Goal: Task Accomplishment & Management: Complete application form

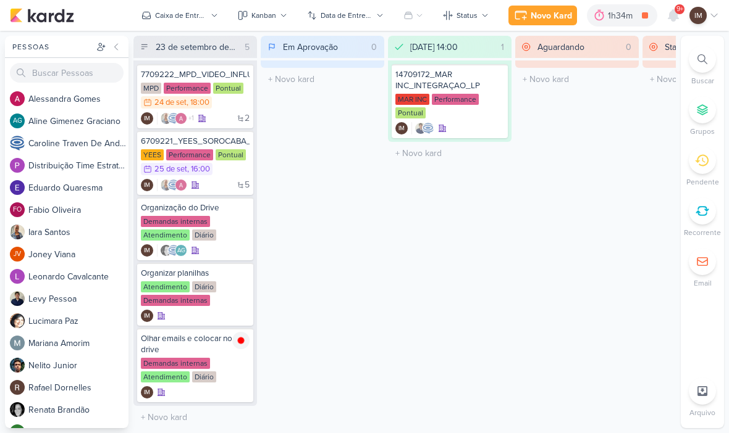
scroll to position [1, 0]
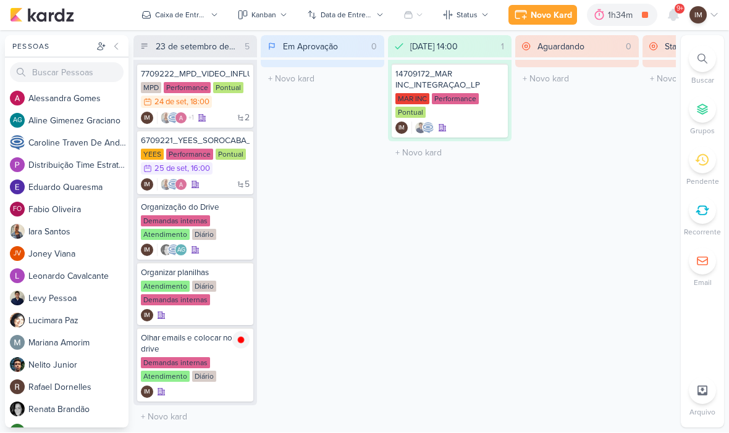
click at [676, 14] on icon at bounding box center [673, 15] width 10 height 11
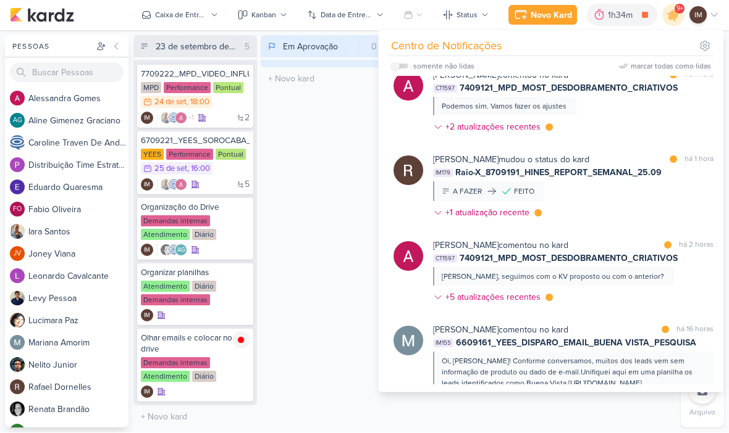
scroll to position [534, 0]
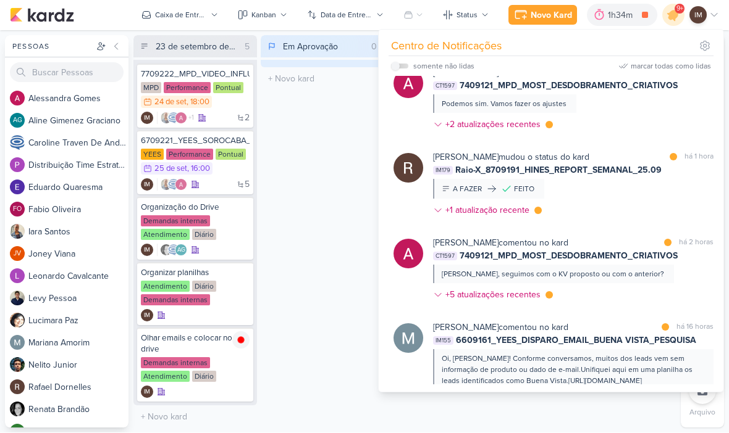
click at [189, 14] on div "Caixa de Entrada" at bounding box center [181, 15] width 52 height 11
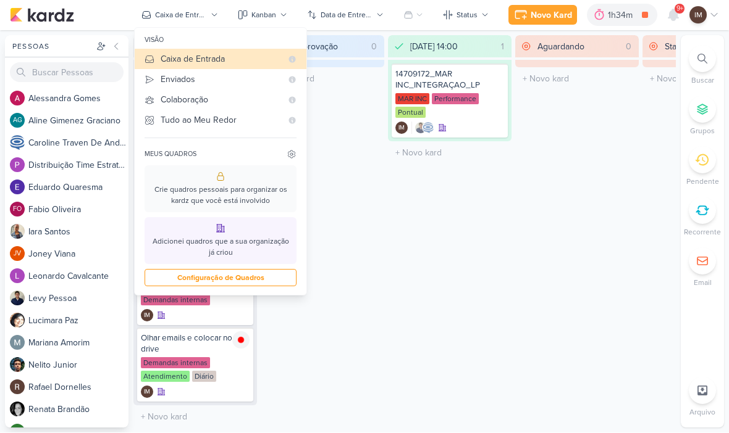
click at [167, 75] on div "Enviados" at bounding box center [221, 79] width 121 height 13
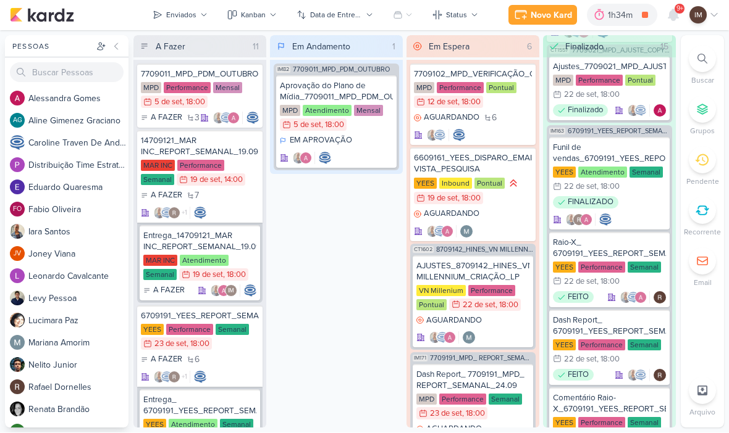
scroll to position [1616, 0]
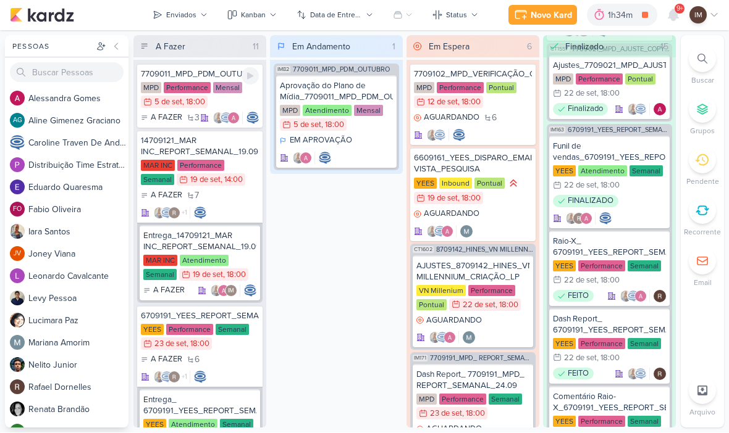
click at [155, 69] on div "7709011_MPD_PDM_OUTUBRO" at bounding box center [200, 74] width 118 height 11
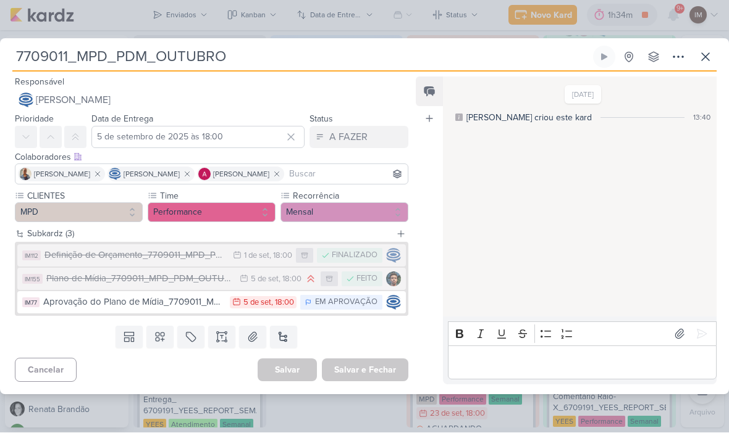
click at [699, 52] on icon at bounding box center [705, 57] width 15 height 15
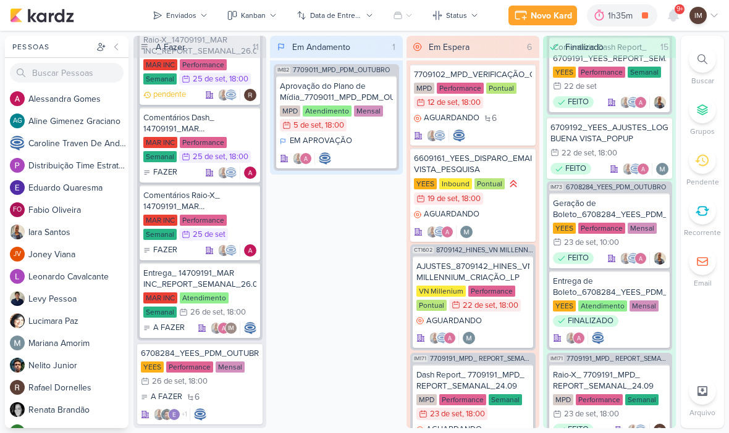
scroll to position [1836, 0]
click at [220, 369] on div "Mensal" at bounding box center [230, 367] width 29 height 11
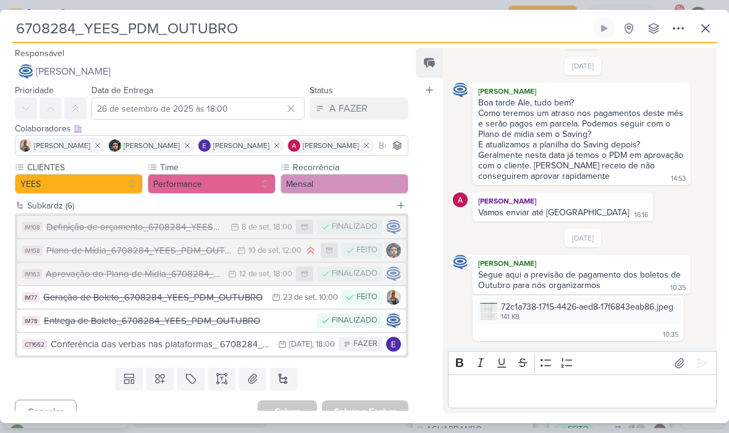
scroll to position [46, 0]
click at [65, 224] on div "Definição de orçamento_6708284_YEES_PDM_OUTUBRO" at bounding box center [135, 227] width 178 height 14
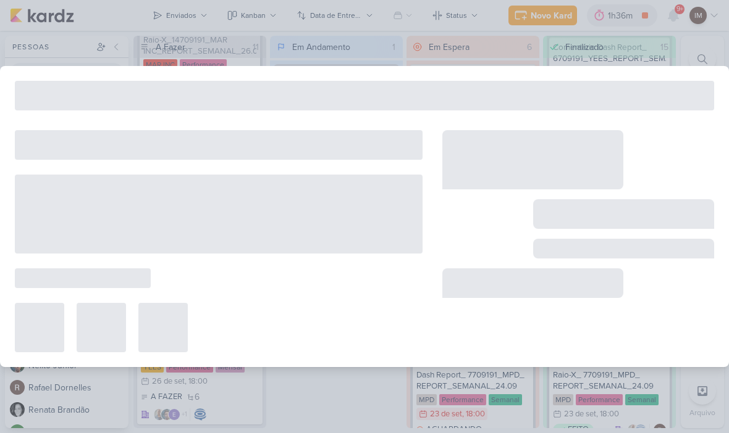
type input "Definição de orçamento_6708284_YEES_PDM_OUTUBRO"
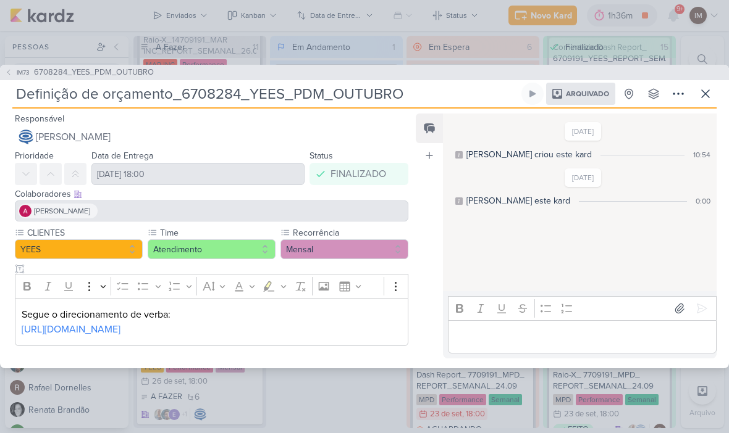
click at [59, 328] on link "[URL][DOMAIN_NAME]" at bounding box center [71, 330] width 99 height 12
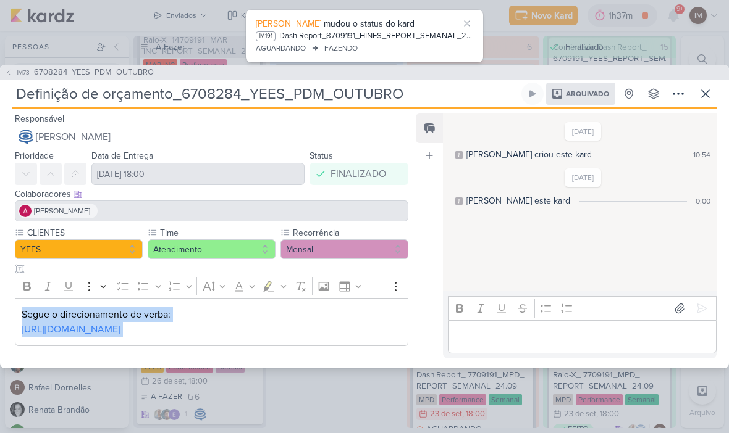
click at [6, 69] on icon at bounding box center [8, 72] width 7 height 7
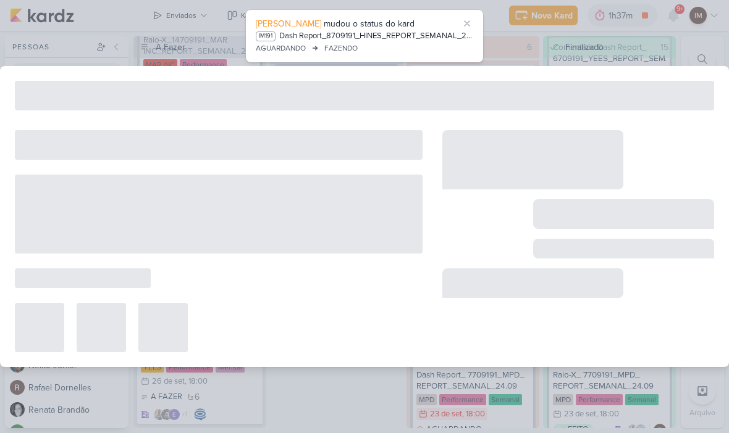
type input "6708284_YEES_PDM_OUTUBRO"
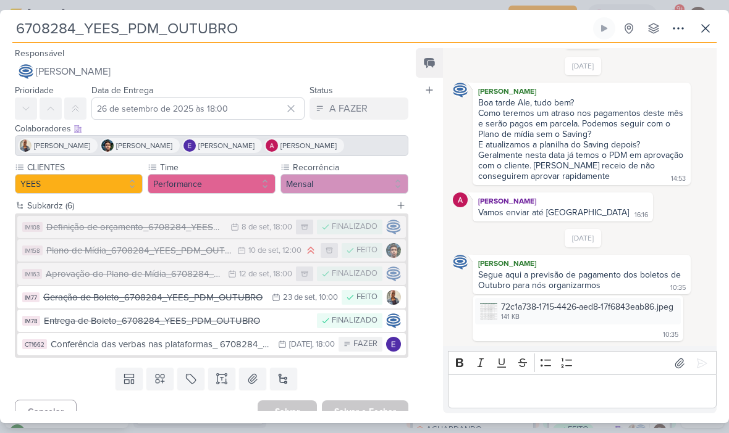
click at [64, 253] on div "Plano de Mídia_6708284_YEES_PDM_OUTUBRO" at bounding box center [138, 251] width 185 height 14
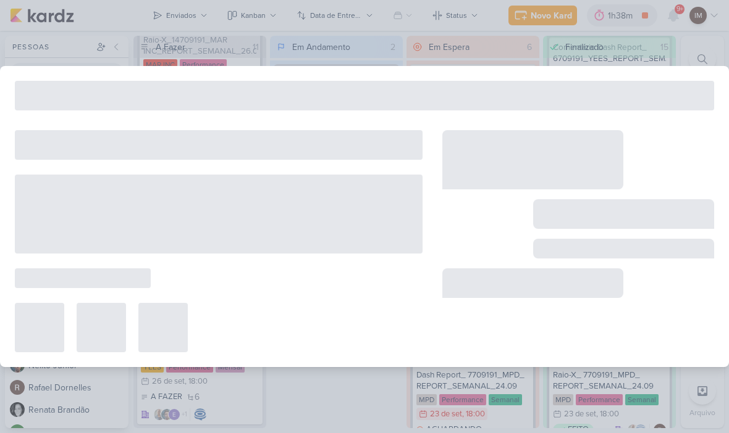
type input "Plano de Mídia_6708284_YEES_PDM_OUTUBRO"
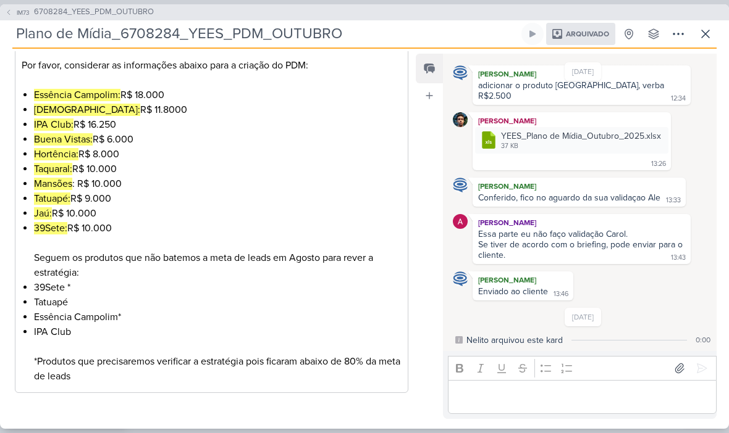
scroll to position [219, 0]
click at [8, 14] on icon at bounding box center [8, 12] width 7 height 7
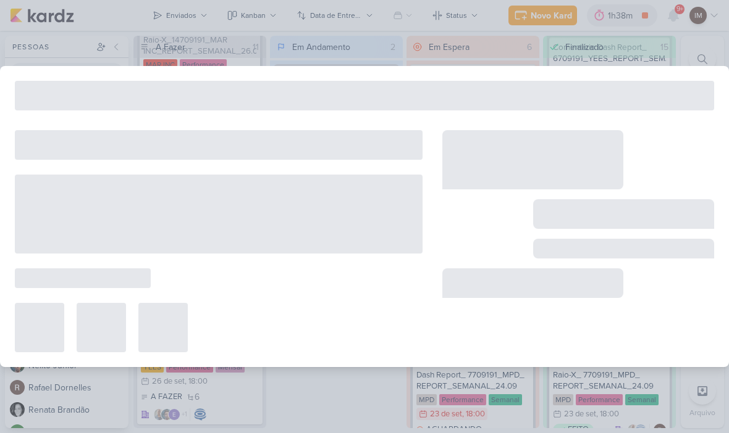
type input "6708284_YEES_PDM_OUTUBRO"
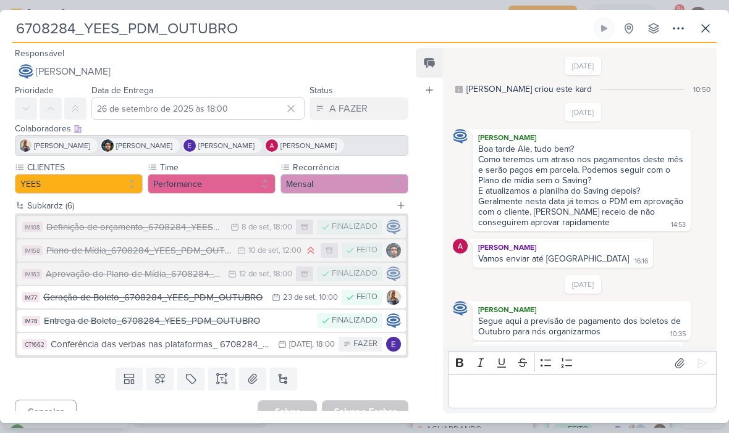
scroll to position [46, 0]
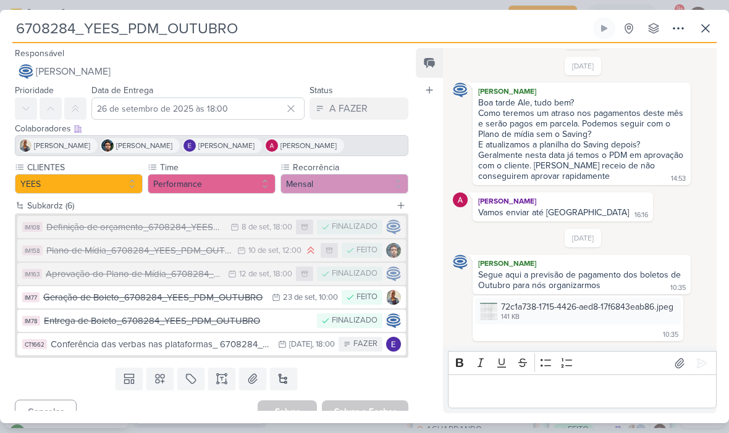
click at [191, 273] on div "Aprovação do Plano de Mídia_6708284_YEES_PDM_OUTUBRO" at bounding box center [134, 274] width 176 height 14
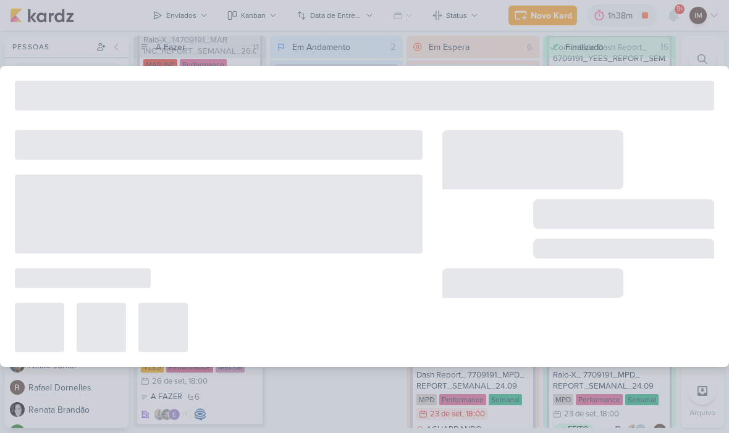
type input "Aprovação do Plano de Mídia_6708284_YEES_PDM_OUTUBRO"
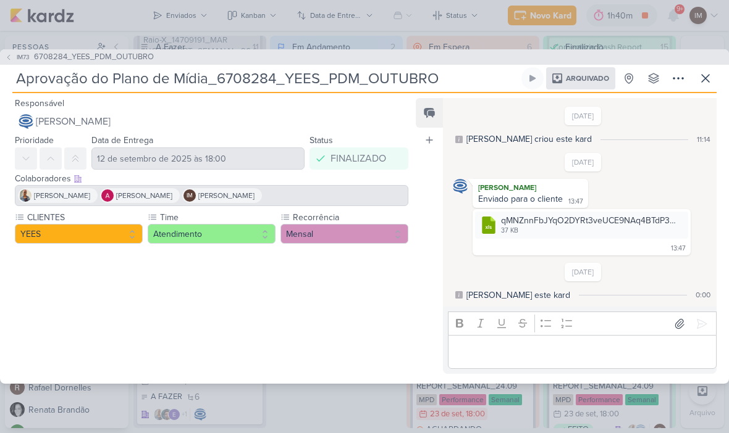
click at [6, 59] on icon at bounding box center [8, 57] width 7 height 7
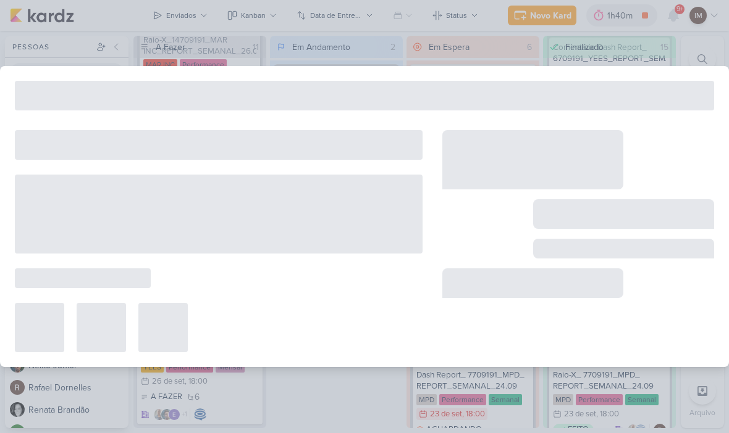
type input "6708284_YEES_PDM_OUTUBRO"
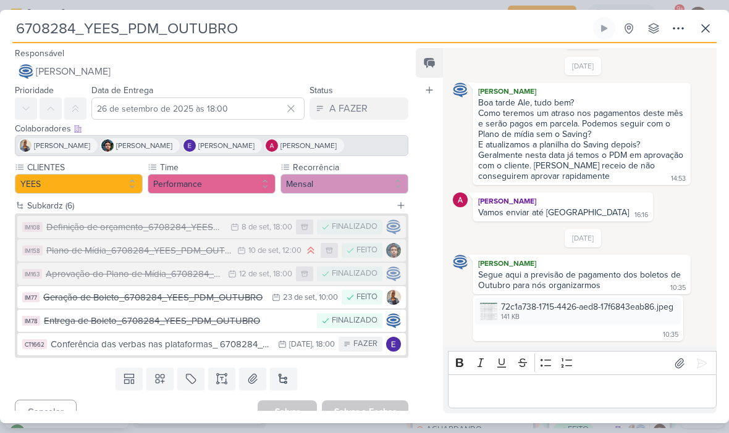
click at [232, 297] on div "Geração de Boleto_6708284_YEES_PDM_OUTUBRO" at bounding box center [154, 298] width 222 height 14
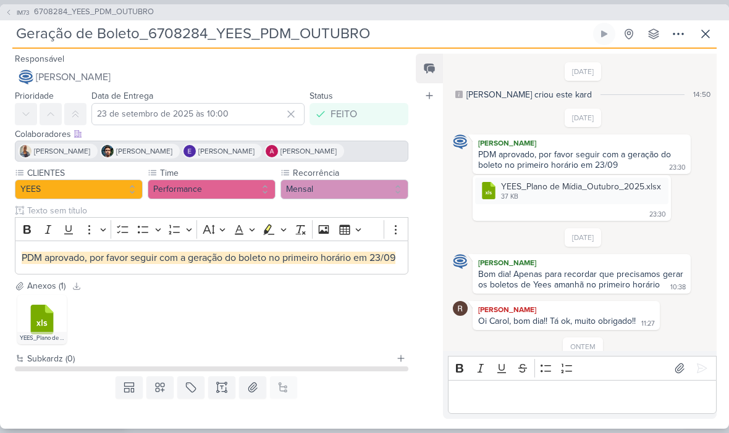
scroll to position [781, 0]
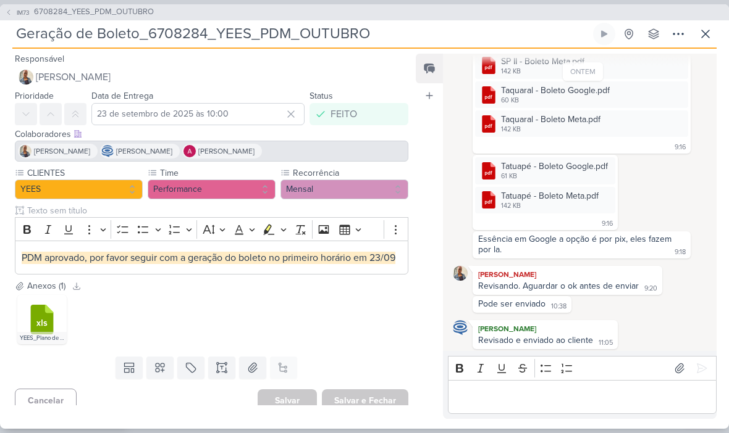
click at [53, 31] on input "Geração de Boleto_6708284_YEES_PDM_OUTUBRO" at bounding box center [301, 34] width 578 height 22
click at [56, 33] on input "Geração de Boleto_6708284_YEES_PDM_OUTUBRO" at bounding box center [301, 34] width 578 height 22
click at [19, 7] on button "IM73 6708284_YEES_PDM_OUTUBRO" at bounding box center [79, 12] width 149 height 12
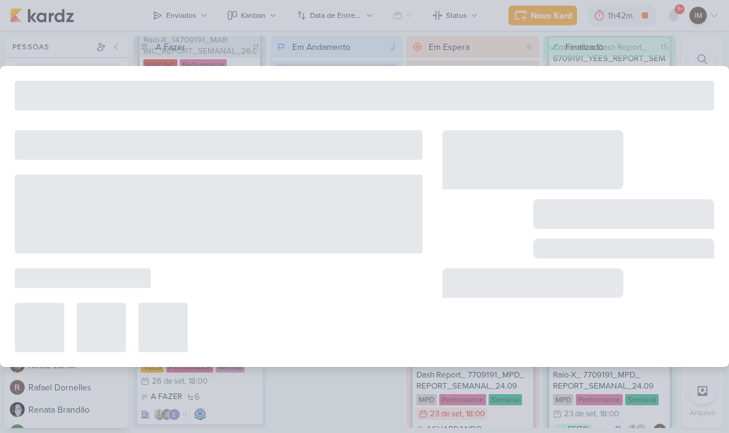
type input "6708284_YEES_PDM_OUTUBRO"
type input "26 de setembro de 2025 às 18:00"
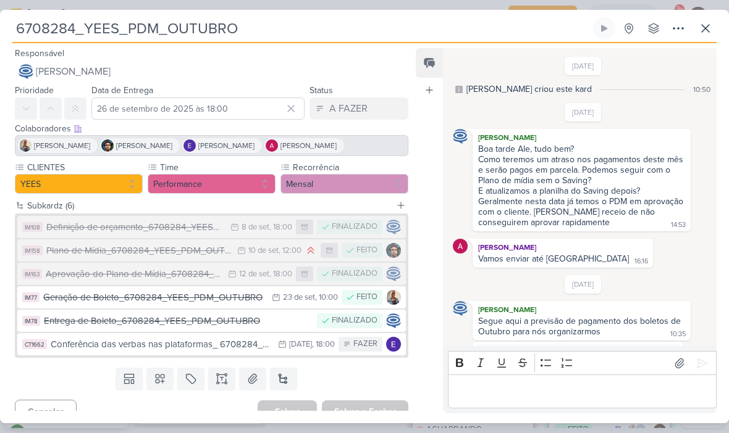
scroll to position [46, 0]
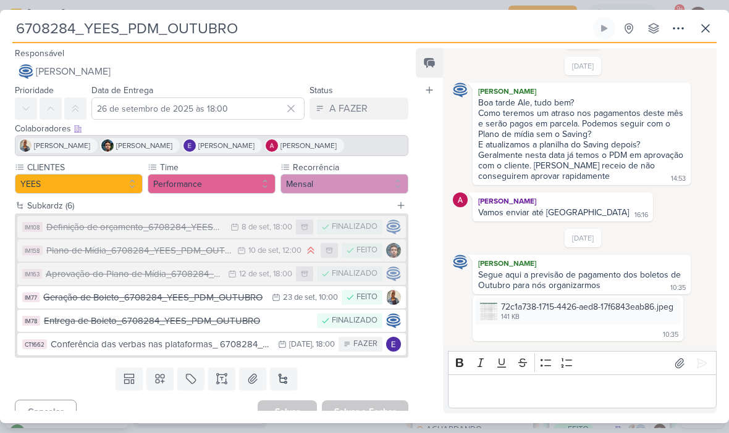
click at [283, 327] on div "Entrega de Boleto_6708284_YEES_PDM_OUTUBRO" at bounding box center [177, 321] width 267 height 14
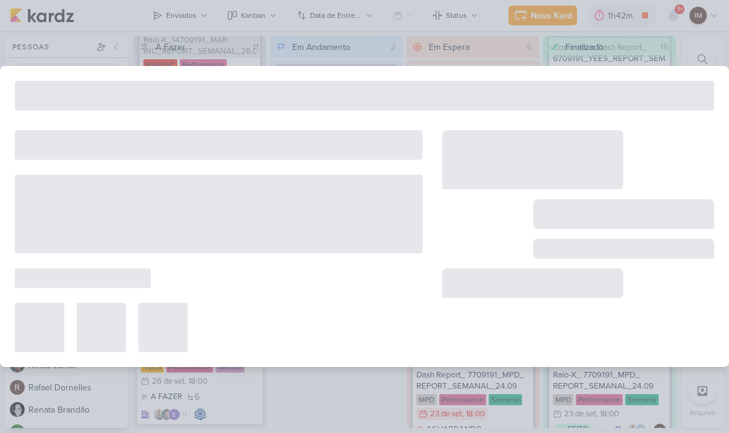
type input "Entrega de Boleto_6708284_YEES_PDM_OUTUBRO"
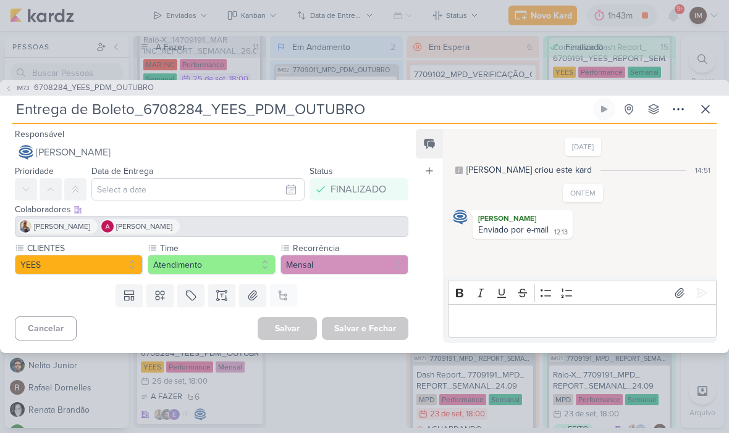
click at [705, 110] on icon at bounding box center [704, 109] width 7 height 7
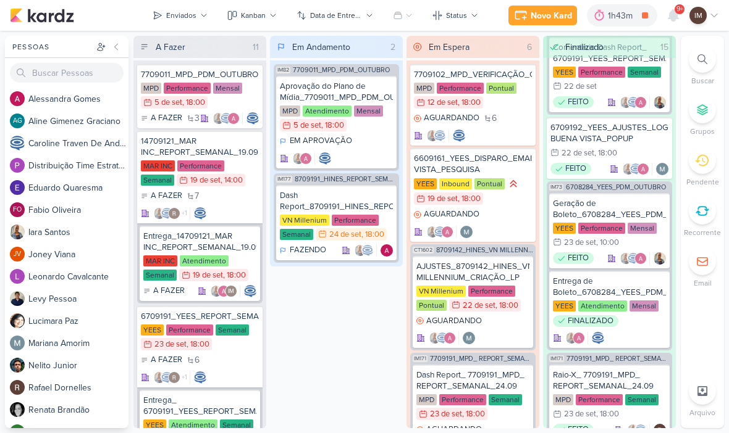
scroll to position [0, 0]
click at [241, 102] on div "MPD Performance Mensal 5/9 5 de set , 18:00" at bounding box center [200, 96] width 118 height 27
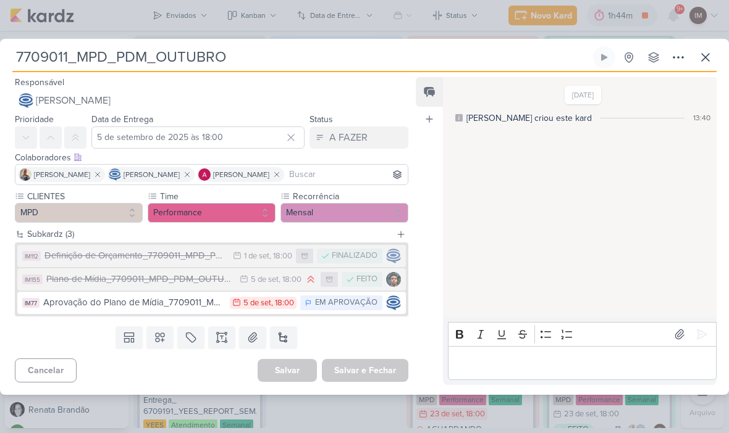
click at [258, 285] on div "5/9 5 de set , 18:00" at bounding box center [271, 280] width 62 height 12
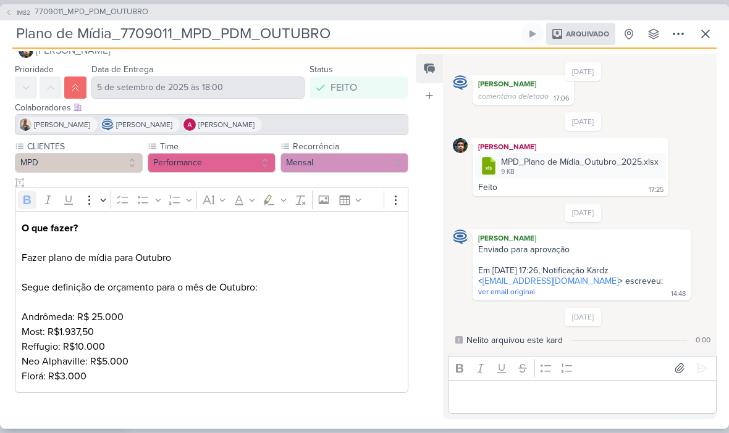
scroll to position [27, 0]
click at [10, 17] on button "IM82 7709011_MPD_PDM_OUTUBRO" at bounding box center [76, 12] width 143 height 12
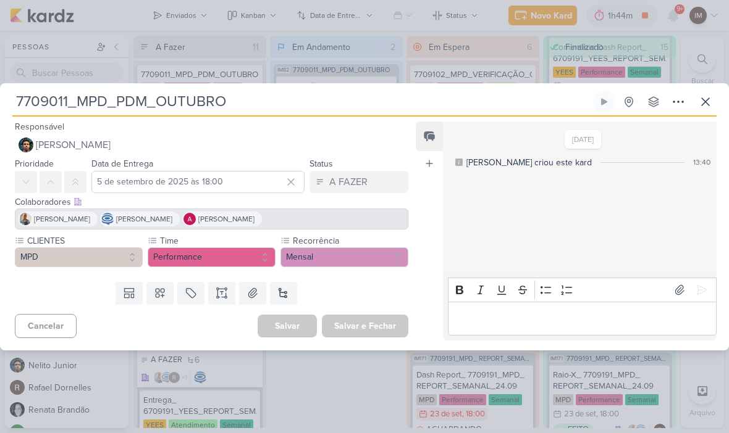
scroll to position [0, 0]
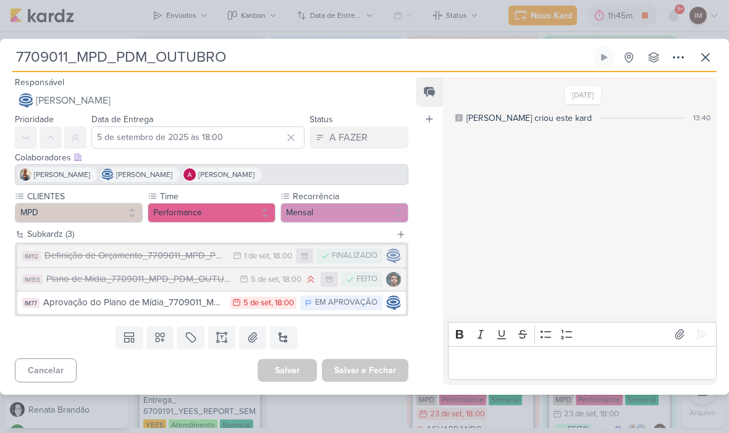
click at [677, 63] on icon at bounding box center [678, 57] width 15 height 15
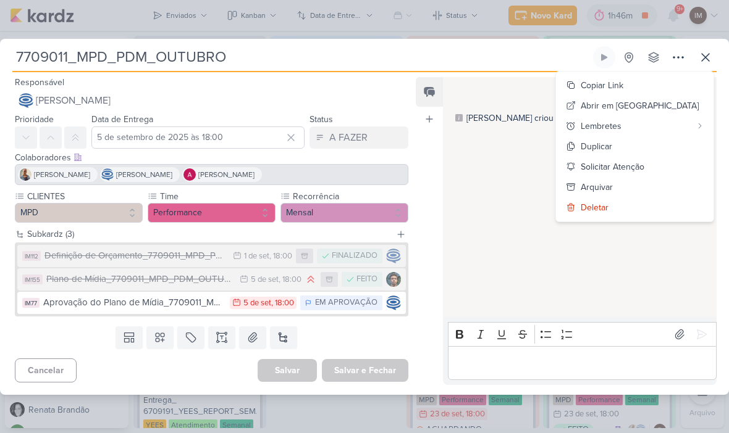
click at [539, 59] on input "7709011_MPD_PDM_OUTUBRO" at bounding box center [301, 57] width 578 height 22
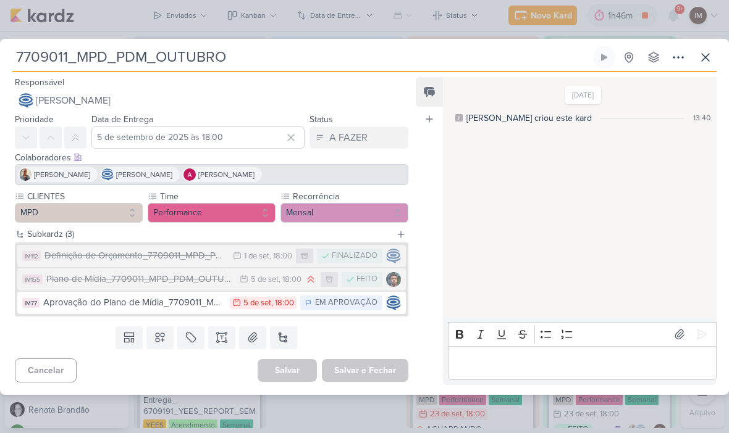
click at [573, 146] on div "1/9/25 Isabella criou este kard 13:40" at bounding box center [579, 198] width 272 height 240
click at [707, 49] on button at bounding box center [705, 57] width 22 height 22
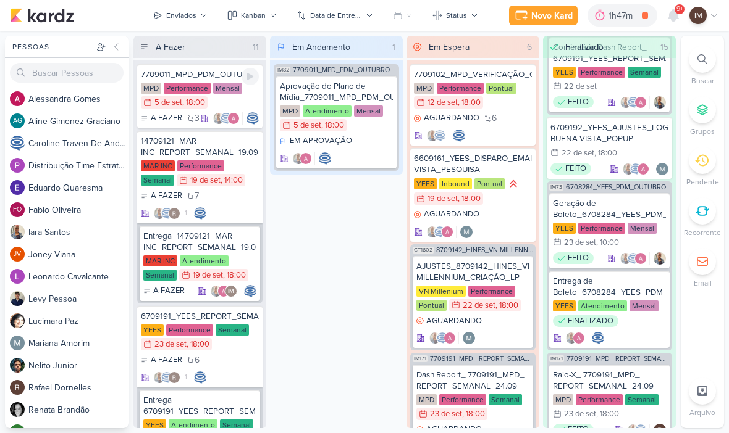
click at [201, 71] on div "7709011_MPD_PDM_OUTUBRO" at bounding box center [200, 74] width 118 height 11
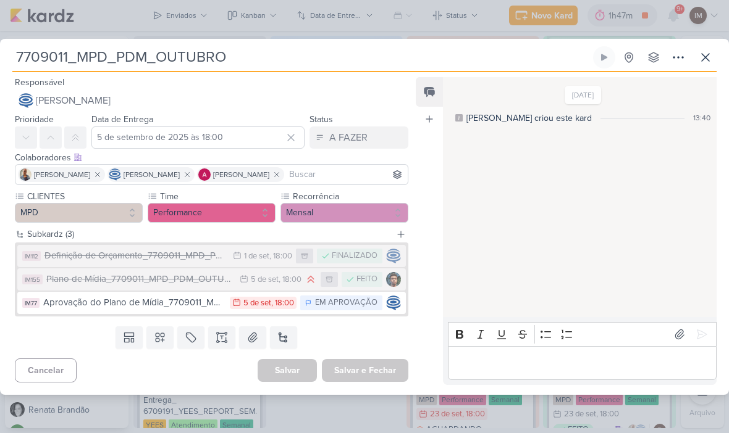
click at [705, 58] on icon at bounding box center [705, 57] width 15 height 15
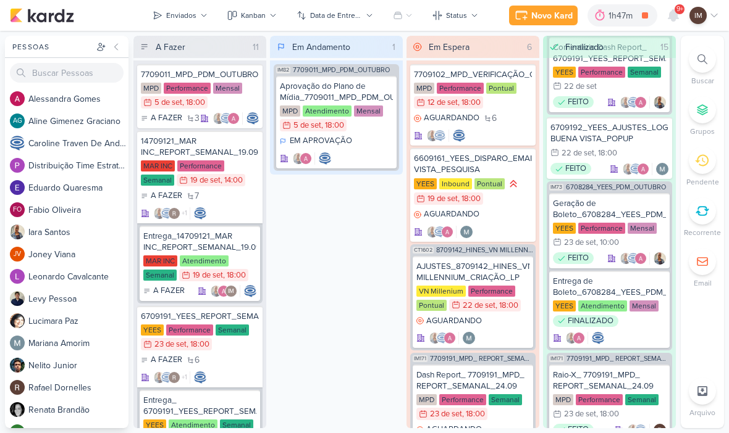
click at [193, 15] on div "Enviados" at bounding box center [181, 15] width 30 height 11
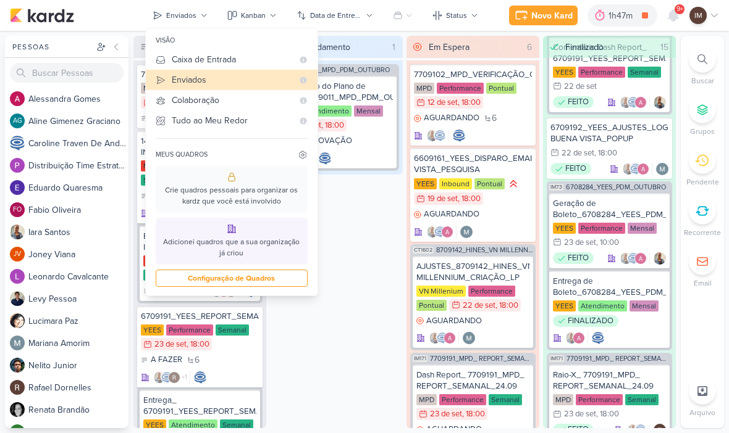
click at [239, 57] on div "Caixa de Entrada" at bounding box center [232, 59] width 121 height 13
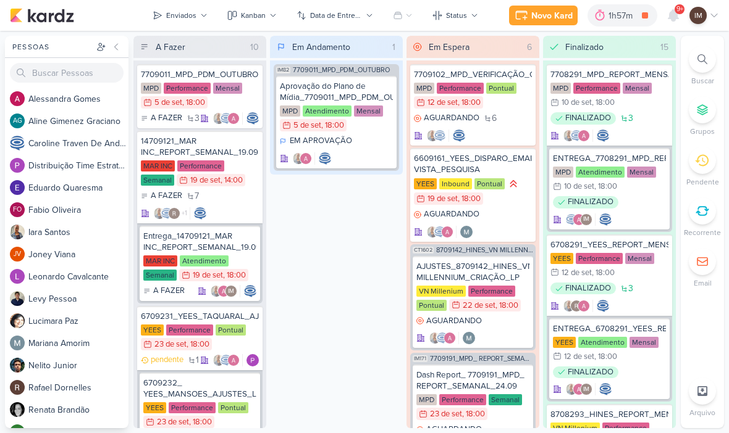
scroll to position [1, 0]
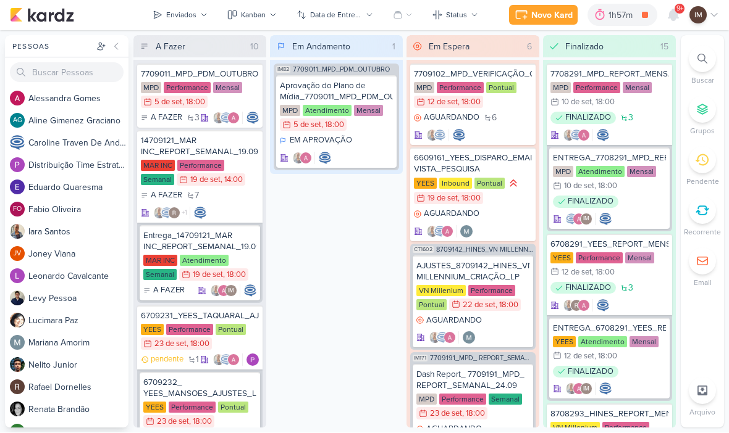
click at [553, 19] on div "Novo Kard" at bounding box center [551, 15] width 41 height 13
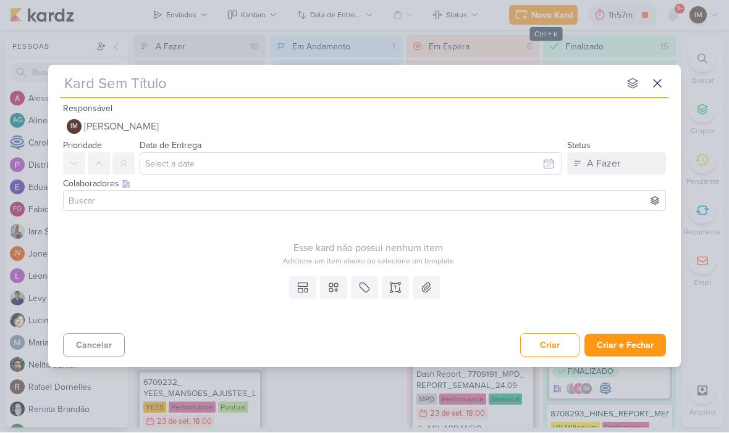
click at [492, 92] on input "text" at bounding box center [340, 84] width 558 height 22
type input "6709241_YEES_PDM_NOVEMBRO"
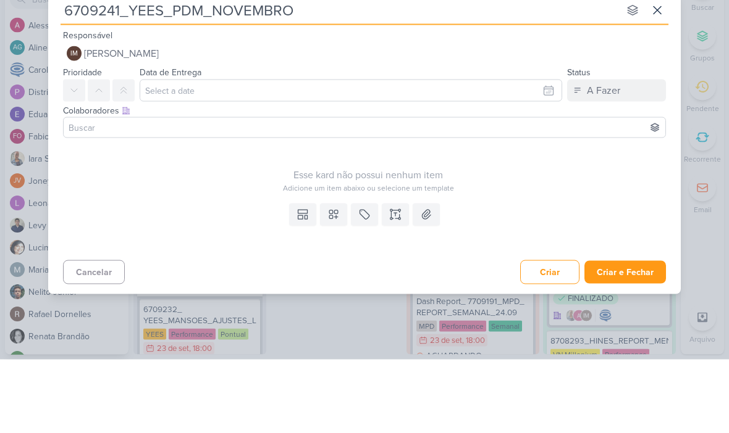
type input "6709241_YEES_PDM_NOVEMBRO"
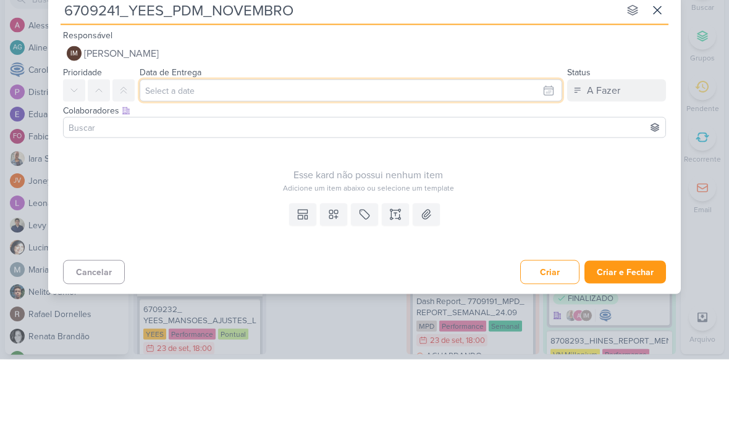
click at [524, 153] on input "text" at bounding box center [351, 164] width 422 height 22
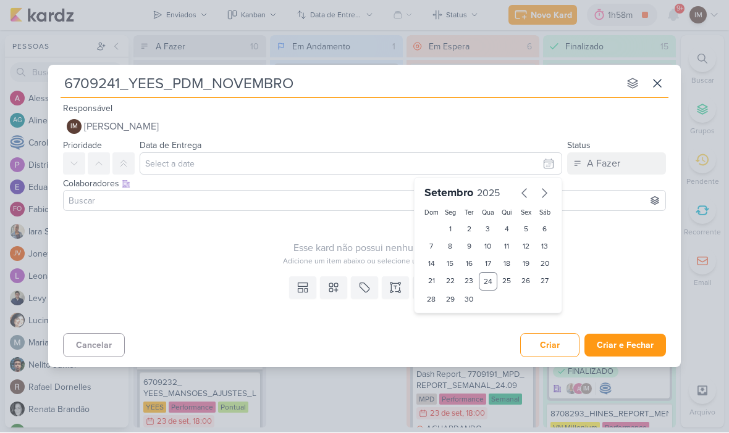
click at [539, 191] on icon "button" at bounding box center [544, 193] width 15 height 15
click at [471, 282] on div "21" at bounding box center [468, 281] width 19 height 17
click at [468, 296] on div "28" at bounding box center [468, 298] width 19 height 17
click at [463, 275] on div "21" at bounding box center [468, 281] width 19 height 17
type input "[DATE] 23:59"
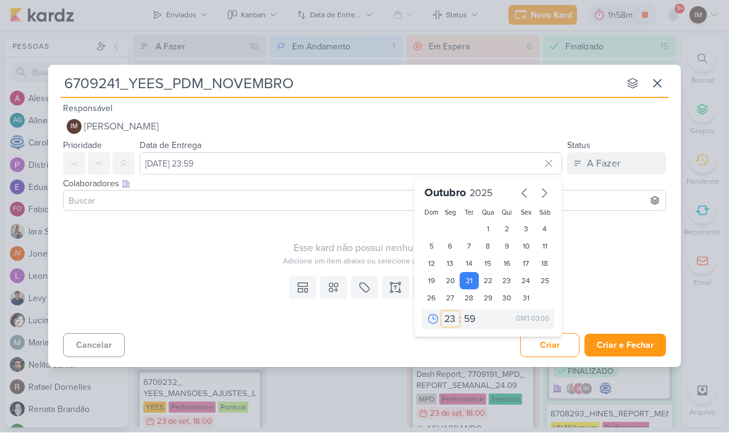
click at [451, 320] on select "00 01 02 03 04 05 06 07 08 09 10 11 12 13 14 15 16 17 18 19 20 21 22 23" at bounding box center [450, 319] width 17 height 15
select select "18"
type input "[DATE] 18:59"
click at [474, 316] on select "00 05 10 15 20 25 30 35 40 45 50 55 59" at bounding box center [469, 319] width 17 height 15
select select "0"
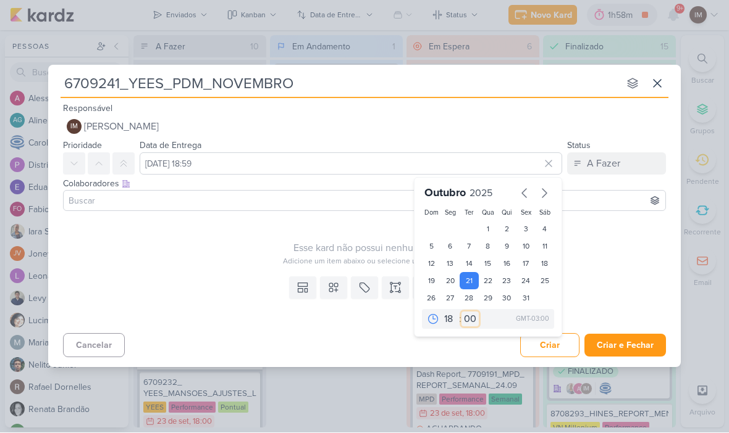
type input "[DATE] 18:00"
click at [334, 288] on icon at bounding box center [333, 288] width 12 height 12
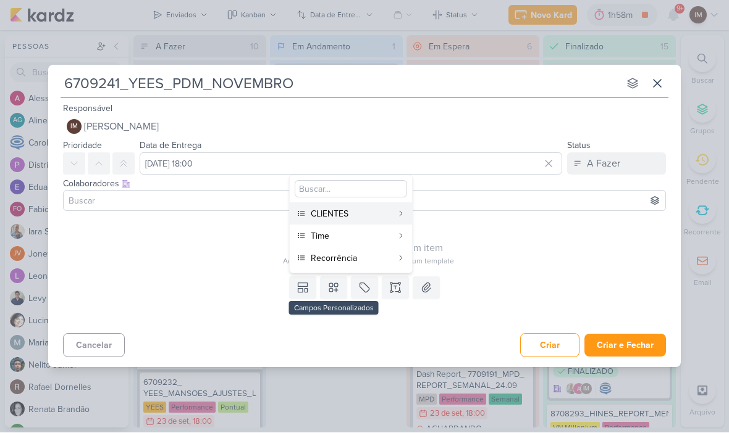
click at [366, 213] on div "CLIENTES" at bounding box center [352, 214] width 82 height 13
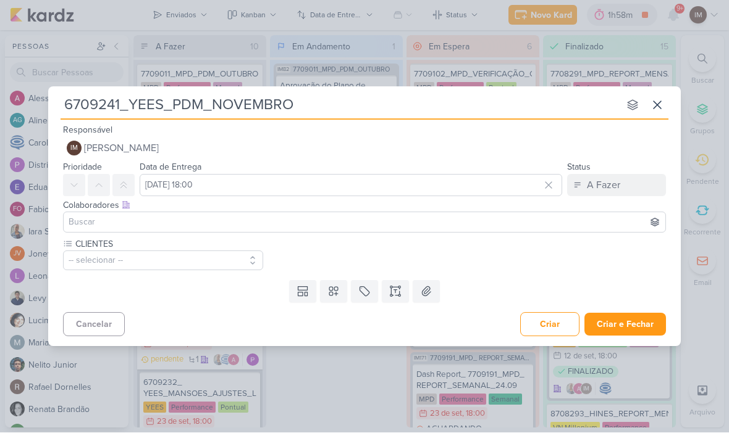
click at [337, 295] on icon at bounding box center [333, 292] width 12 height 12
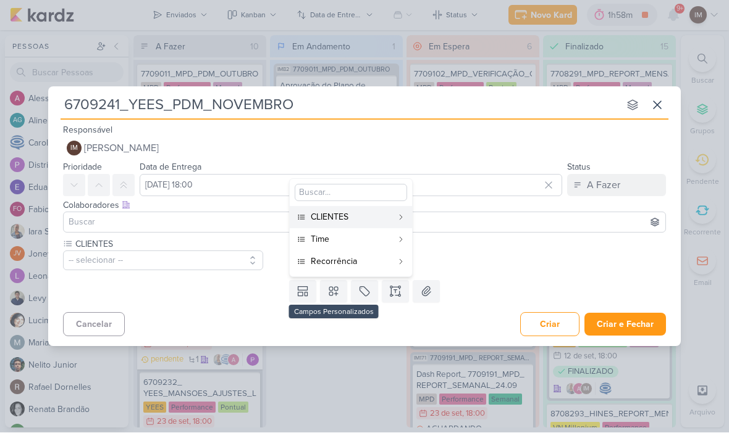
click at [351, 243] on div "Time" at bounding box center [352, 239] width 82 height 13
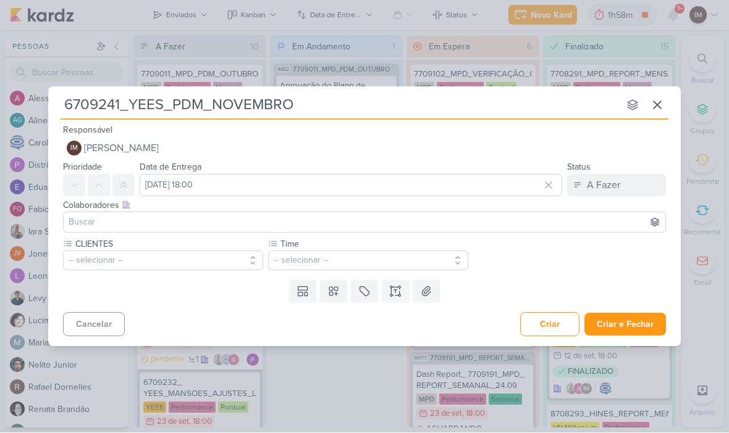
click at [339, 292] on icon at bounding box center [333, 292] width 12 height 12
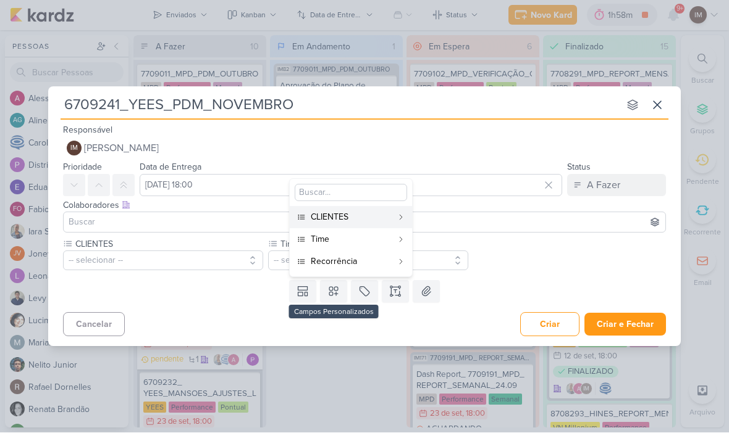
click at [360, 263] on div "Recorrência" at bounding box center [352, 262] width 82 height 13
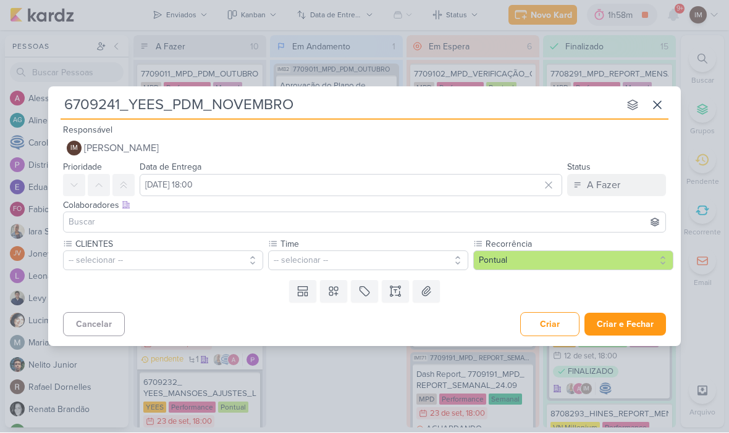
click at [217, 257] on button "-- selecionar --" at bounding box center [163, 261] width 200 height 20
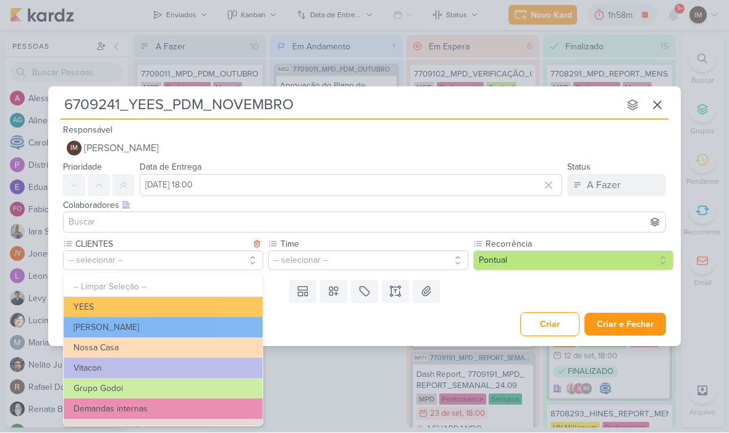
click at [232, 298] on button "YEES" at bounding box center [163, 308] width 199 height 20
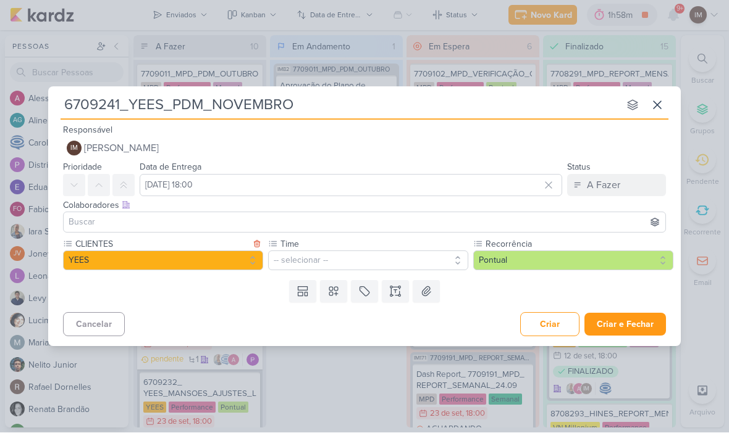
click at [330, 262] on button "-- selecionar --" at bounding box center [368, 261] width 200 height 20
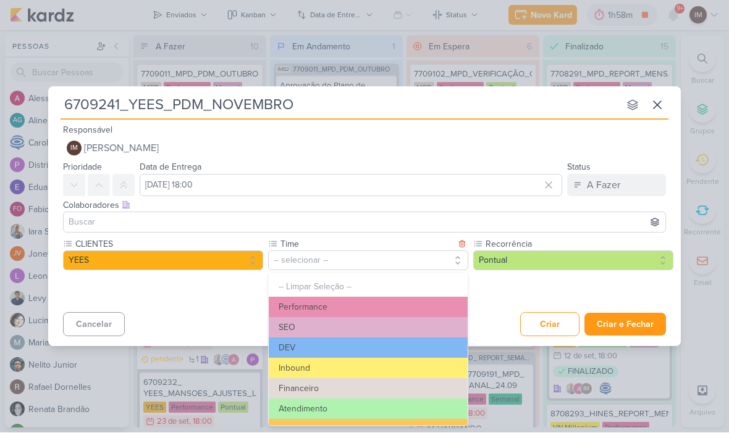
click at [400, 309] on button "Performance" at bounding box center [368, 308] width 199 height 20
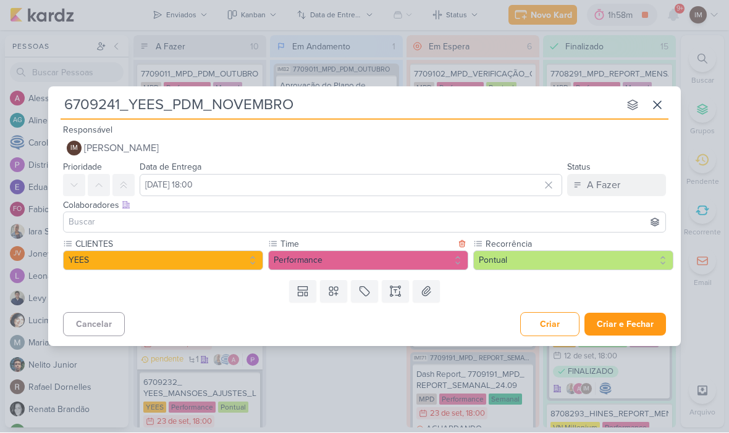
click at [535, 267] on button "Pontual" at bounding box center [573, 261] width 200 height 20
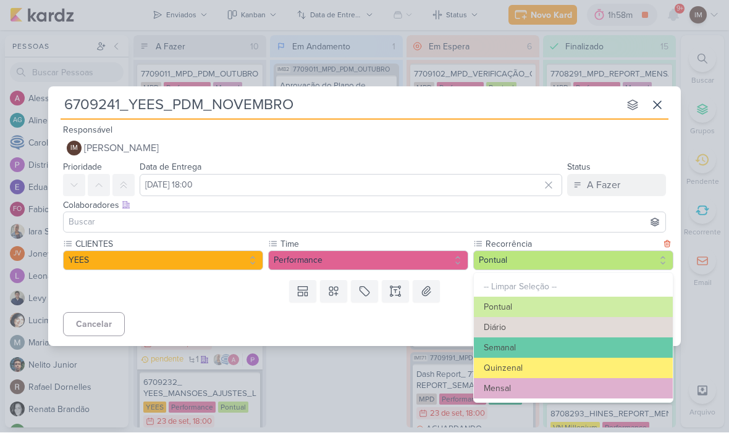
click at [526, 387] on button "Mensal" at bounding box center [573, 389] width 199 height 20
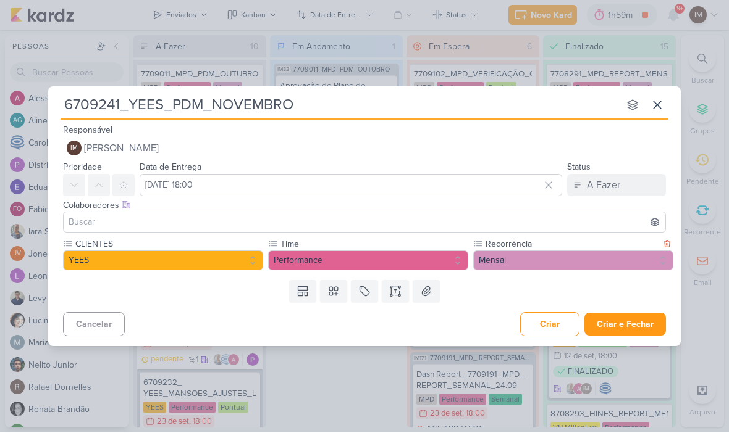
click at [634, 317] on button "Criar e Fechar" at bounding box center [625, 325] width 82 height 23
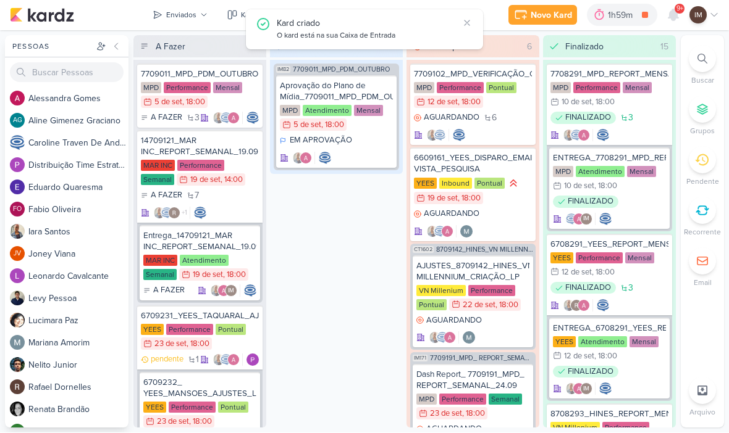
click at [177, 23] on button "Enviados" at bounding box center [180, 16] width 70 height 20
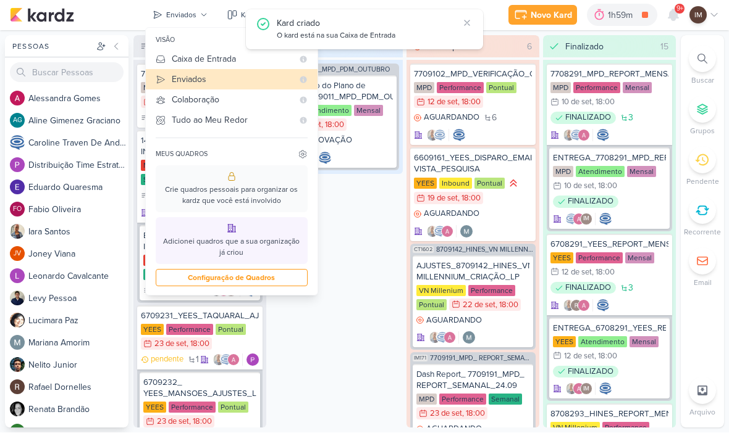
click at [254, 57] on div "Caixa de Entrada" at bounding box center [232, 59] width 121 height 13
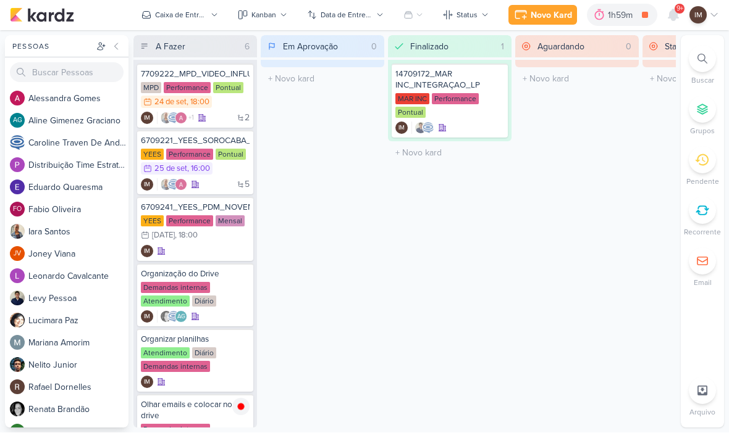
scroll to position [0, 0]
click at [548, 17] on div "Novo Kard" at bounding box center [550, 15] width 41 height 13
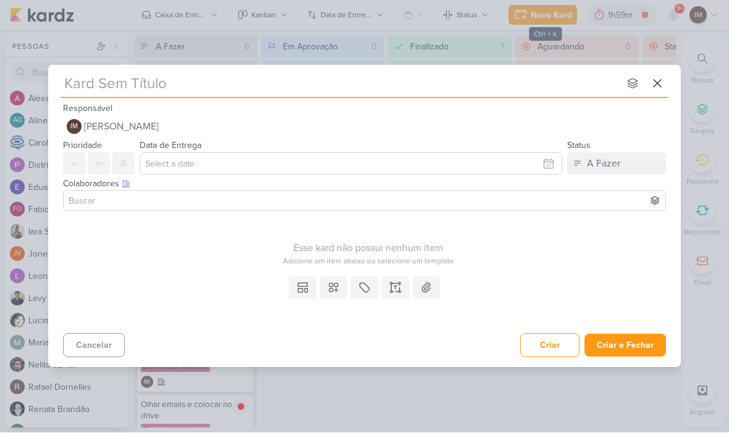
click at [433, 88] on input "text" at bounding box center [340, 84] width 558 height 22
type input "De"
type input "Defi"
type input "Defin"
type input "Definição d"
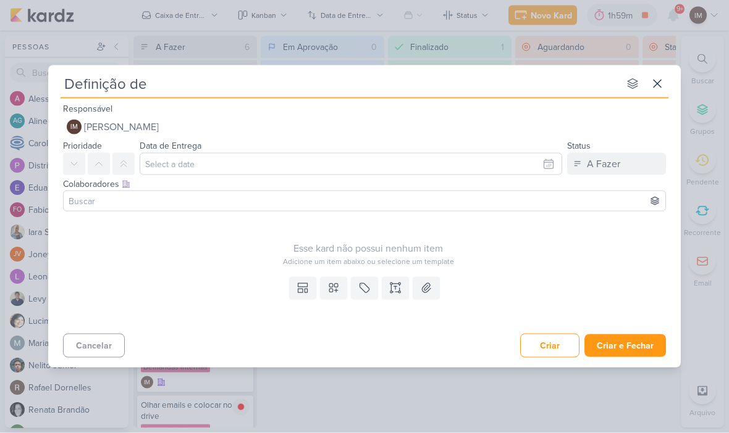
type input "Definição de"
type input "Definição de Or"
type input "Definição de Orç"
click at [411, 80] on input "Definição de Orç" at bounding box center [340, 84] width 558 height 22
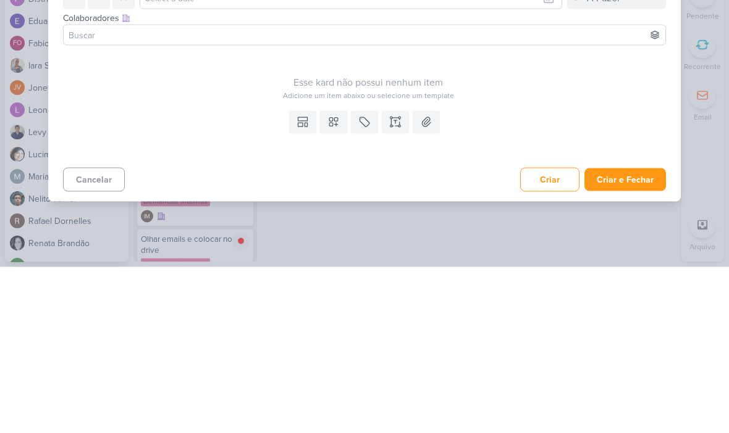
type input "Definição de Orç"
click at [398, 283] on icon at bounding box center [399, 284] width 2 height 2
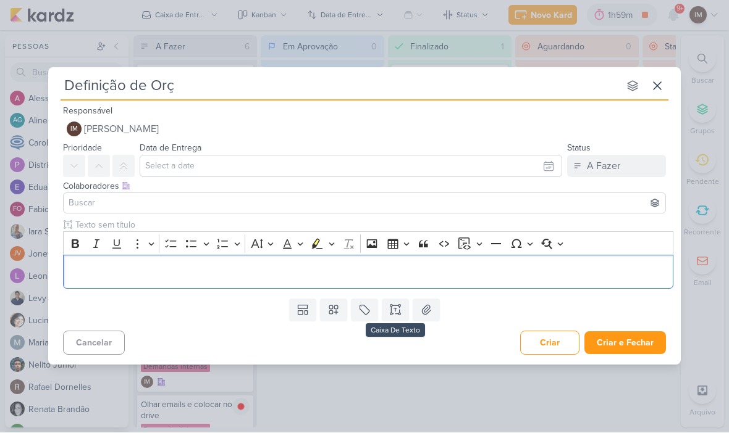
click at [224, 270] on p "Editor editing area: main" at bounding box center [368, 273] width 597 height 15
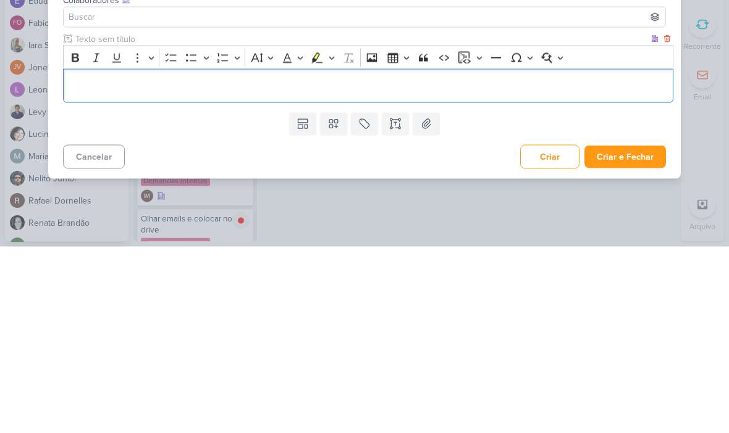
click at [75, 266] on p "Editor editing area: main" at bounding box center [368, 273] width 597 height 15
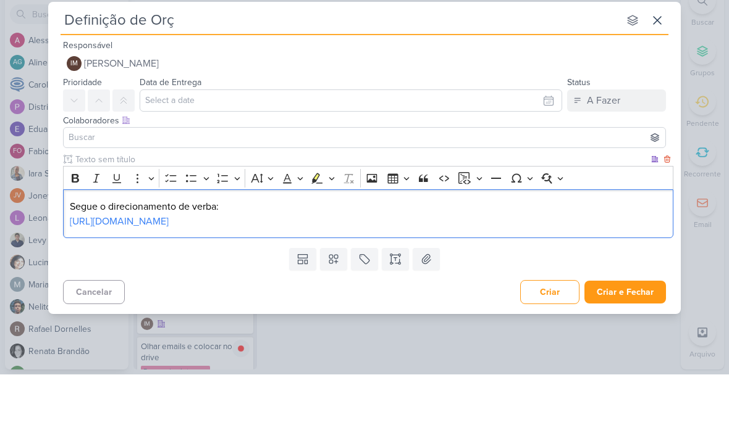
click at [466, 68] on input "Definição de Orç" at bounding box center [340, 79] width 558 height 22
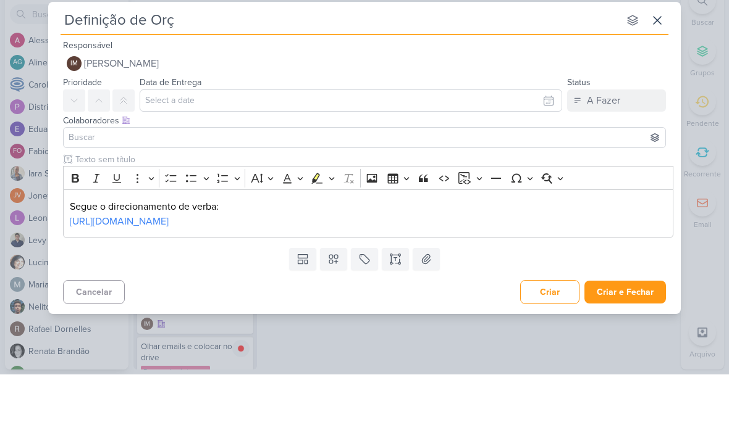
type input "Definição de Orça"
type input "Definição de Orçamento"
type input "Definição de Orçamento_"
click at [257, 68] on input "Definição de Orçamento_" at bounding box center [340, 79] width 558 height 22
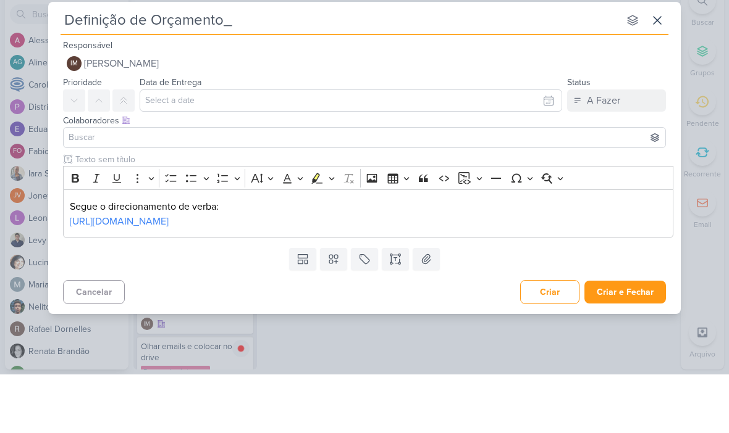
paste input "6709241_YEES_PDM_NOVEMBRO"
type input "Definição de Orçamento_6709241_YEES_PDM_NOVEMBRO"
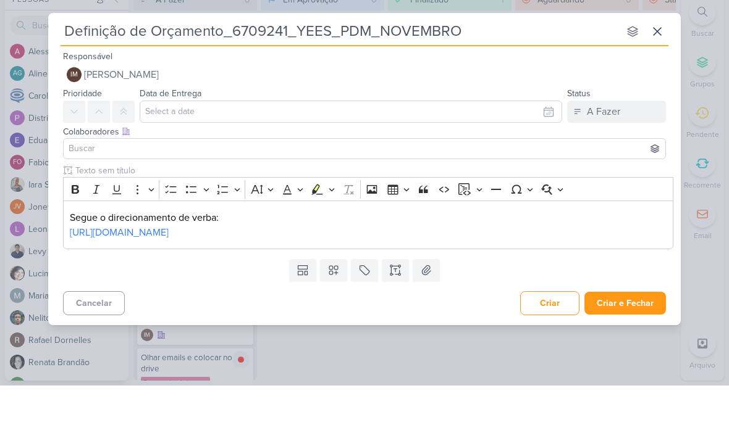
type input "Definição de Orçamento_6709241_YEES_PDM_NOVEMBRO"
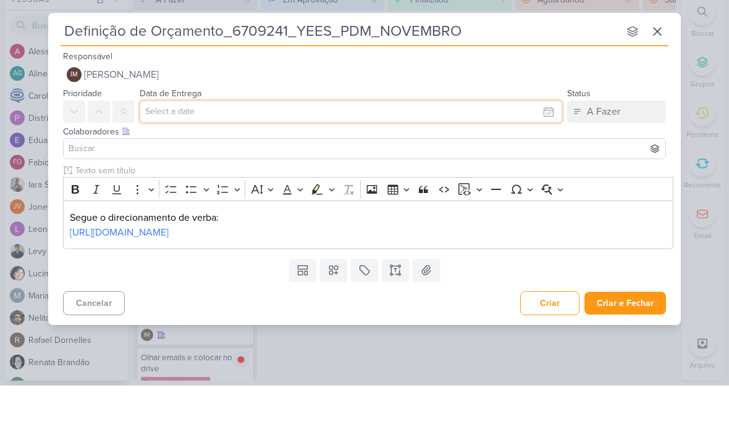
click at [537, 148] on input "text" at bounding box center [351, 159] width 422 height 22
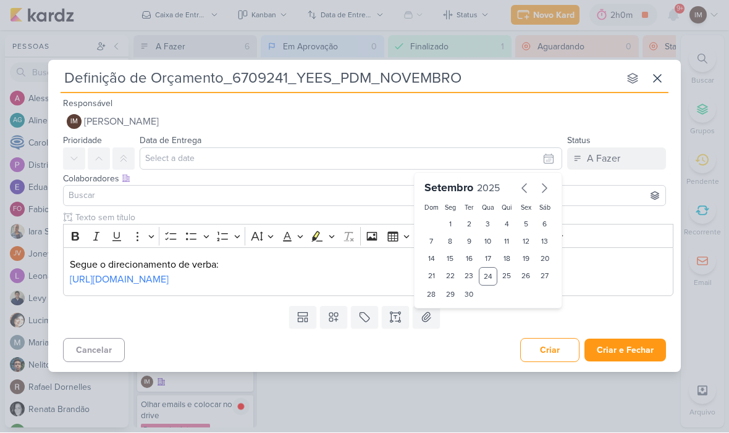
click at [543, 183] on icon "button" at bounding box center [544, 189] width 15 height 15
click at [487, 233] on div "8" at bounding box center [488, 241] width 19 height 17
type input "[DATE] 23:59"
click at [450, 313] on select "00 01 02 03 04 05 06 07 08 09 10 11 12 13 14 15 16 17 18 19 20 21 22 23" at bounding box center [450, 315] width 17 height 15
select select "18"
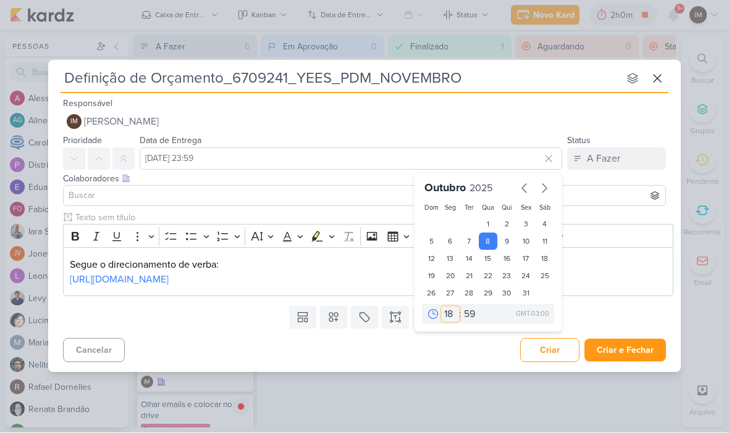
type input "[DATE] 18:59"
click at [470, 308] on select "00 05 10 15 20 25 30 35 40 45 50 55 59" at bounding box center [469, 315] width 17 height 15
select select "0"
type input "[DATE] 18:00"
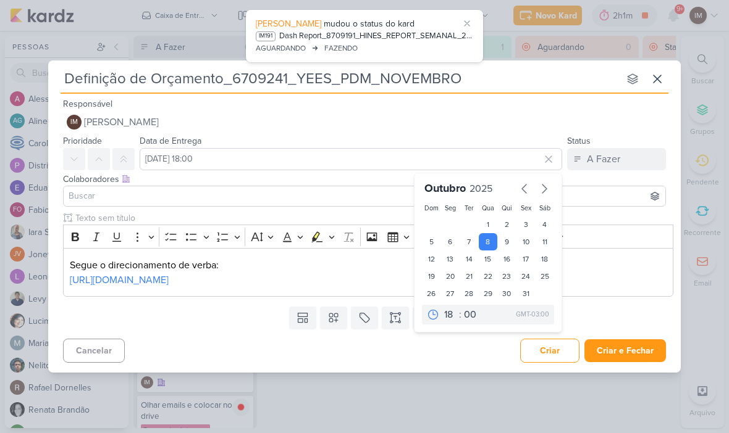
click at [338, 329] on button at bounding box center [333, 318] width 27 height 22
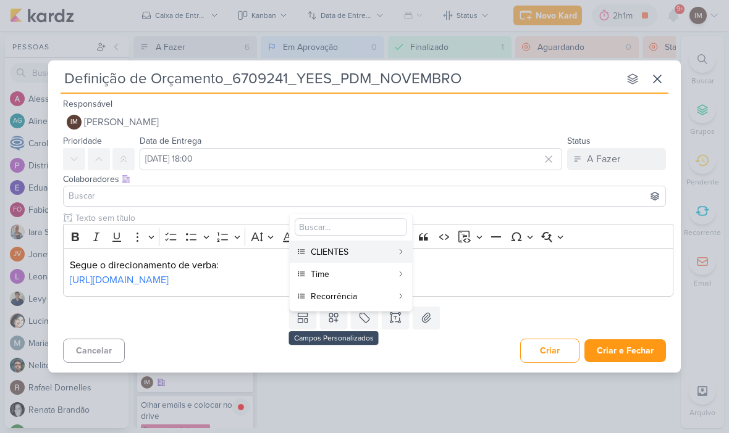
click at [361, 255] on div "CLIENTES" at bounding box center [352, 252] width 82 height 13
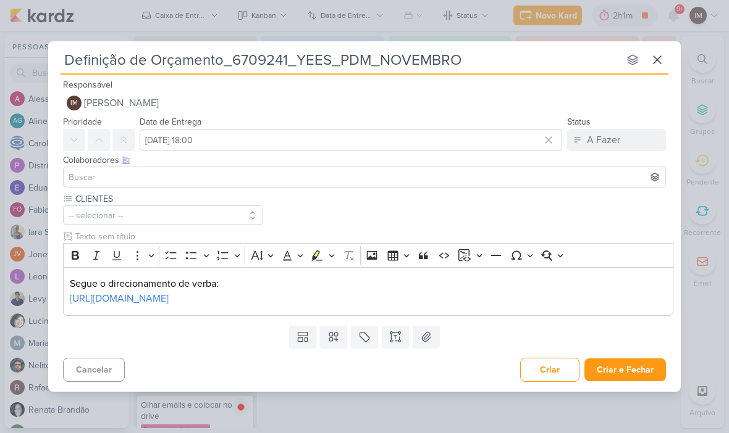
click at [341, 338] on button at bounding box center [333, 337] width 27 height 22
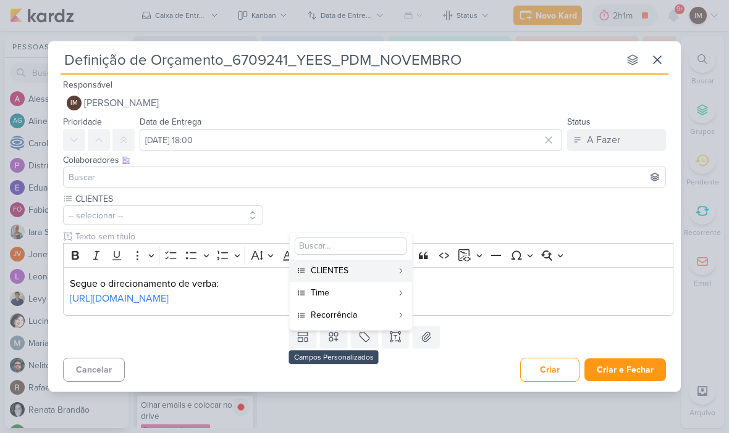
click at [355, 292] on div "Time" at bounding box center [352, 293] width 82 height 13
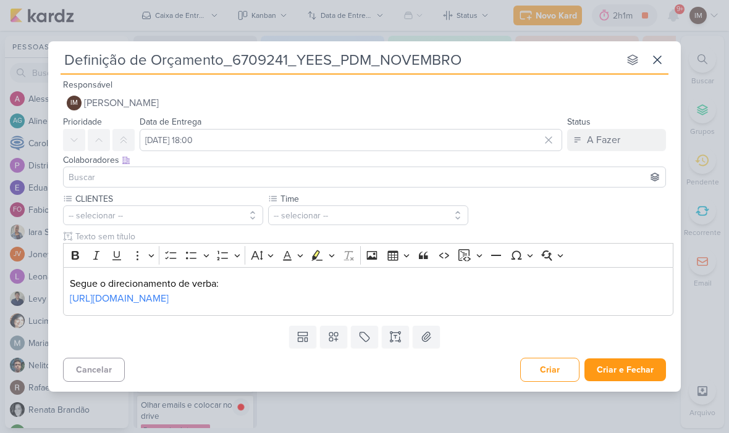
click at [338, 342] on icon at bounding box center [333, 337] width 12 height 12
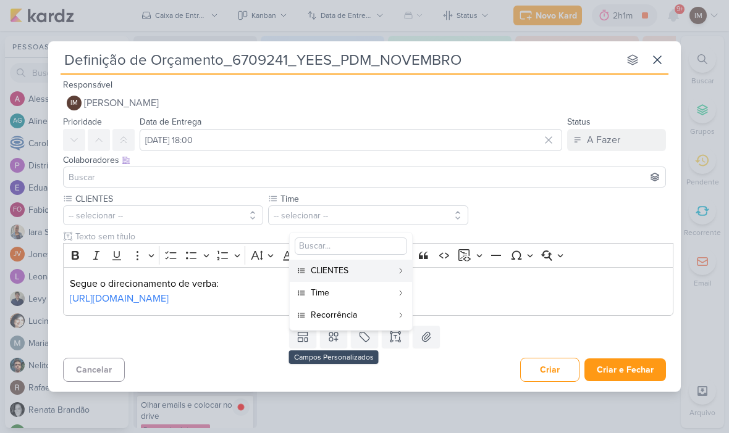
click at [379, 311] on div "Recorrência" at bounding box center [352, 315] width 82 height 13
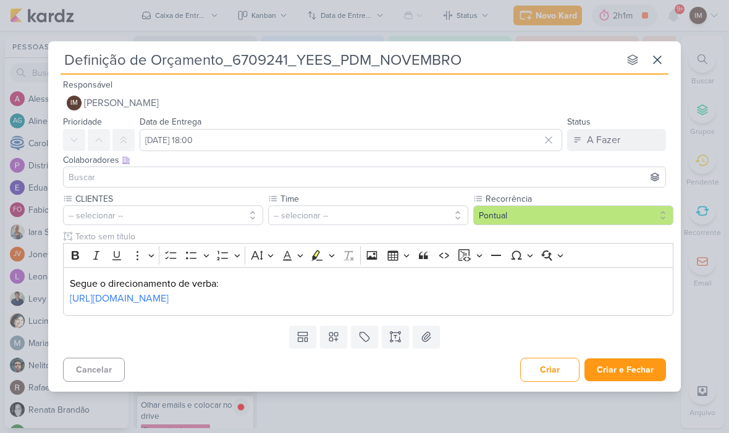
click at [540, 206] on button "Pontual" at bounding box center [573, 216] width 200 height 20
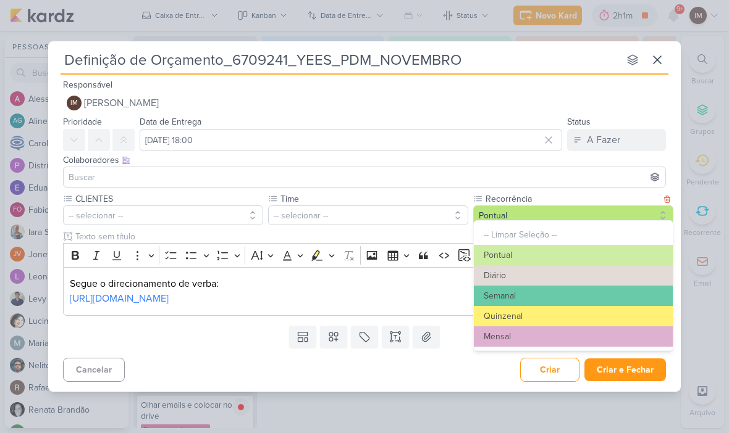
click at [557, 337] on button "Mensal" at bounding box center [573, 337] width 199 height 20
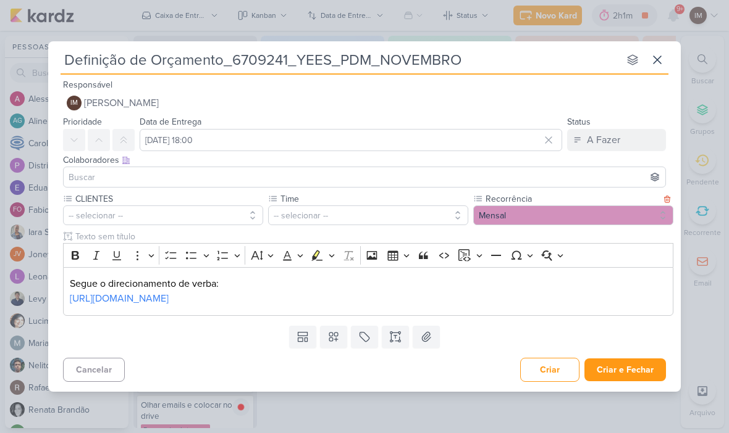
click at [412, 206] on button "-- selecionar --" at bounding box center [368, 216] width 200 height 20
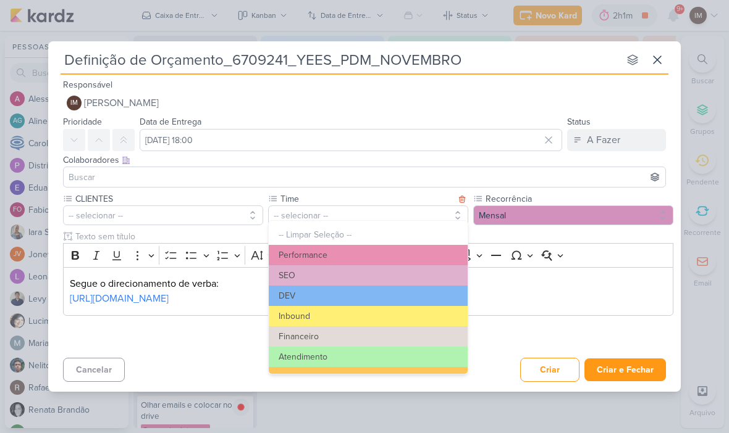
click at [354, 255] on button "Performance" at bounding box center [368, 255] width 199 height 20
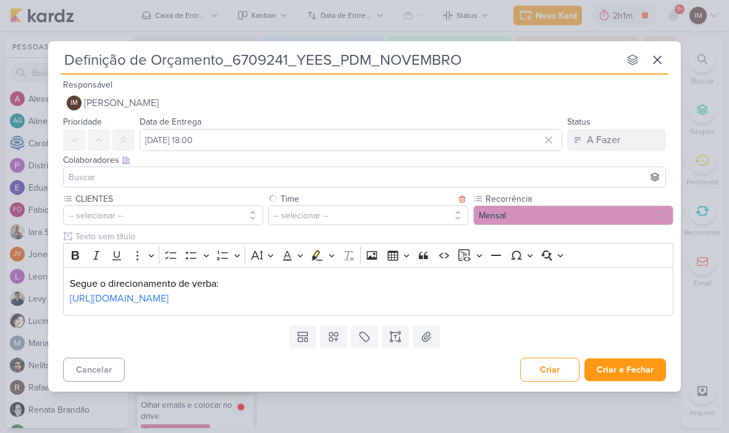
click at [94, 211] on button "-- selecionar --" at bounding box center [163, 216] width 200 height 20
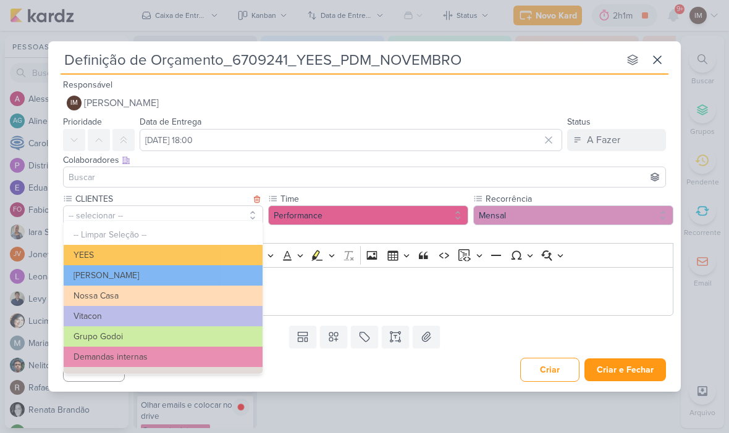
click at [80, 254] on button "YEES" at bounding box center [163, 255] width 199 height 20
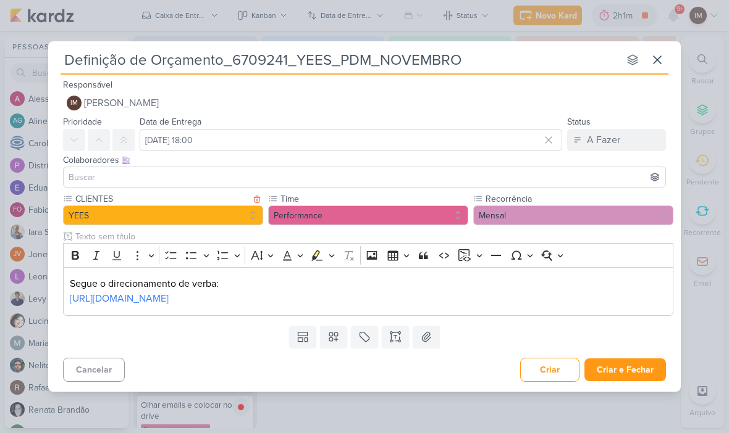
click at [627, 380] on button "Criar e Fechar" at bounding box center [625, 370] width 82 height 23
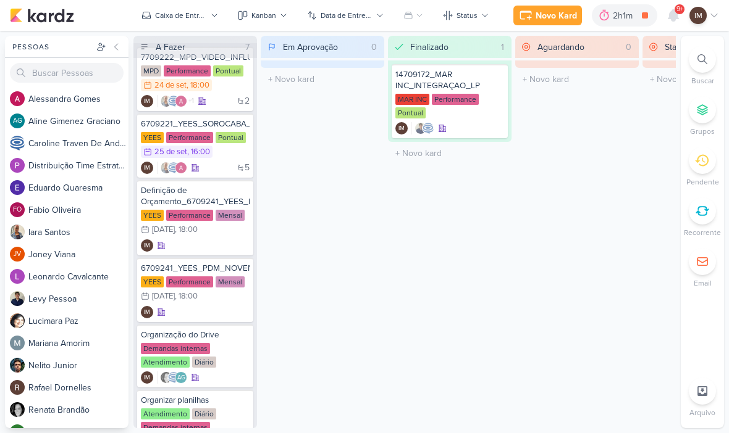
scroll to position [19, 0]
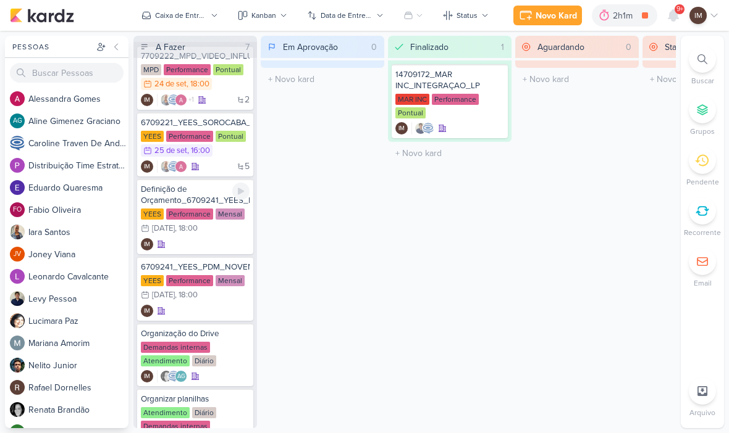
click at [217, 247] on div "IM" at bounding box center [195, 244] width 109 height 12
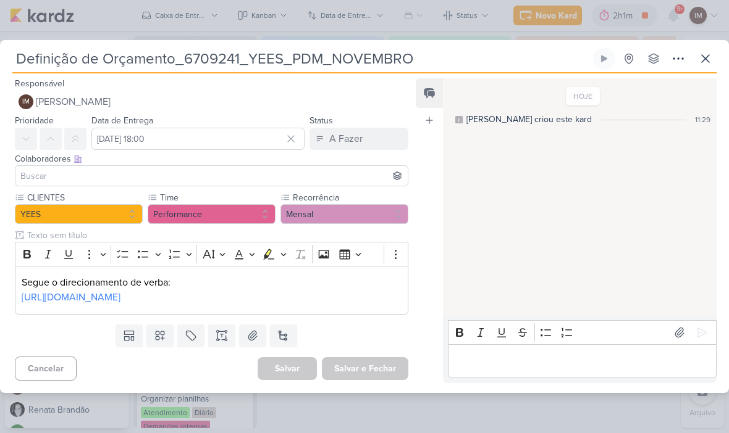
click at [679, 57] on icon at bounding box center [678, 58] width 15 height 15
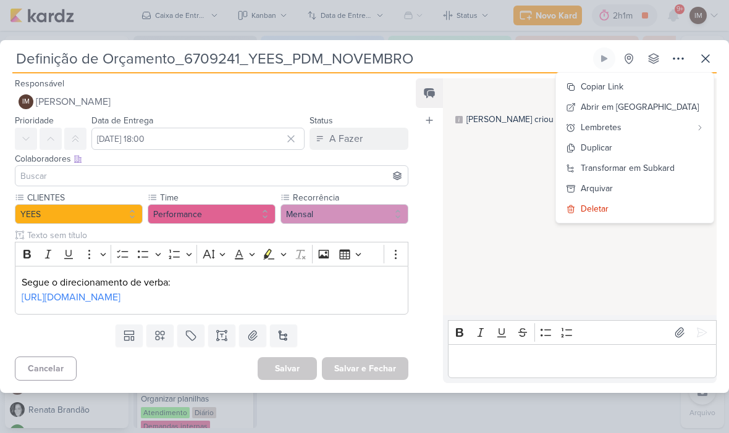
click at [662, 162] on div "Transformar em Subkard" at bounding box center [627, 168] width 94 height 13
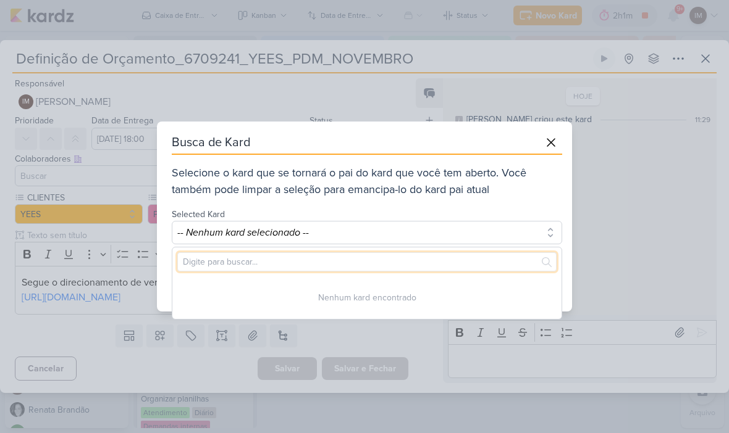
click at [464, 257] on input "text" at bounding box center [366, 262] width 379 height 19
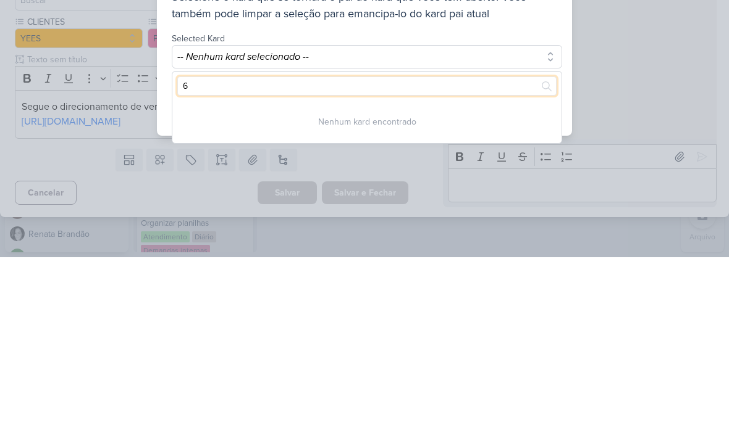
type input "67"
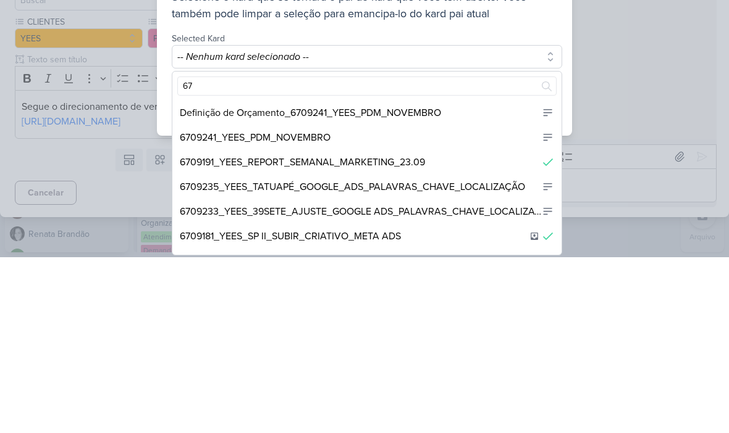
click at [446, 301] on div "6709241_YEES_PDM_NOVEMBRO" at bounding box center [366, 313] width 389 height 25
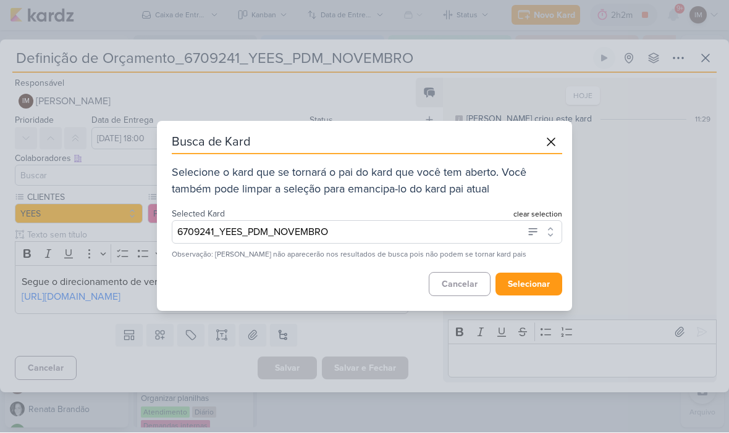
click at [538, 286] on button "selecionar" at bounding box center [528, 285] width 67 height 23
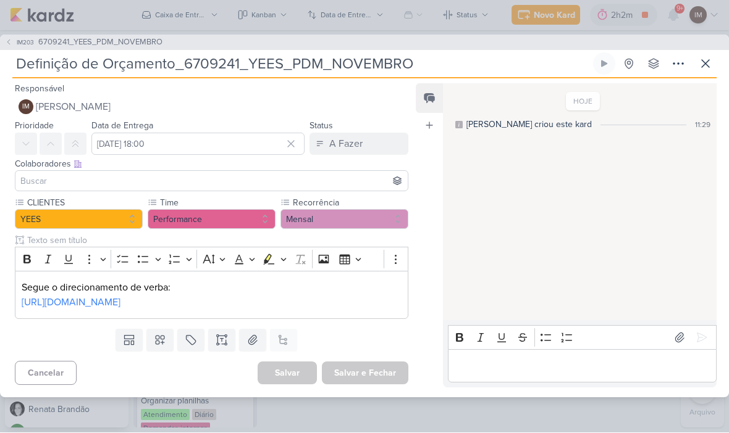
click at [700, 57] on icon at bounding box center [705, 64] width 15 height 15
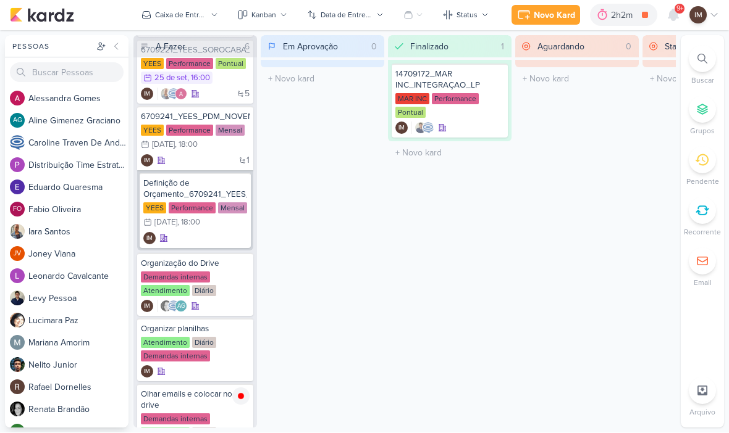
scroll to position [85, 0]
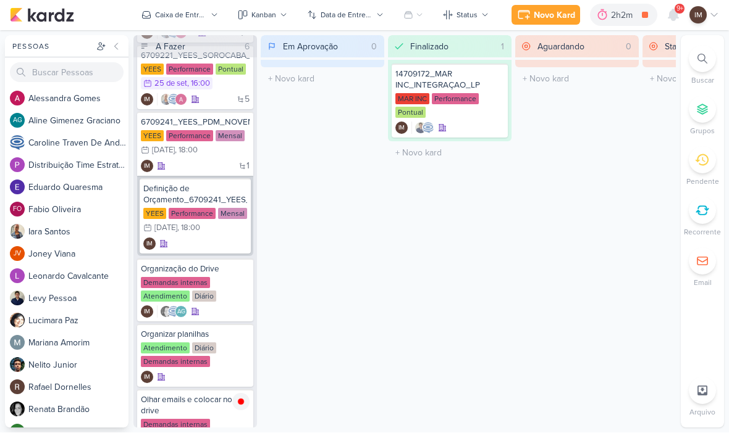
click at [540, 19] on div "Novo Kard" at bounding box center [554, 15] width 41 height 13
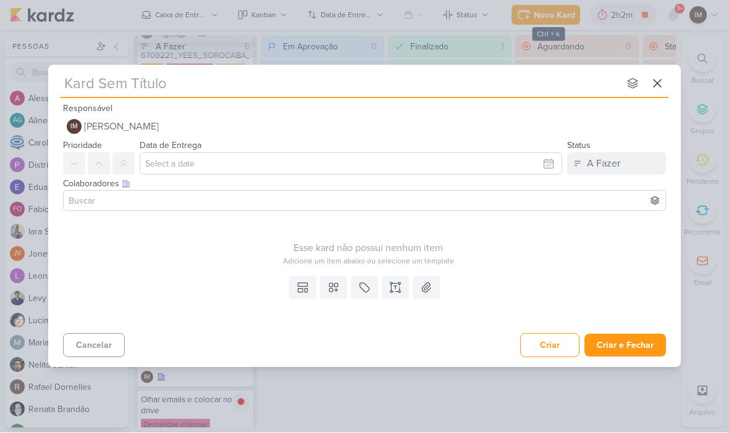
click at [498, 88] on input "text" at bounding box center [340, 84] width 558 height 22
type input "Plamo"
type input "Plano de"
type input "Plano de Mi"
type input "Plano de Mídia"
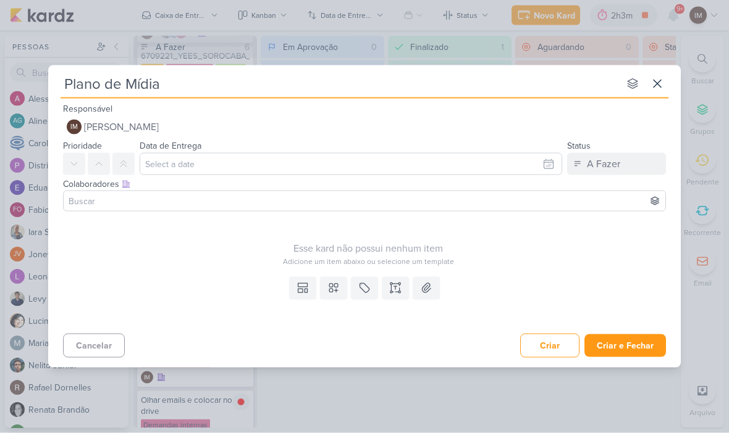
type input "Plano de Mídia"
type input "Plano de Mídia_"
click at [179, 86] on input "Plano de Mídia_" at bounding box center [340, 84] width 558 height 22
type input "Plano de Mídia_6709241_YEES_PDM_NOVEMBRO"
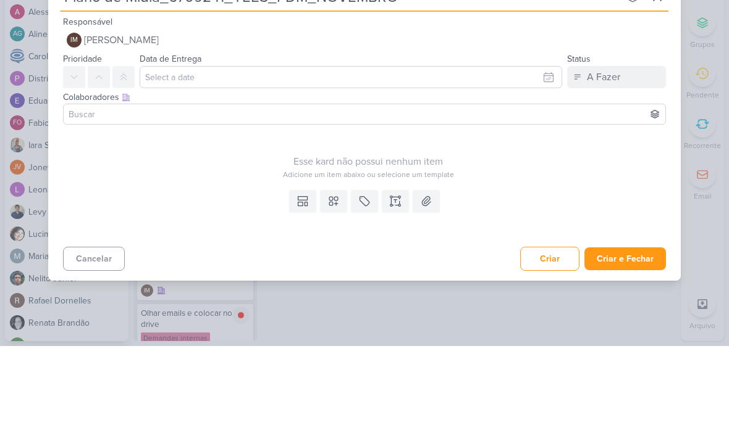
type input "Plano de Mídia_6709241_YEES_PDM_NOVEMBRO"
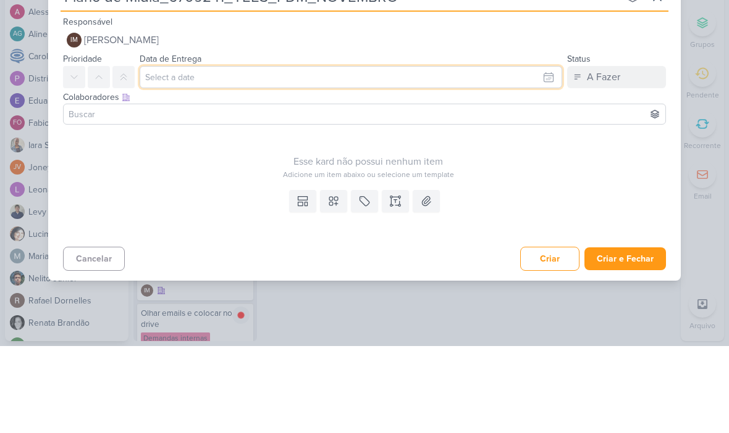
click at [532, 153] on input "text" at bounding box center [351, 164] width 422 height 22
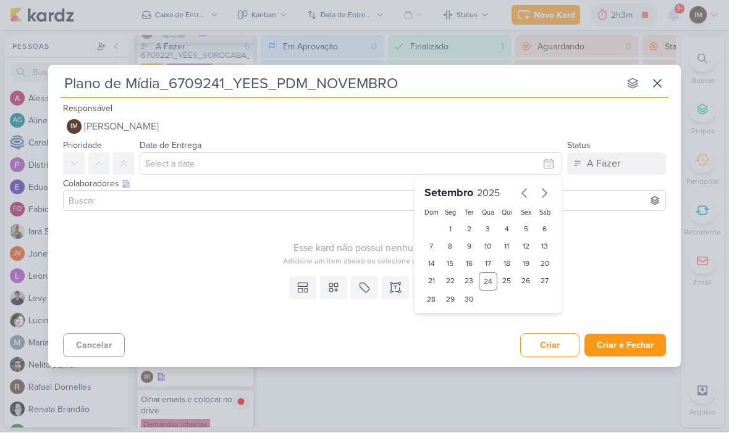
click at [542, 195] on icon "button" at bounding box center [544, 193] width 15 height 15
click at [525, 244] on div "10" at bounding box center [525, 246] width 19 height 17
type input "[DATE] 23:59"
click at [453, 319] on select "00 01 02 03 04 05 06 07 08 09 10 11 12 13 14 15 16 17 18 19 20 21 22 23" at bounding box center [450, 319] width 17 height 15
select select "18"
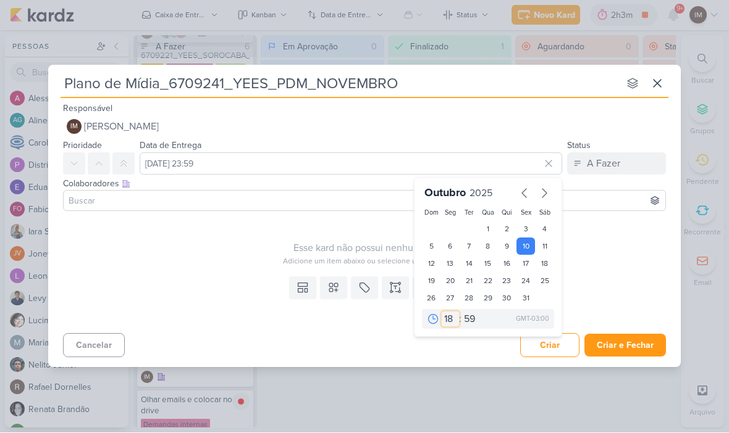
type input "[DATE] 18:59"
click at [473, 324] on select "00 05 10 15 20 25 30 35 40 45 50 55 59" at bounding box center [469, 319] width 17 height 15
select select "0"
type input "[DATE] 18:00"
click at [335, 293] on icon at bounding box center [333, 288] width 12 height 12
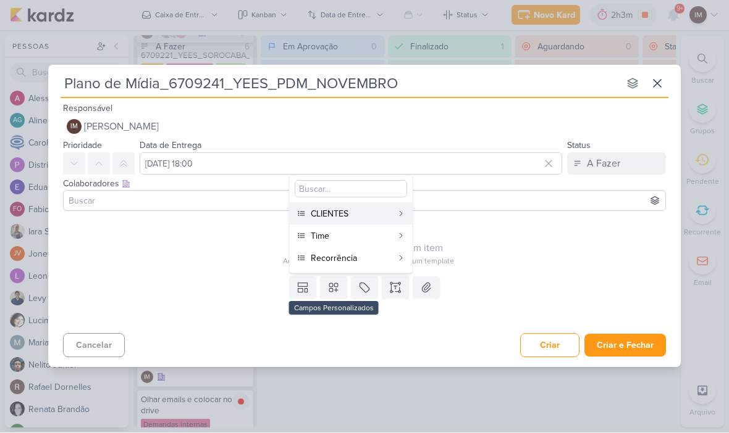
click at [375, 217] on div "CLIENTES" at bounding box center [352, 214] width 82 height 13
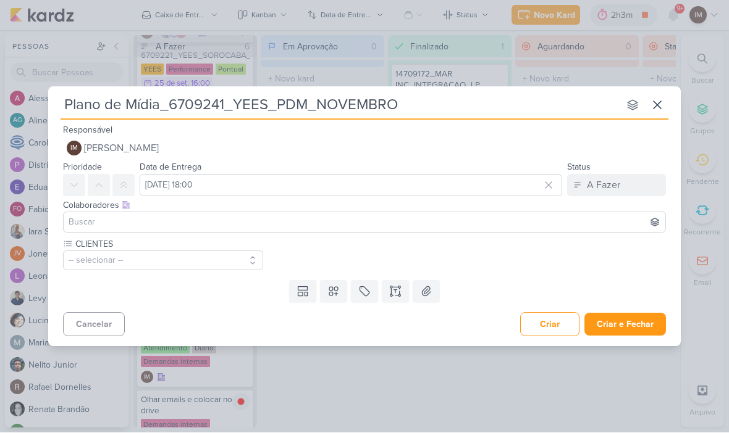
click at [334, 296] on icon at bounding box center [333, 292] width 12 height 12
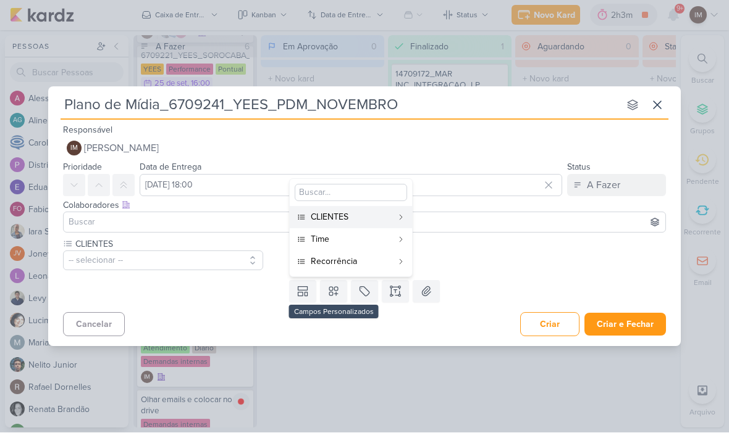
click at [366, 243] on div "Time" at bounding box center [352, 239] width 82 height 13
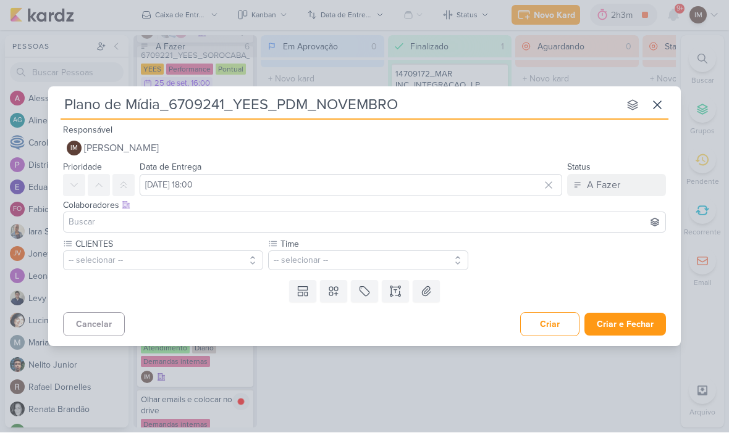
click at [337, 293] on icon at bounding box center [333, 292] width 12 height 12
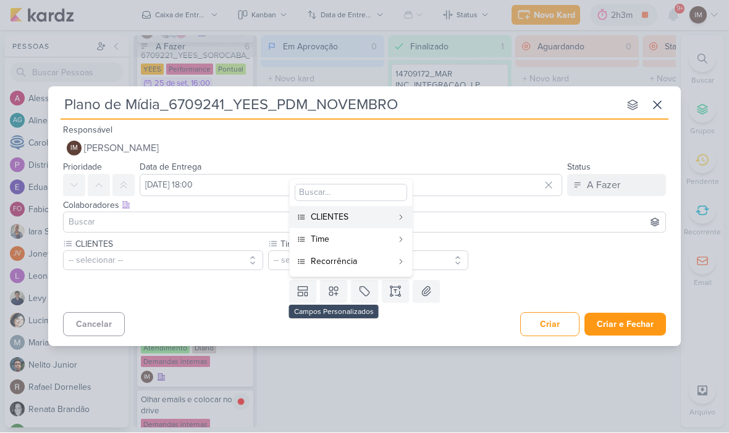
click at [354, 259] on div "Recorrência" at bounding box center [352, 262] width 82 height 13
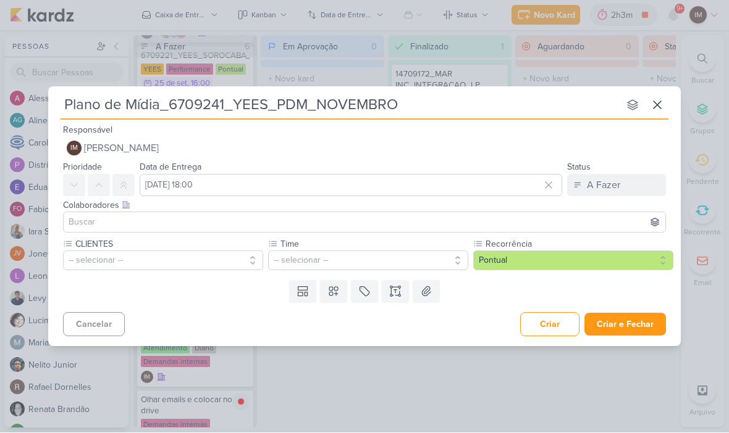
click at [204, 270] on button "-- selecionar --" at bounding box center [163, 261] width 200 height 20
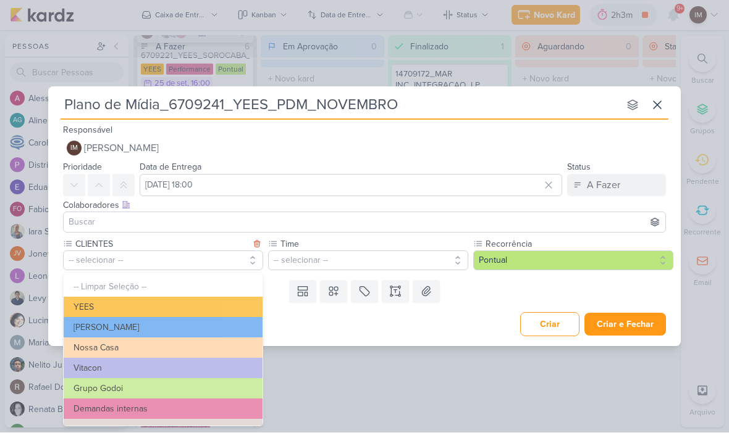
click at [188, 304] on button "YEES" at bounding box center [163, 308] width 199 height 20
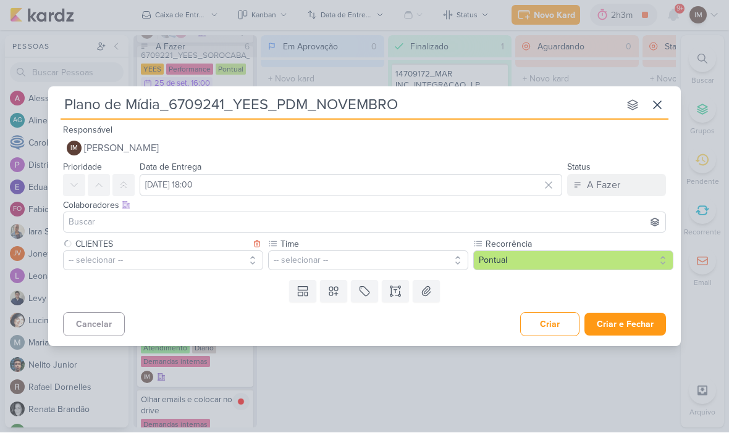
click at [327, 269] on button "-- selecionar --" at bounding box center [368, 261] width 200 height 20
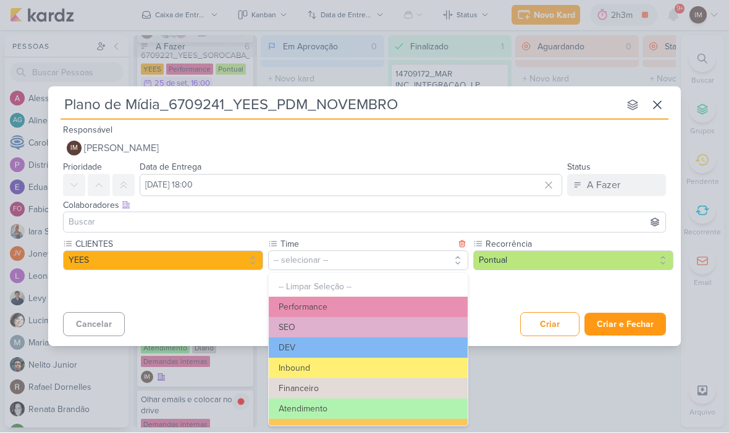
click at [348, 307] on button "Performance" at bounding box center [368, 308] width 199 height 20
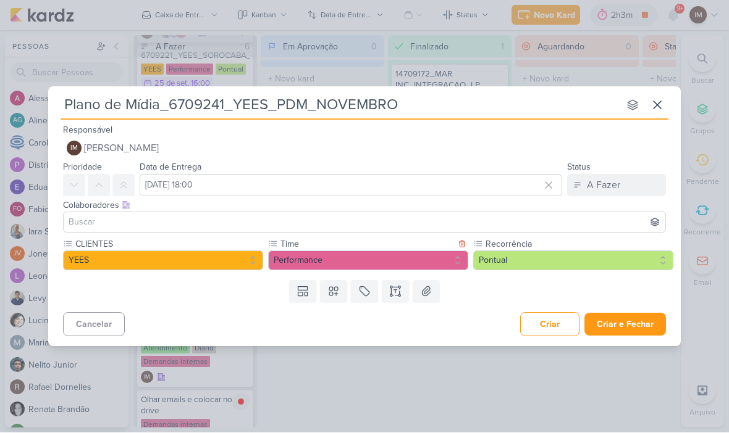
click at [525, 261] on button "Pontual" at bounding box center [573, 261] width 200 height 20
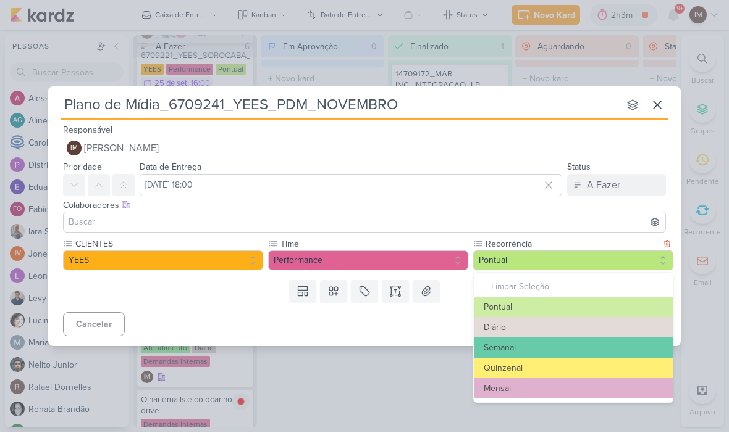
click at [485, 345] on button "Semanal" at bounding box center [573, 348] width 199 height 20
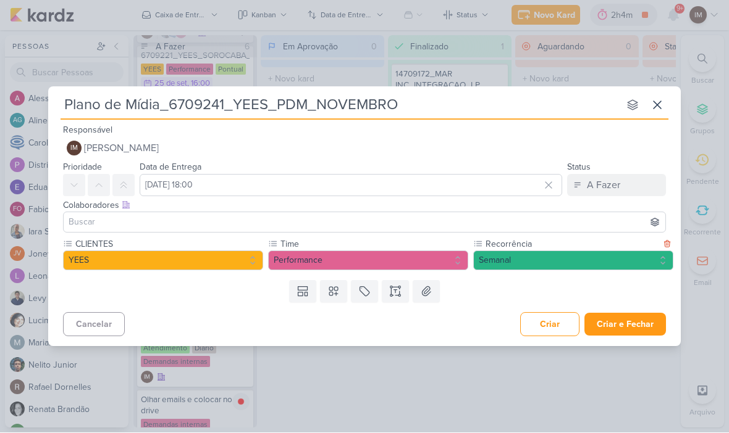
click at [523, 263] on button "Semanal" at bounding box center [573, 261] width 200 height 20
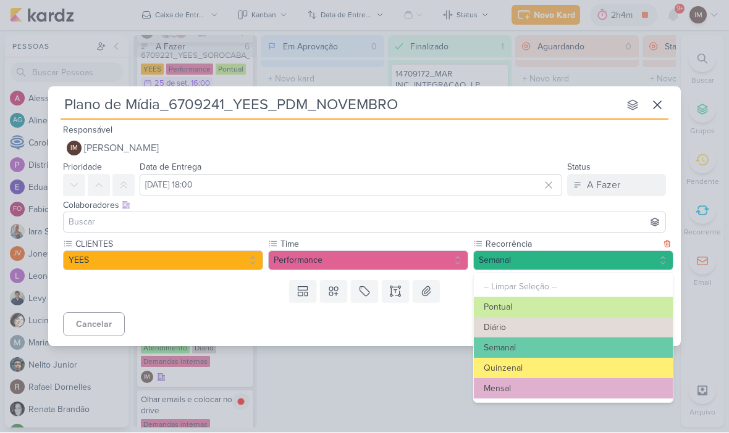
click at [560, 383] on button "Mensal" at bounding box center [573, 389] width 199 height 20
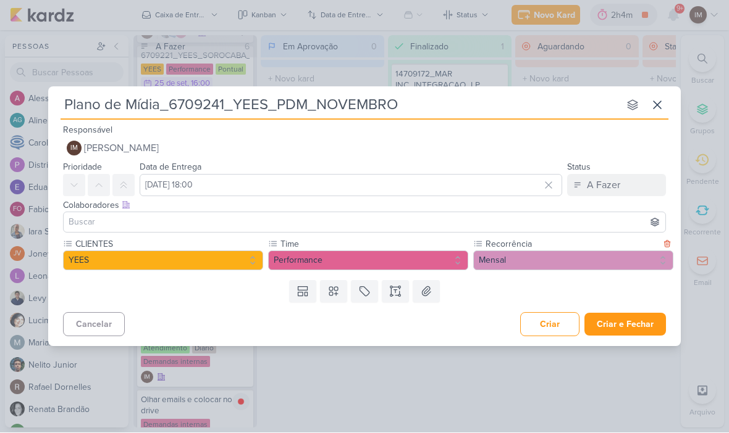
click at [391, 289] on icon at bounding box center [395, 292] width 12 height 12
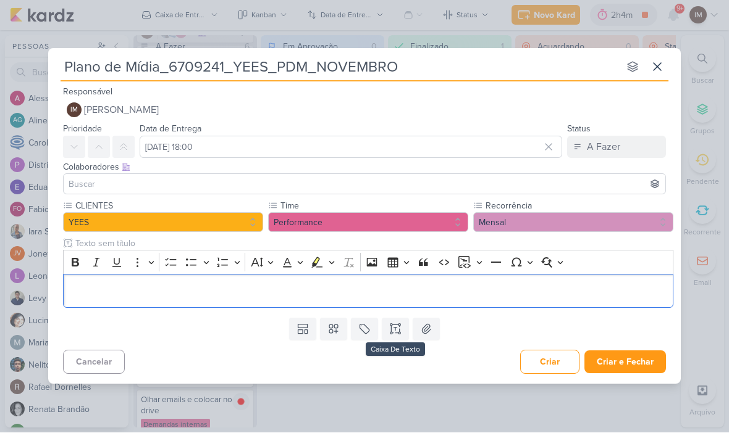
click at [632, 358] on button "Criar e Fechar" at bounding box center [625, 362] width 82 height 23
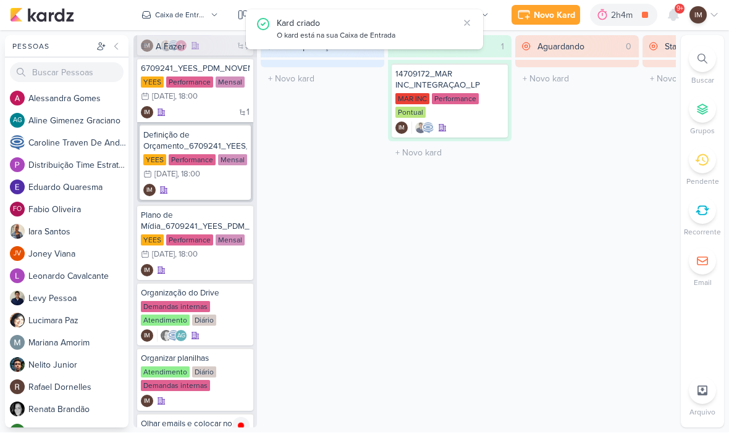
scroll to position [141, 0]
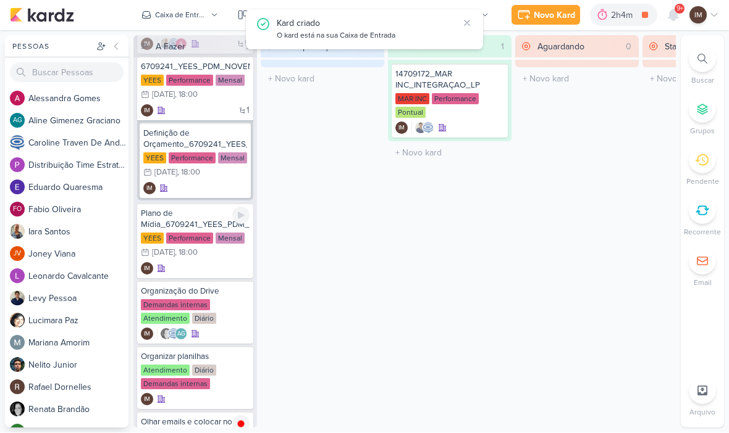
click at [192, 211] on div "Plano de Mídia_6709241_YEES_PDM_NOVEMBRO" at bounding box center [195, 220] width 109 height 22
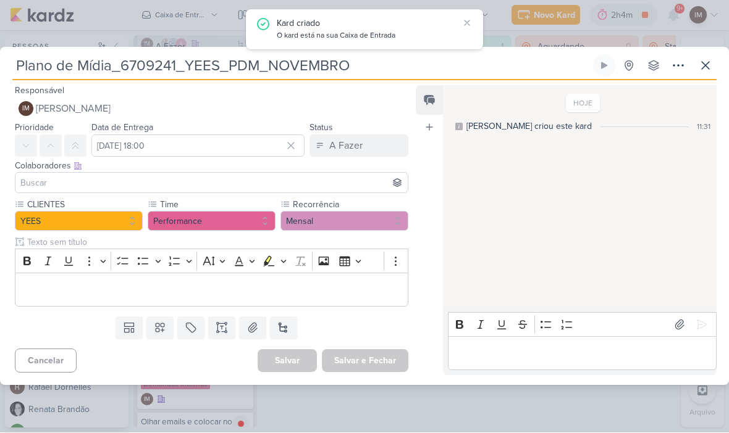
click at [672, 69] on icon at bounding box center [678, 66] width 15 height 15
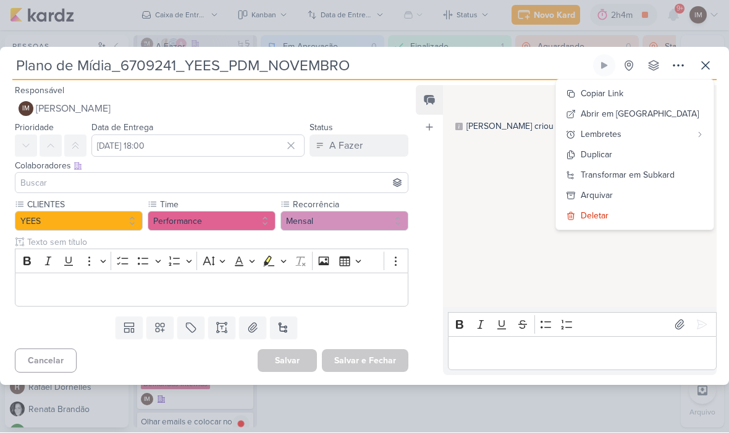
click at [662, 175] on div "Transformar em Subkard" at bounding box center [627, 175] width 94 height 13
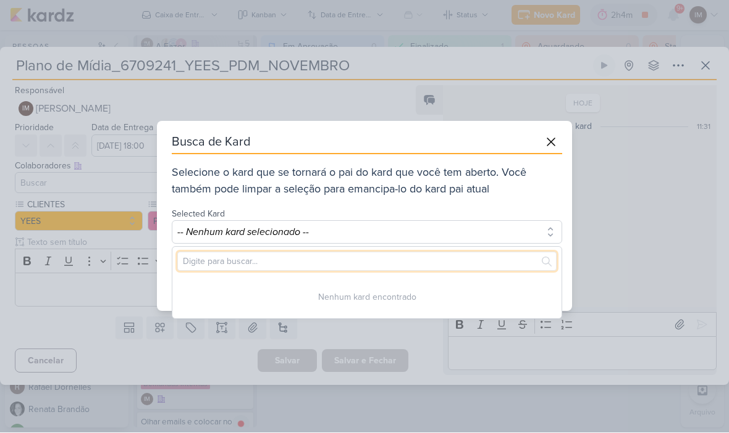
click at [447, 259] on input "text" at bounding box center [366, 262] width 379 height 19
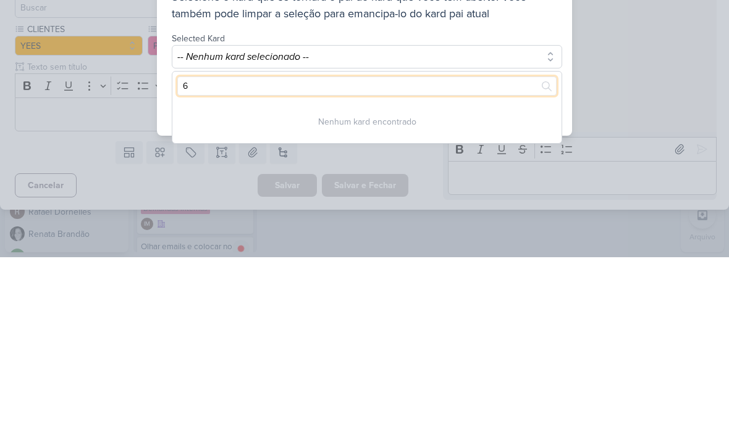
type input "67"
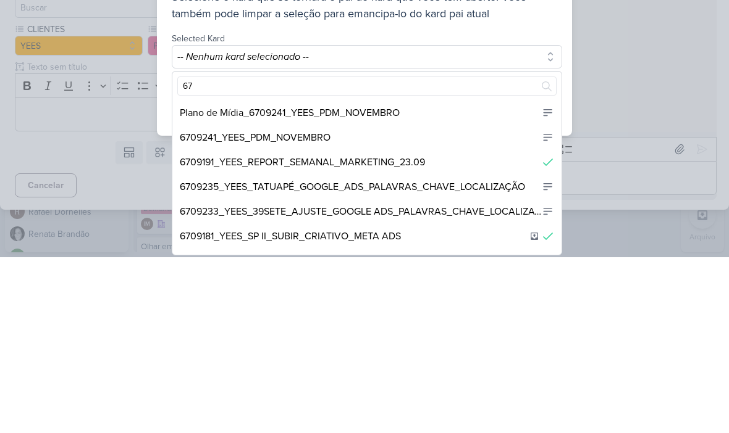
click at [395, 301] on div "6709241_YEES_PDM_NOVEMBRO" at bounding box center [366, 313] width 389 height 25
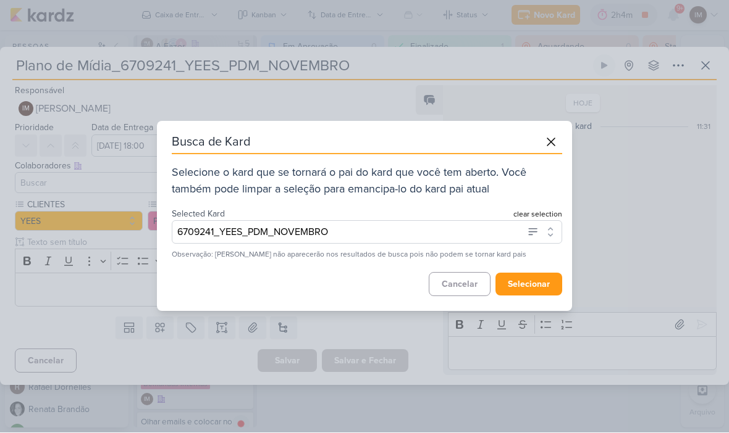
click at [527, 287] on button "selecionar" at bounding box center [528, 285] width 67 height 23
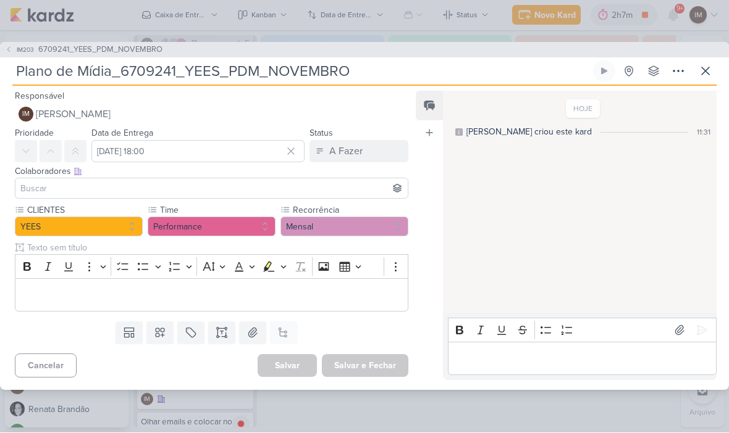
click at [697, 76] on button at bounding box center [705, 72] width 22 height 22
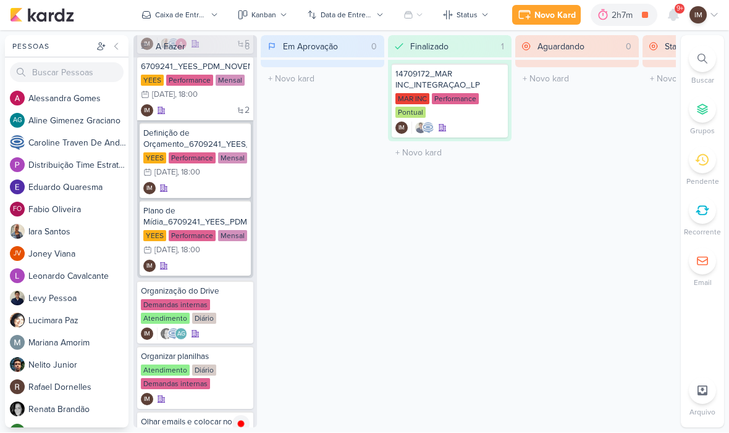
click at [555, 16] on div "Novo Kard" at bounding box center [554, 15] width 41 height 13
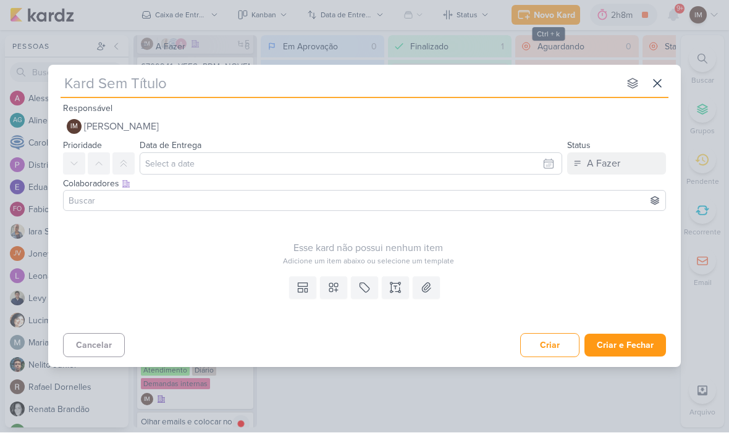
click at [528, 81] on input "text" at bounding box center [340, 84] width 558 height 22
type input "Apr"
type input "Apro"
type input "Aprova"
type input "Aprovação d"
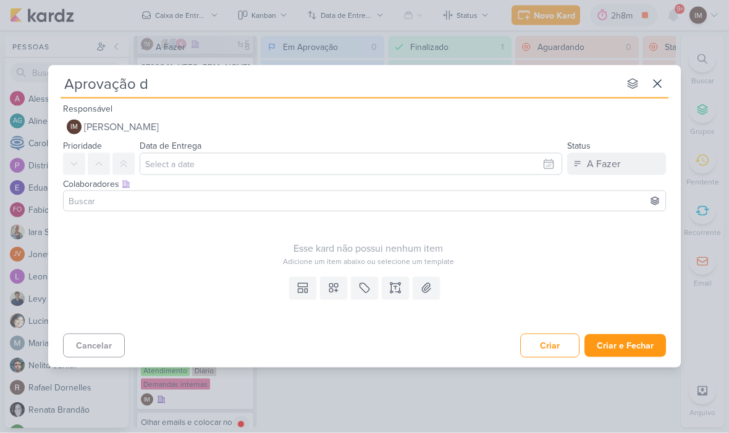
type input "Aprovação do"
type input "Aprovação do Pla"
type input "Aprovação do Plano"
type input "Aprovação do Plano de"
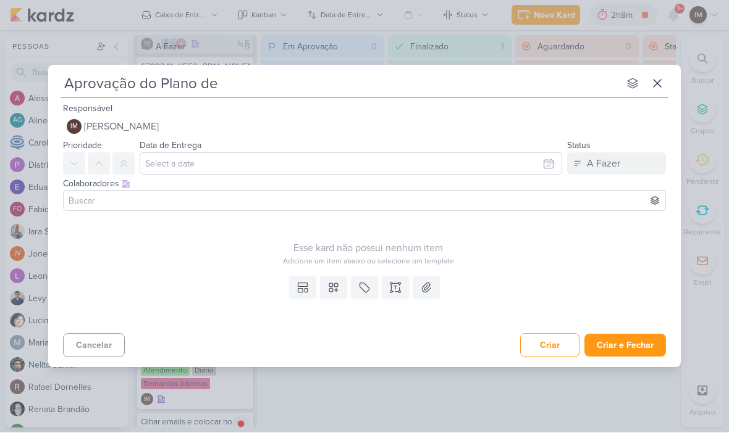
click at [519, 83] on input "Aprovação do Plano de" at bounding box center [340, 84] width 558 height 22
type input "Aprovação do Plano de Midia"
type input "Aprovação do Plano de Mídia"
type input "Aprovação do Plano de Mídia_"
click at [298, 91] on input "Aprovação do Plano de Mídia_" at bounding box center [340, 84] width 558 height 22
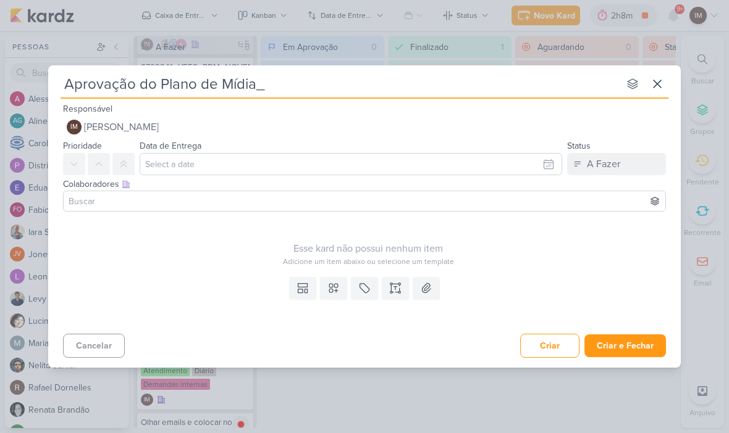
click at [379, 81] on input "Aprovação do Plano de Mídia_" at bounding box center [340, 84] width 558 height 22
click at [280, 91] on input "Aprovação do Plano de Mídia_" at bounding box center [340, 84] width 558 height 22
paste input "6709241_YEES_PDM_NOVEMBRO"
type input "Aprovação do Plano de Mídia_6709241_YEES_PDM_NOVEMBRO"
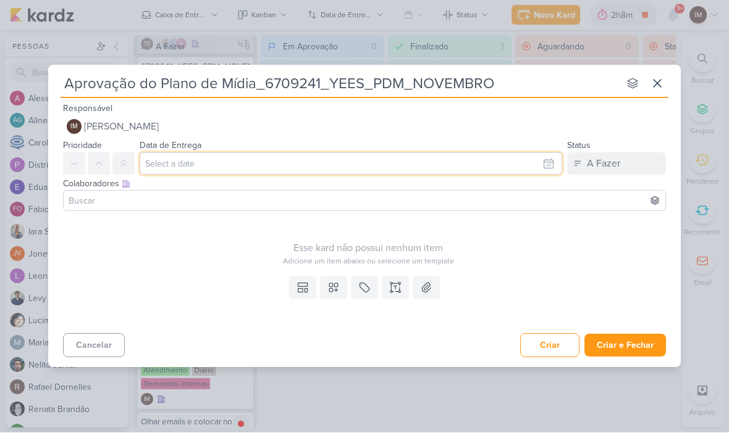
click at [544, 157] on input "text" at bounding box center [351, 164] width 422 height 22
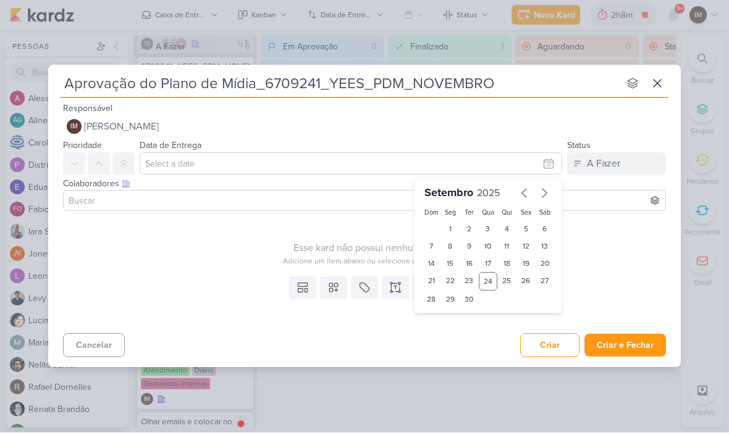
click at [541, 190] on icon "button" at bounding box center [544, 193] width 15 height 15
click at [451, 264] on div "13" at bounding box center [450, 264] width 19 height 17
click at [466, 267] on div "14" at bounding box center [468, 264] width 19 height 17
type input "[DATE] 23:59"
click at [338, 290] on icon at bounding box center [333, 288] width 12 height 12
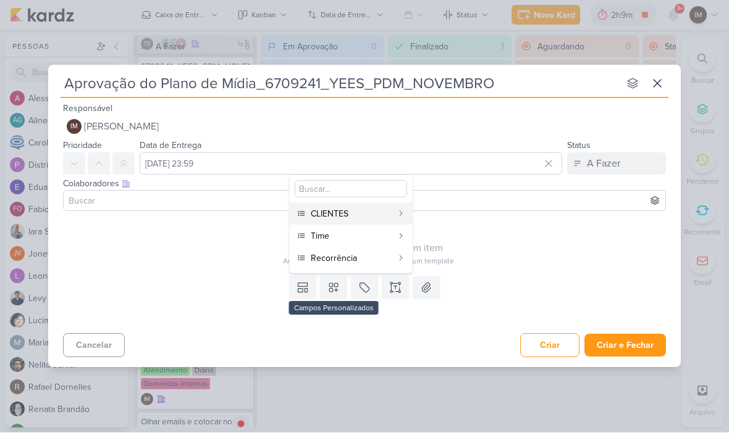
click at [375, 214] on div "CLIENTES" at bounding box center [352, 214] width 82 height 13
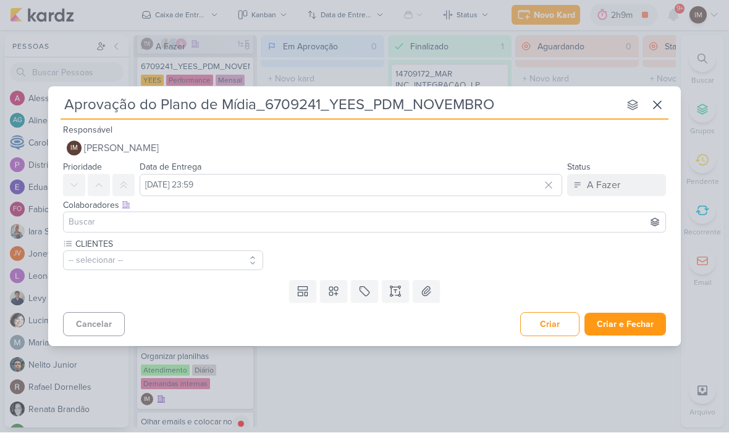
click at [334, 293] on icon at bounding box center [333, 292] width 9 height 9
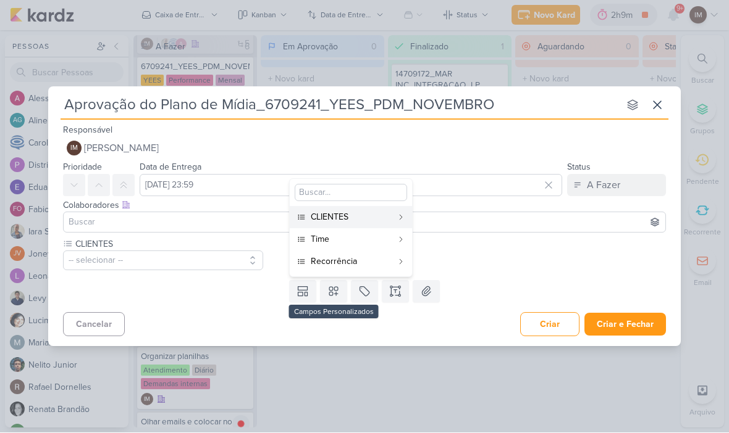
click at [366, 244] on div "Time" at bounding box center [352, 239] width 82 height 13
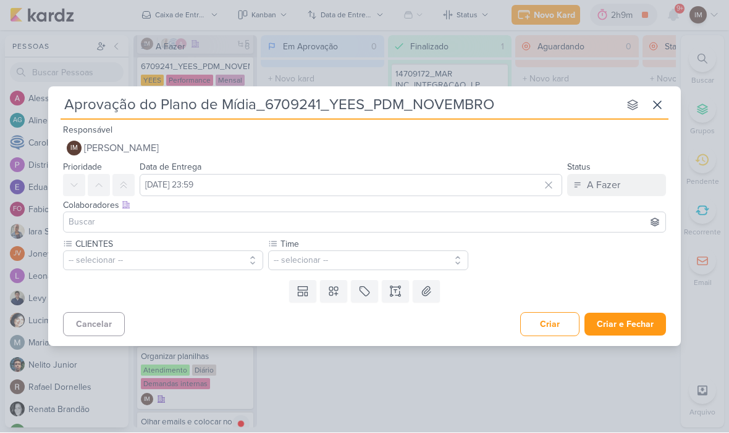
click at [337, 293] on icon at bounding box center [333, 292] width 12 height 12
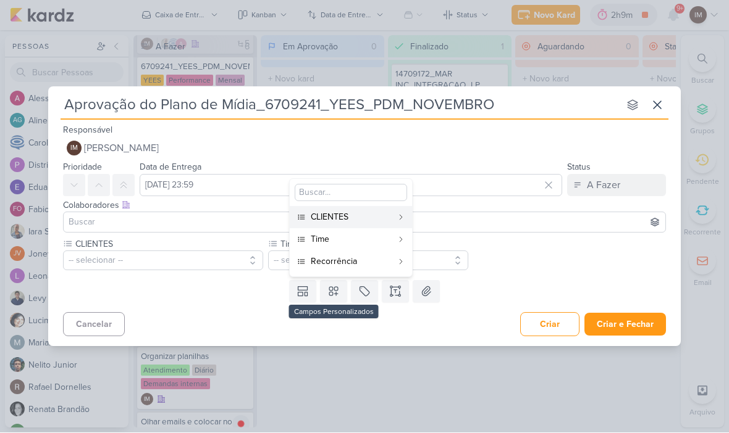
click at [366, 264] on div "Recorrência" at bounding box center [352, 262] width 82 height 13
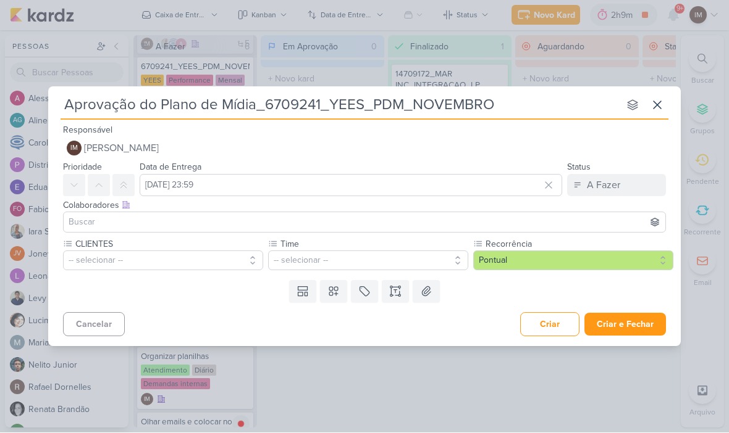
click at [219, 262] on button "-- selecionar --" at bounding box center [163, 261] width 200 height 20
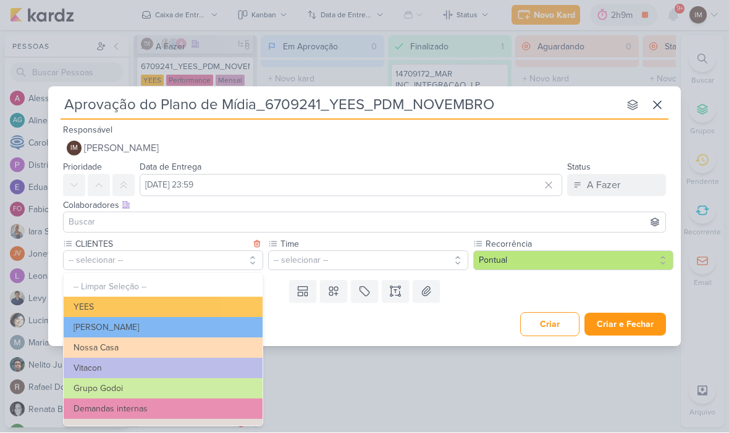
click at [228, 301] on button "YEES" at bounding box center [163, 308] width 199 height 20
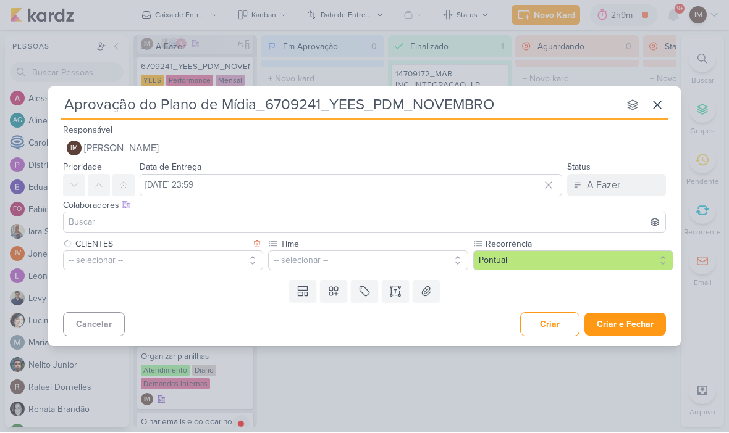
click at [317, 256] on button "-- selecionar --" at bounding box center [368, 261] width 200 height 20
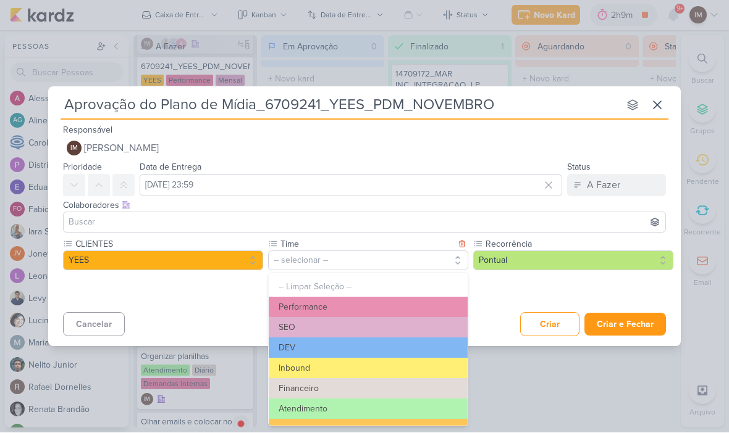
click at [366, 308] on button "Performance" at bounding box center [368, 308] width 199 height 20
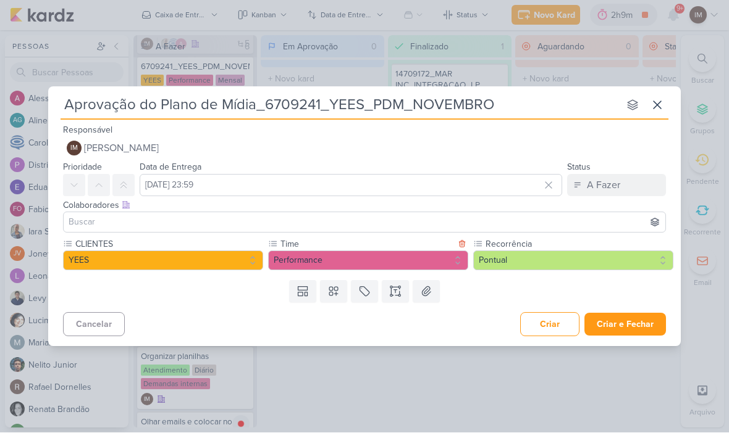
click at [503, 254] on button "Pontual" at bounding box center [573, 261] width 200 height 20
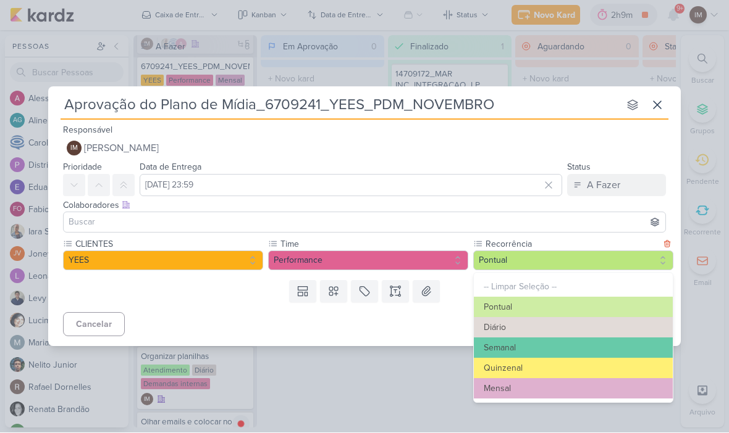
click at [564, 390] on button "Mensal" at bounding box center [573, 389] width 199 height 20
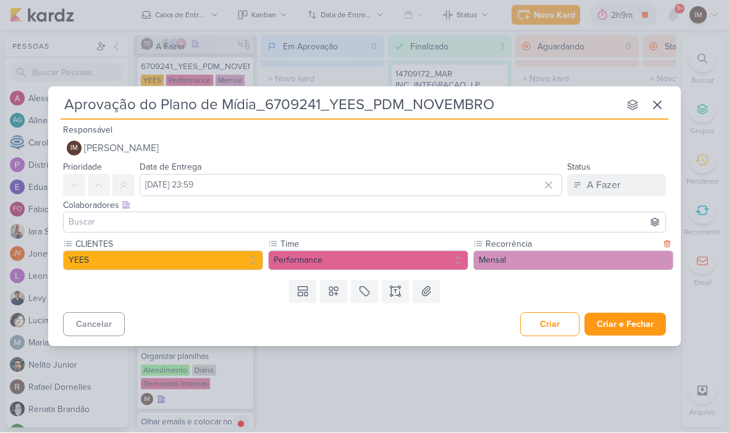
click at [632, 325] on button "Criar e Fechar" at bounding box center [625, 325] width 82 height 23
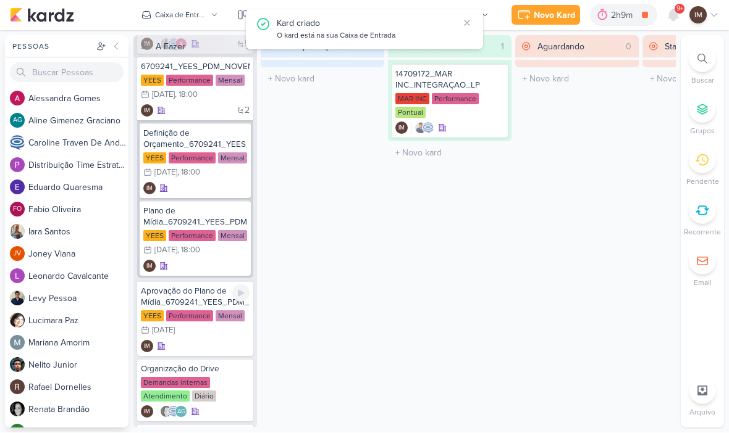
click at [214, 350] on div "IM" at bounding box center [195, 347] width 109 height 12
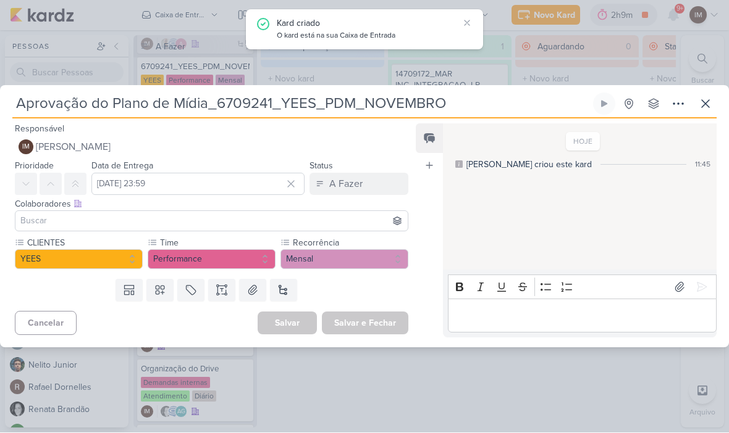
click at [679, 102] on icon at bounding box center [678, 104] width 15 height 15
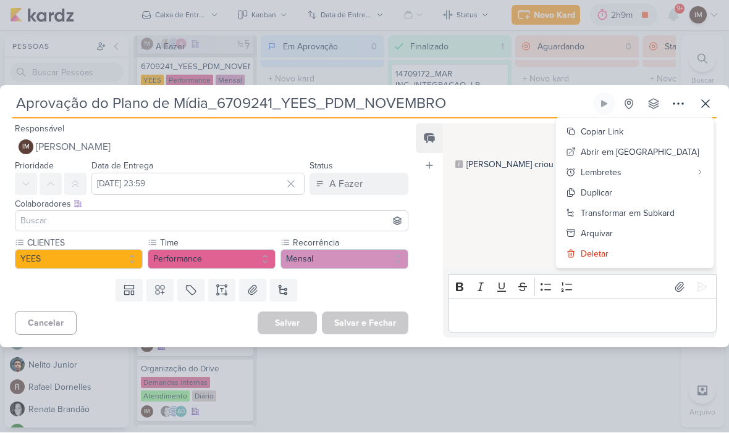
click at [656, 210] on div "Transformar em Subkard" at bounding box center [627, 213] width 94 height 13
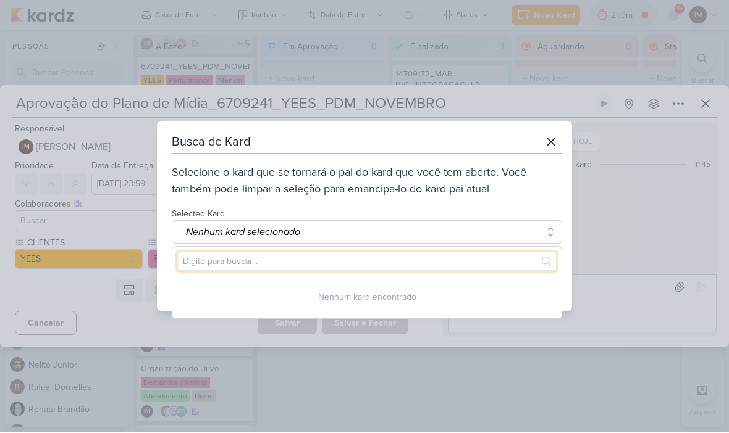
click at [475, 257] on input "text" at bounding box center [366, 262] width 379 height 19
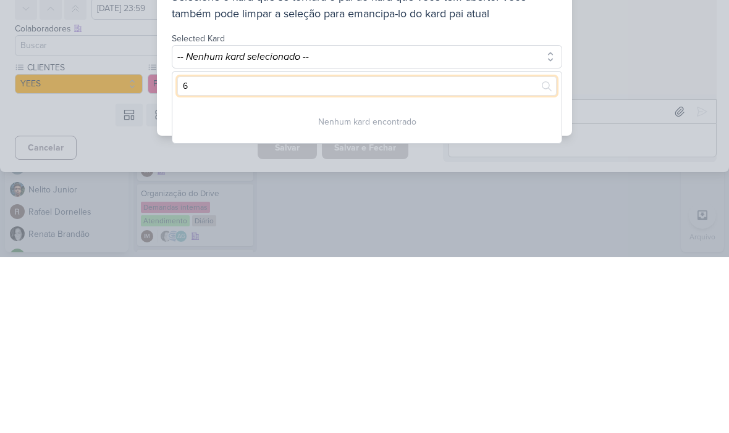
type input "67"
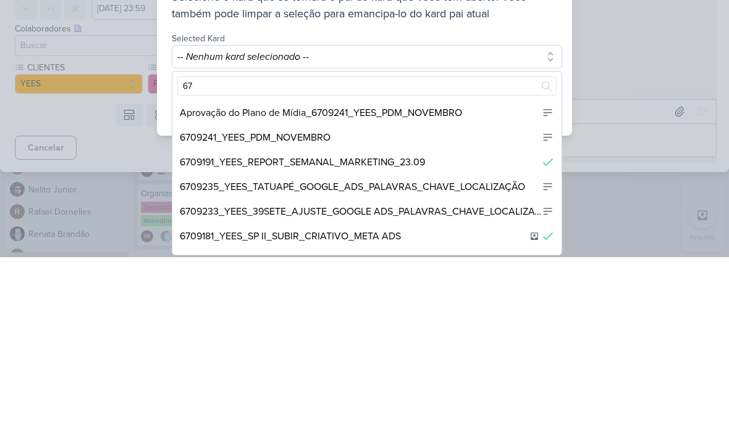
click at [492, 301] on div "6709241_YEES_PDM_NOVEMBRO" at bounding box center [366, 313] width 389 height 25
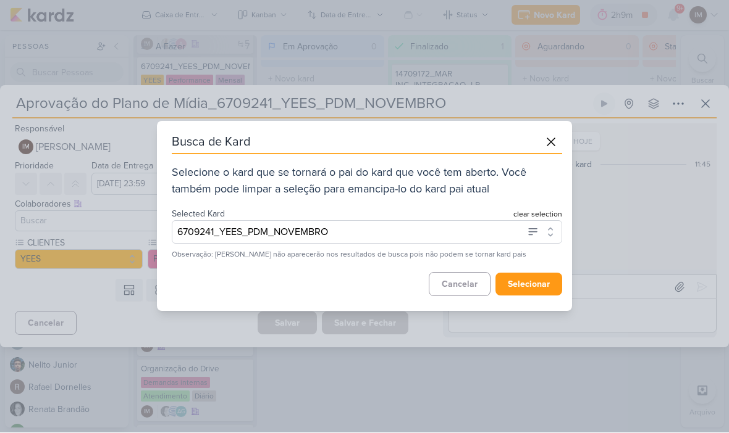
click at [536, 282] on button "selecionar" at bounding box center [528, 285] width 67 height 23
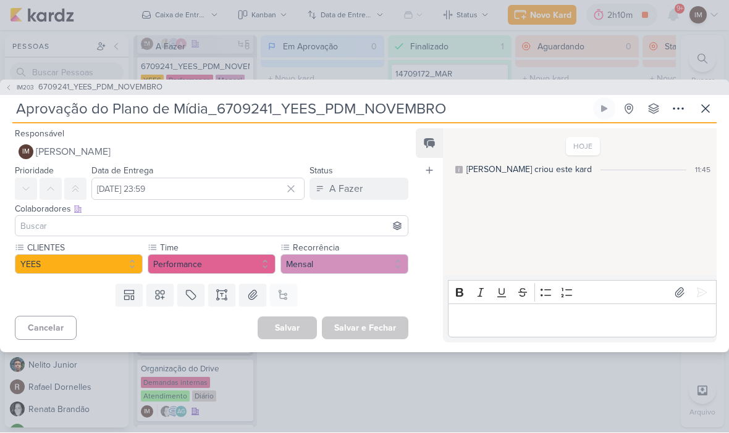
click at [707, 111] on icon at bounding box center [704, 109] width 7 height 7
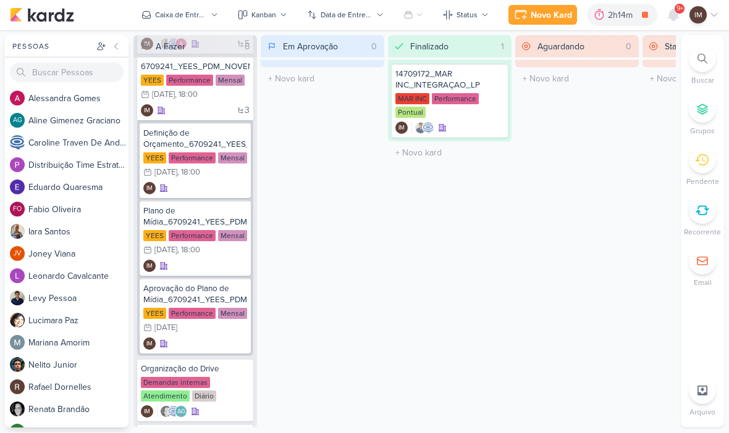
click at [668, 17] on icon at bounding box center [673, 15] width 10 height 11
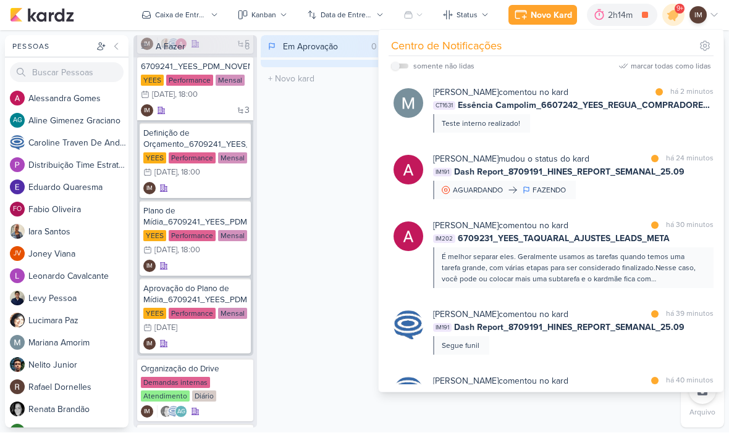
click at [674, 21] on icon at bounding box center [673, 15] width 21 height 21
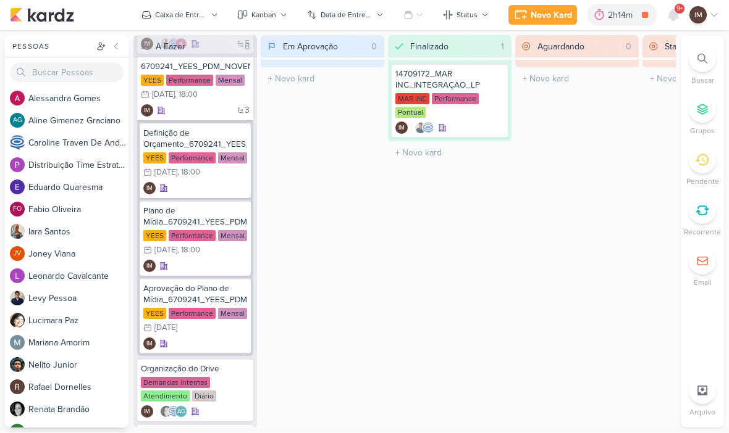
click at [543, 16] on div "Novo Kard" at bounding box center [550, 15] width 41 height 13
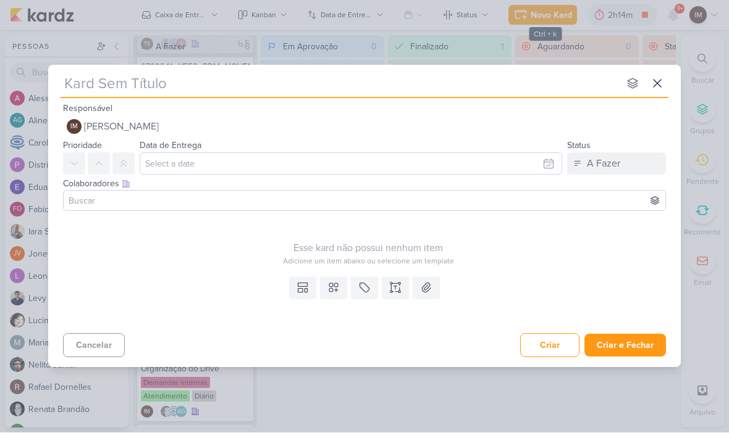
click at [77, 81] on input "text" at bounding box center [340, 84] width 558 height 22
type input "Gera"
type input "Geração de"
type input "Geração de Bol"
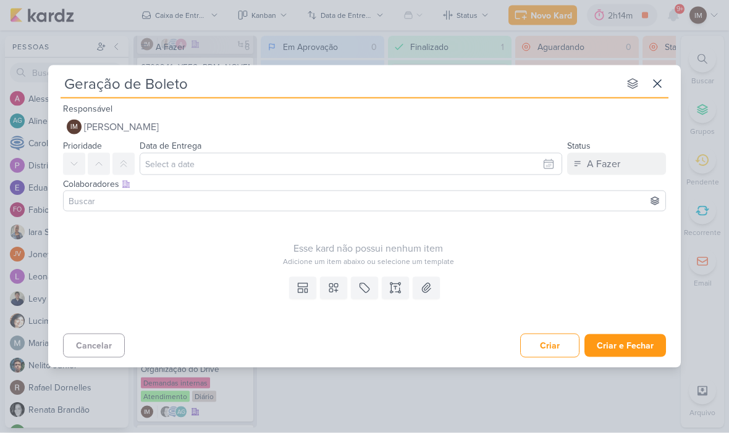
type input "Geração de Boleto"
type input "Geração de Boleto_"
click at [219, 84] on input "Geração de Boleto_" at bounding box center [340, 84] width 558 height 22
paste input "6709241_YEES_PDM_NOVEMBRO"
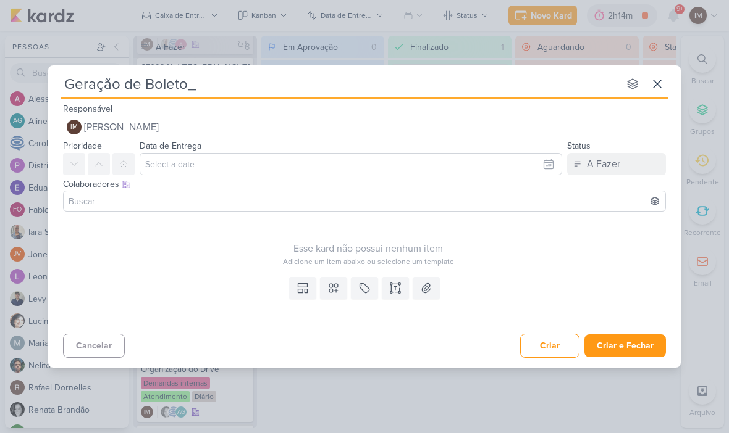
type input "Geração de Boleto_6709241_YEES_PDM_NOVEMBRO"
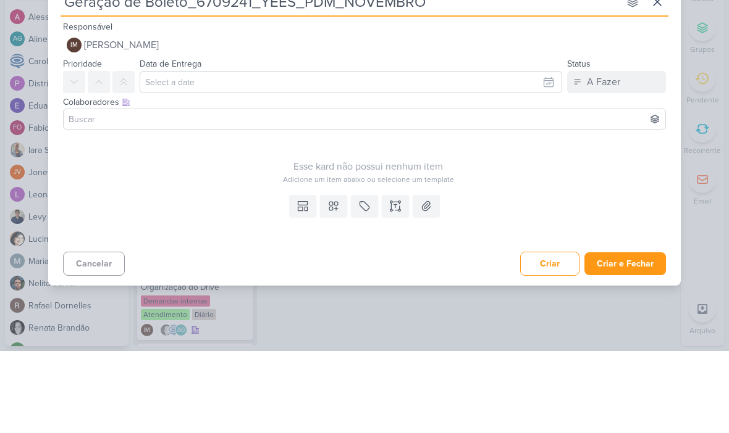
type input "Geração de Boleto_6709241_YEES_PDM_NOVEMBRO"
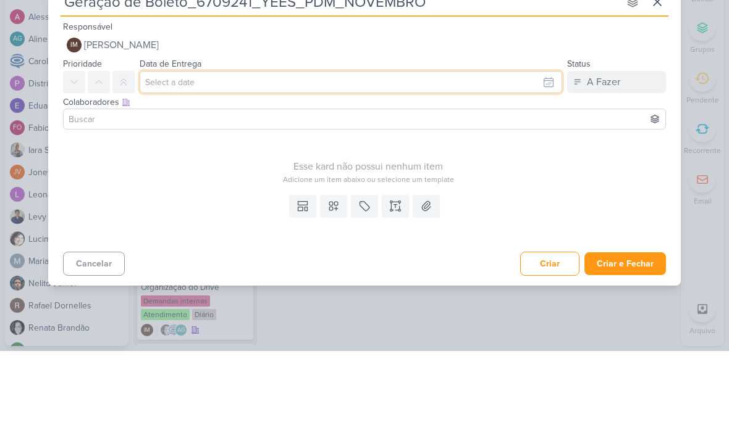
click at [537, 153] on input "text" at bounding box center [351, 164] width 422 height 22
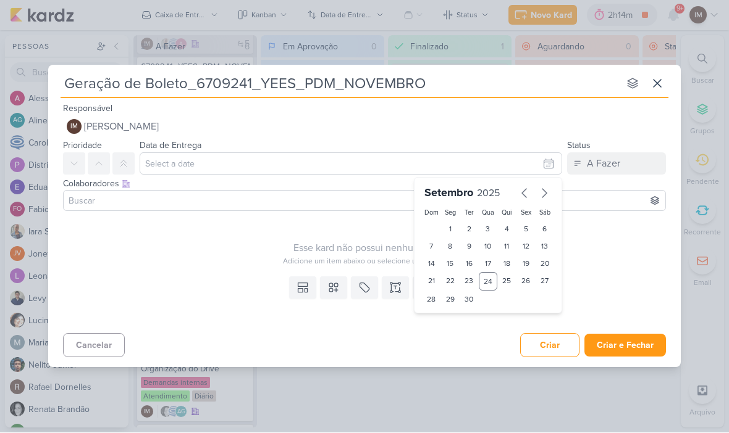
click at [553, 196] on button "button" at bounding box center [544, 193] width 20 height 20
click at [471, 282] on div "21" at bounding box center [468, 281] width 19 height 17
type input "[DATE] 23:59"
click at [458, 319] on select "00 01 02 03 04 05 06 07 08 09 10 11 12 13 14 15 16 17 18 19 20 21 22 23" at bounding box center [450, 319] width 17 height 15
select select "18"
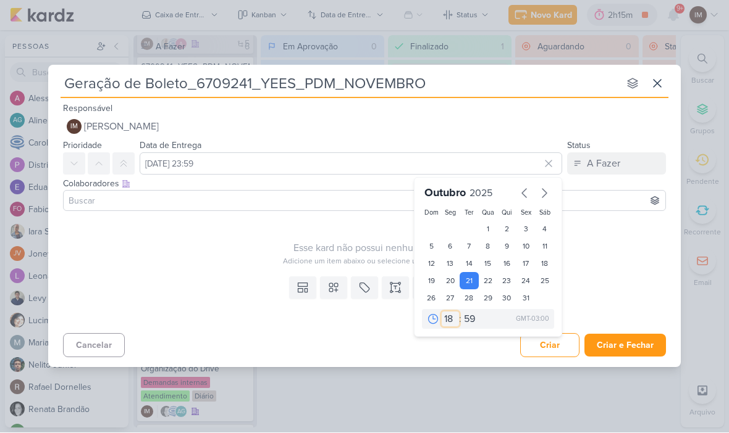
type input "[DATE] 18:59"
click at [467, 319] on select "00 05 10 15 20 25 30 35 40 45 50 55 59" at bounding box center [469, 319] width 17 height 15
select select "0"
type input "[DATE] 18:00"
click at [324, 297] on button at bounding box center [333, 288] width 27 height 22
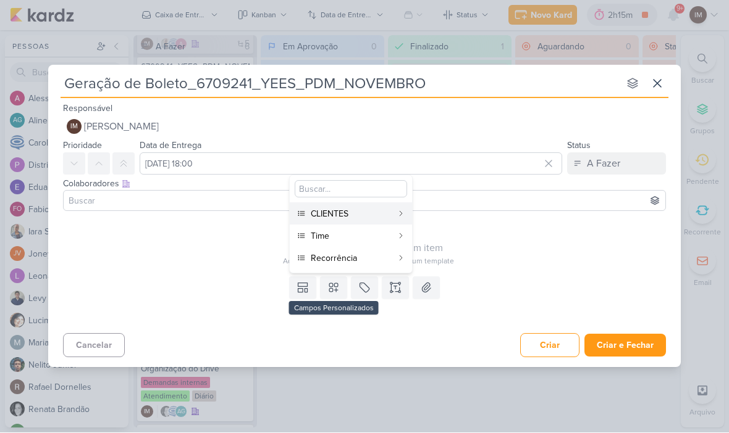
click at [377, 214] on div "CLIENTES" at bounding box center [352, 214] width 82 height 13
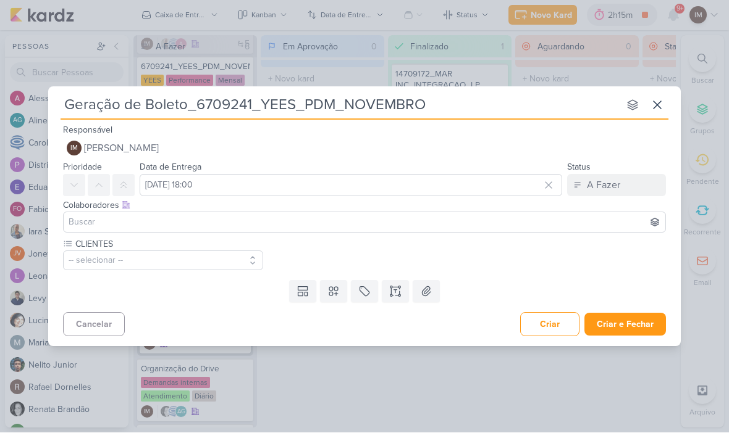
click at [335, 294] on icon at bounding box center [333, 292] width 9 height 9
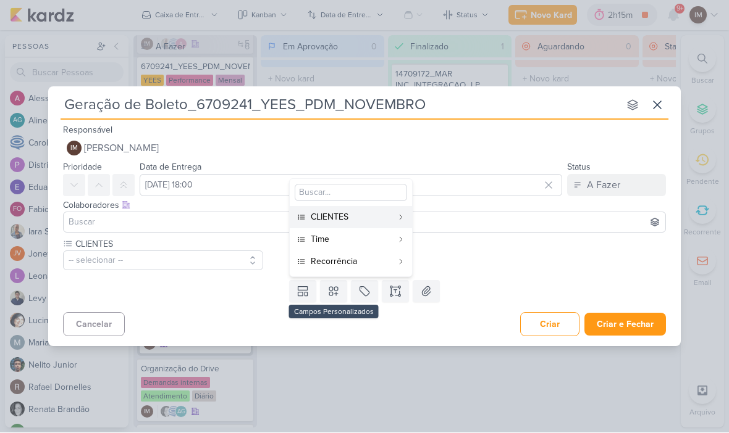
click at [360, 238] on div "Time" at bounding box center [352, 239] width 82 height 13
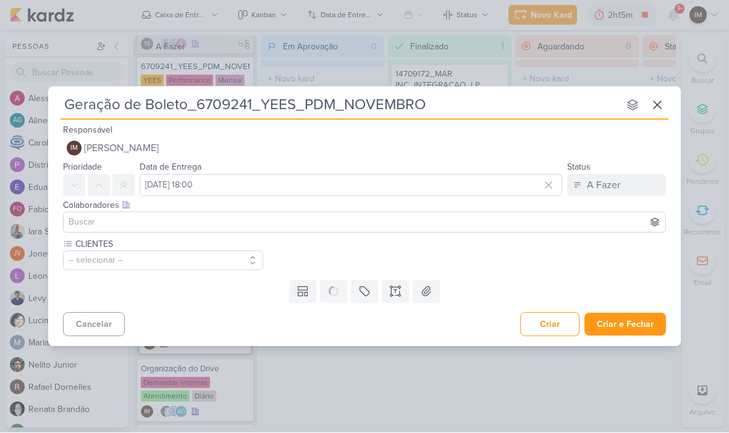
click at [330, 298] on button at bounding box center [333, 292] width 27 height 22
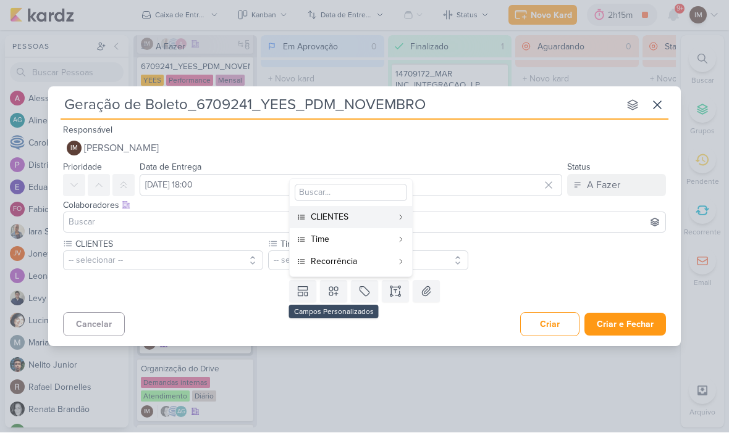
click at [366, 259] on div "Recorrência" at bounding box center [352, 262] width 82 height 13
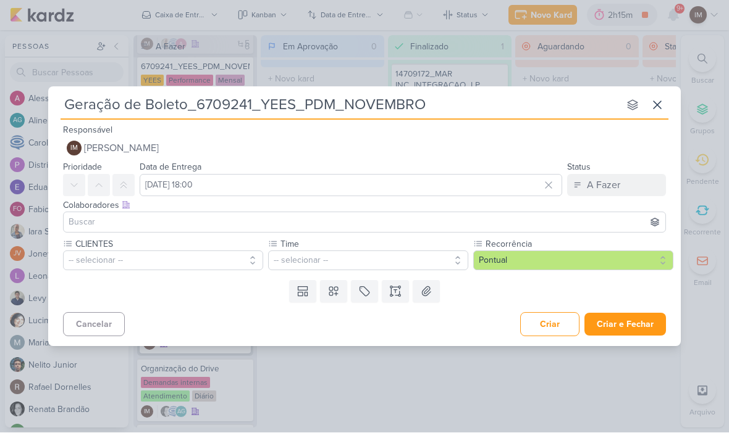
click at [205, 264] on button "-- selecionar --" at bounding box center [163, 261] width 200 height 20
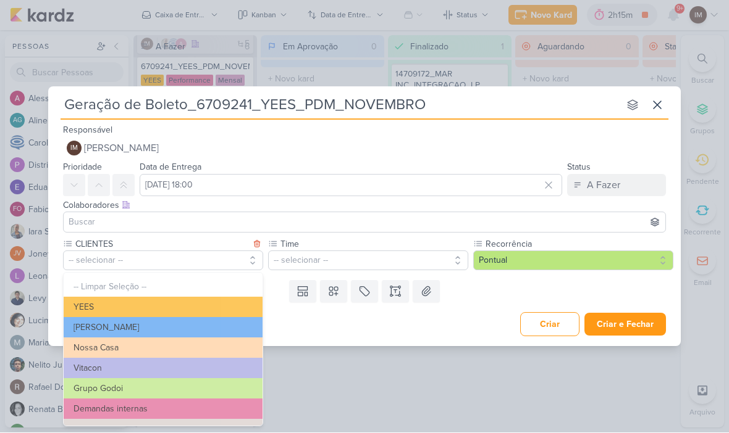
click at [219, 299] on button "YEES" at bounding box center [163, 308] width 199 height 20
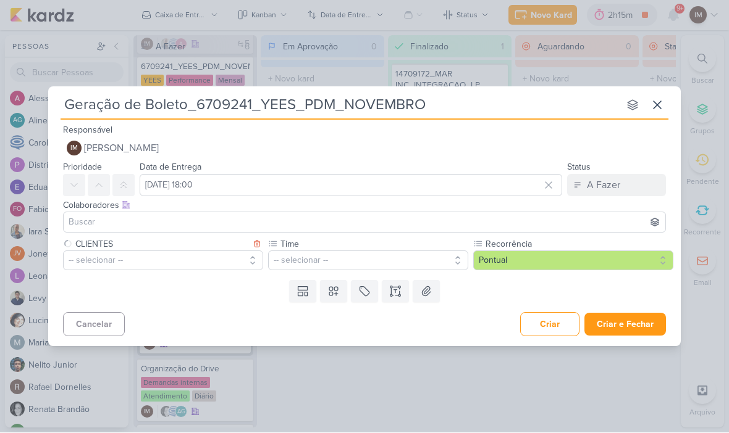
click at [320, 262] on button "-- selecionar --" at bounding box center [368, 261] width 200 height 20
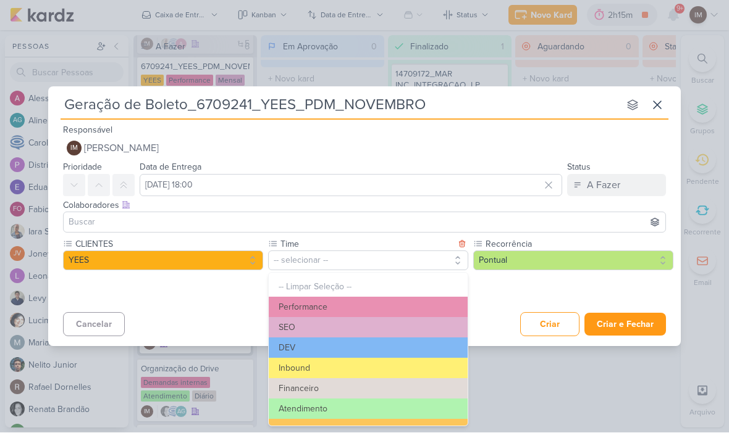
click at [373, 304] on button "Performance" at bounding box center [368, 308] width 199 height 20
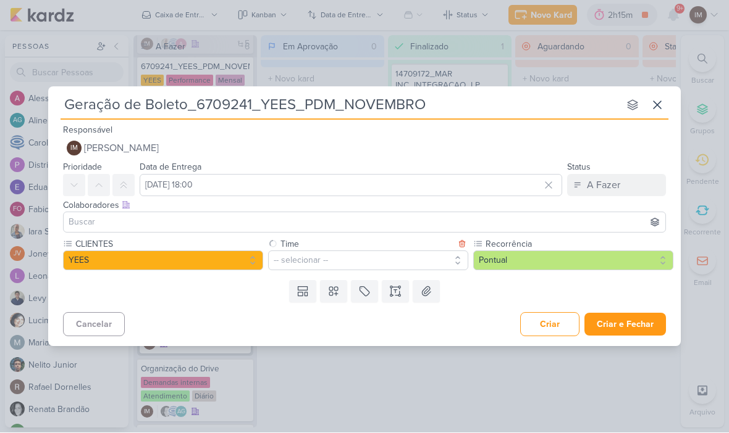
click at [517, 262] on button "Pontual" at bounding box center [573, 261] width 200 height 20
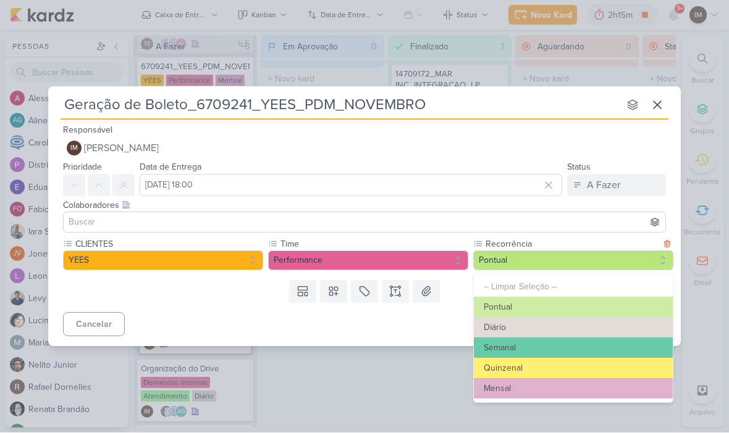
click at [517, 390] on button "Mensal" at bounding box center [573, 389] width 199 height 20
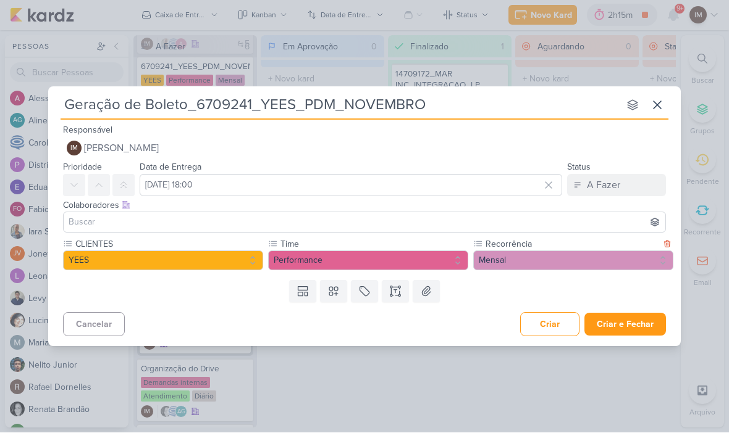
click at [637, 317] on button "Criar e Fechar" at bounding box center [625, 325] width 82 height 23
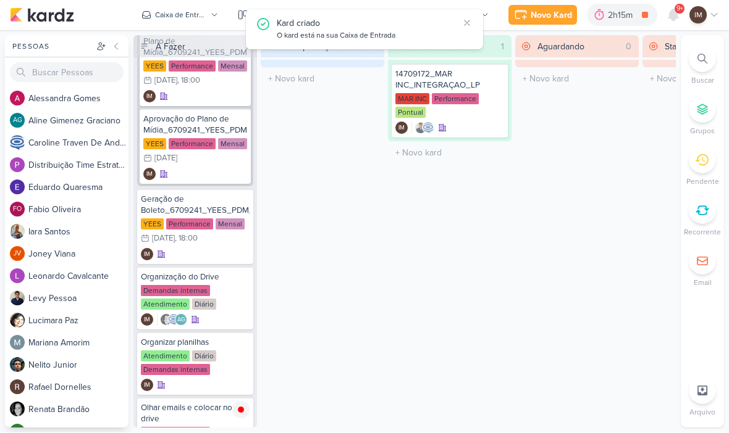
scroll to position [295, 0]
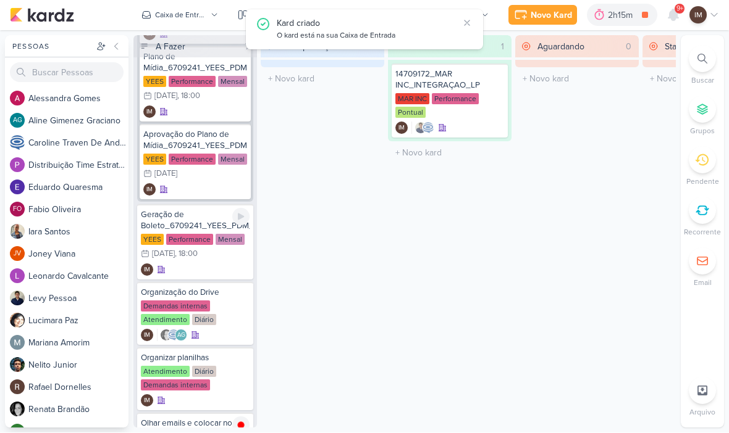
click at [202, 272] on div "IM" at bounding box center [195, 270] width 109 height 12
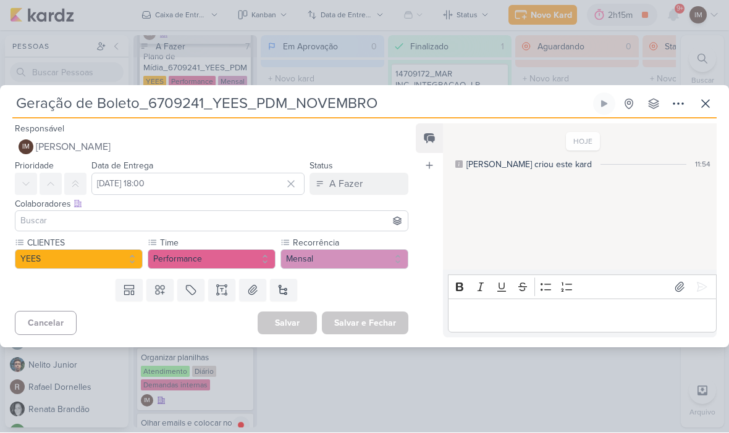
click at [674, 112] on button at bounding box center [678, 104] width 22 height 22
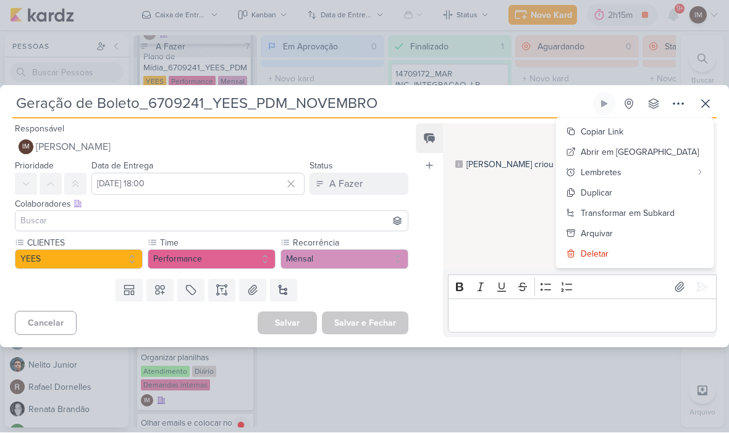
click at [658, 216] on div "Transformar em Subkard" at bounding box center [627, 213] width 94 height 13
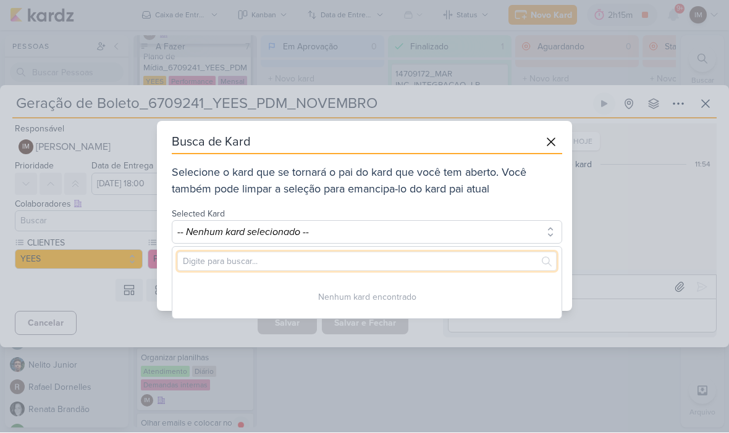
click at [367, 261] on input "text" at bounding box center [366, 262] width 379 height 19
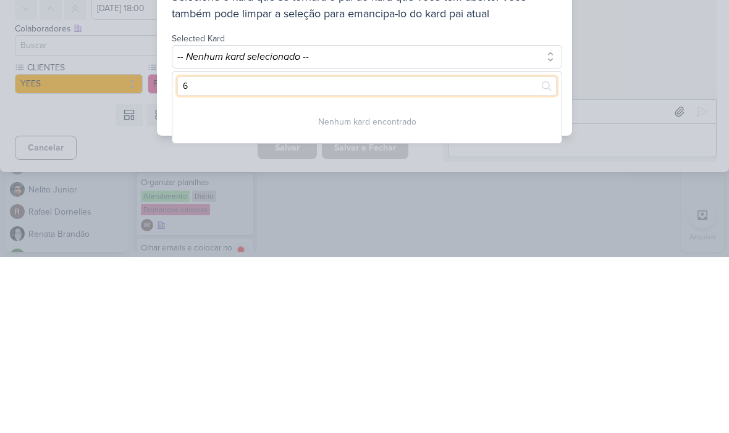
type input "67"
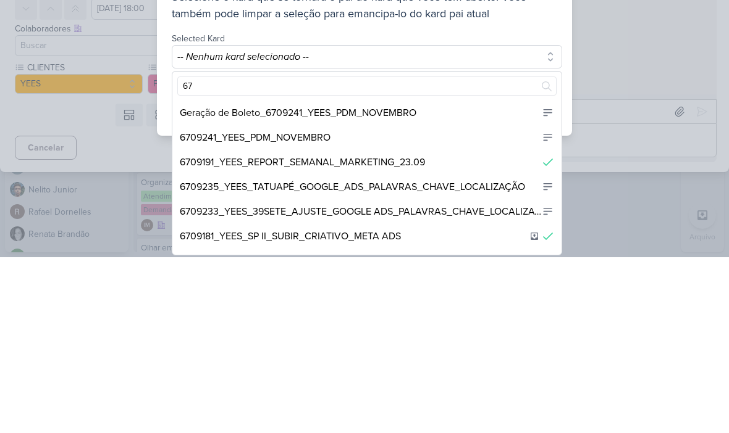
click at [369, 301] on div "6709241_YEES_PDM_NOVEMBRO" at bounding box center [366, 313] width 389 height 25
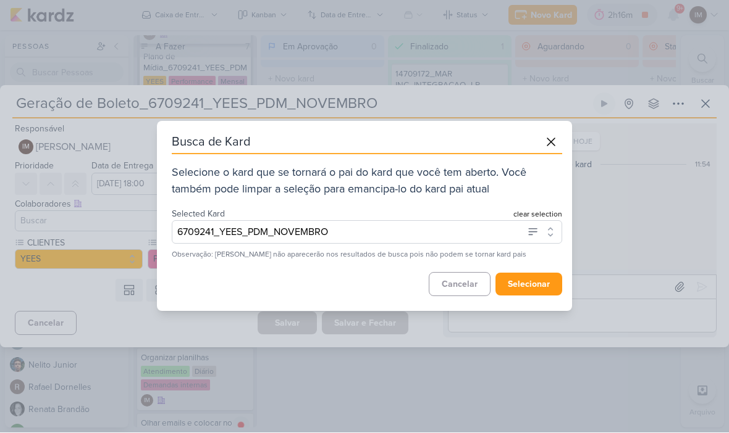
click at [538, 285] on button "selecionar" at bounding box center [528, 285] width 67 height 23
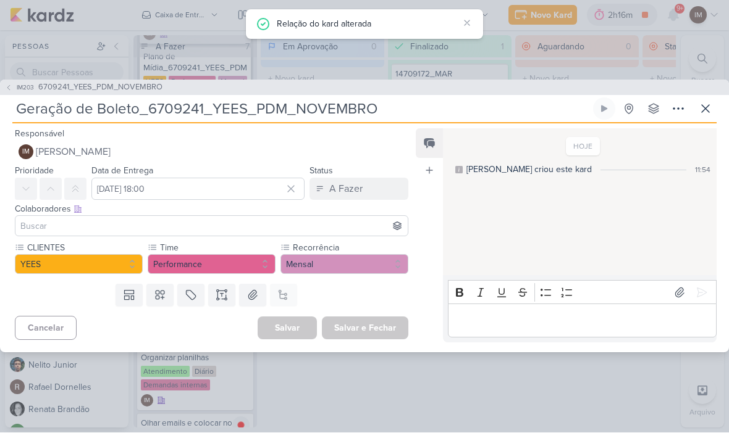
click at [708, 103] on icon at bounding box center [705, 109] width 15 height 15
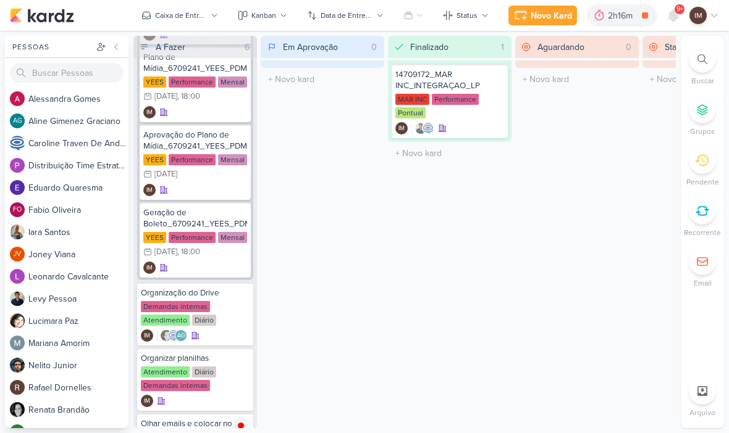
click at [551, 9] on div "Novo Kard" at bounding box center [550, 15] width 41 height 13
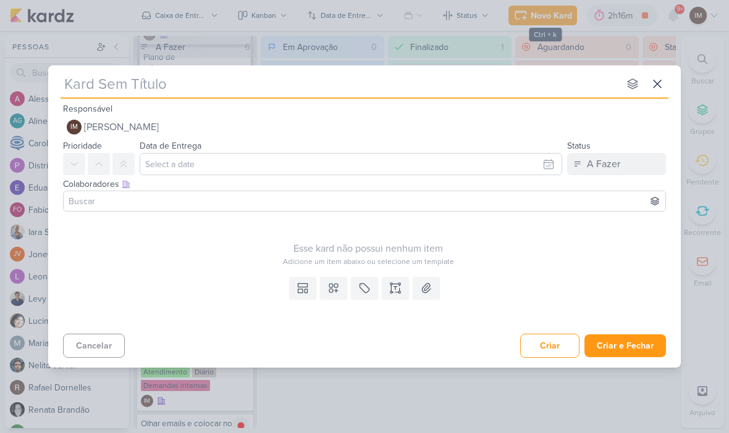
click at [253, 85] on input "text" at bounding box center [340, 84] width 558 height 22
type input "En"
type input "Entreg"
type input "Entrega d"
type input "Entrega de"
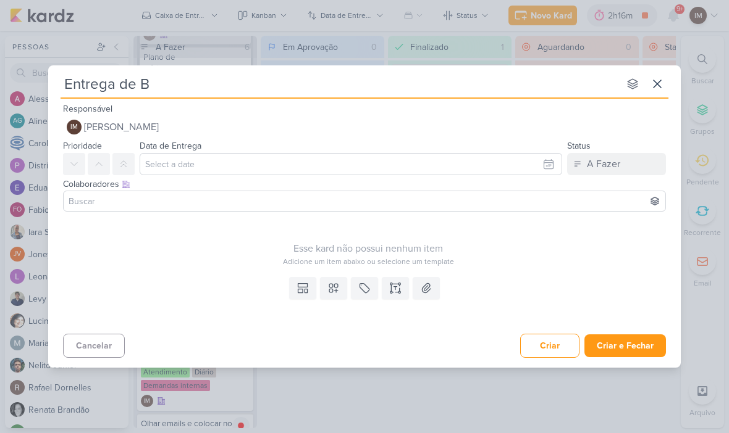
type input "Entrega de Bo"
type input "Entrega de Bol"
type input "Entrega de Bolet"
type input "Entrega de Boleto"
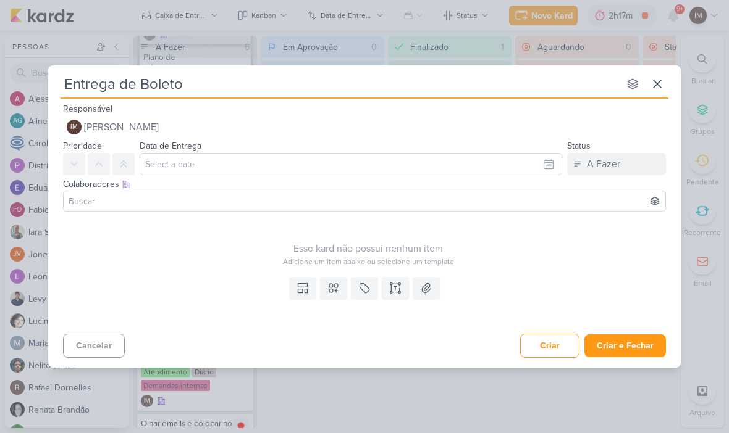
type input "Entrega de Boleto_"
click at [214, 80] on input "Entrega de Boleto_" at bounding box center [340, 84] width 558 height 22
type input "Entrega de Boleto_"
click at [195, 83] on input "Entrega de Boleto_" at bounding box center [340, 84] width 558 height 22
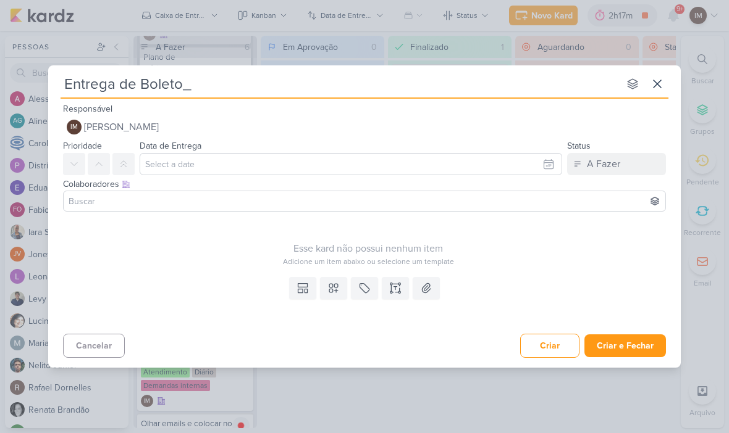
type input "Entrega de Boleto_6709241_YEES_PDM_NOVEMBRO"
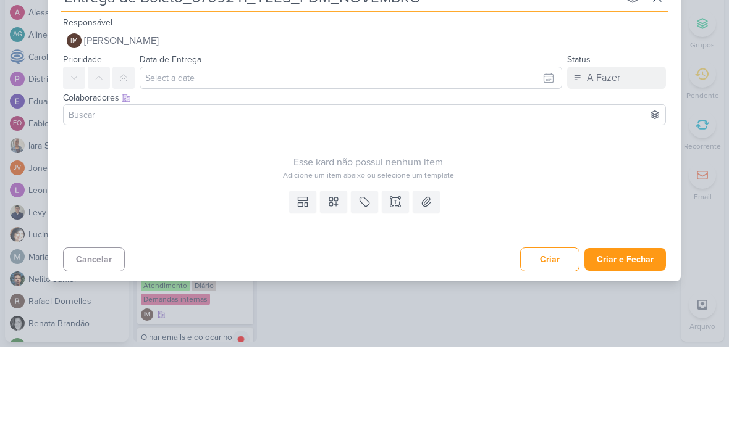
type input "Entrega de Boleto_6709241_YEES_PDM_NOVEMBRO"
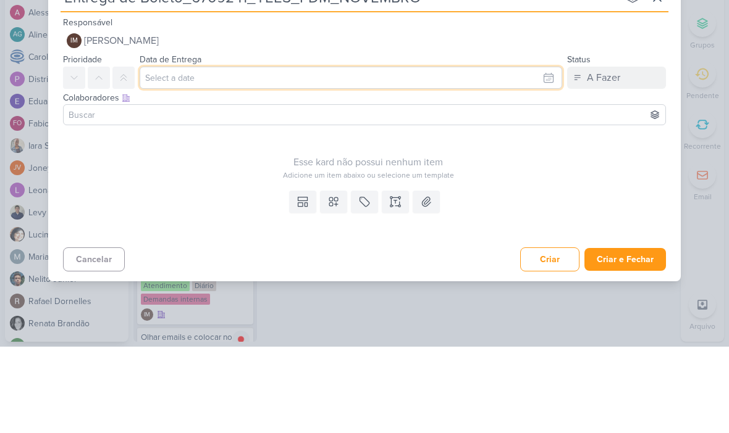
click at [527, 153] on input "text" at bounding box center [351, 164] width 422 height 22
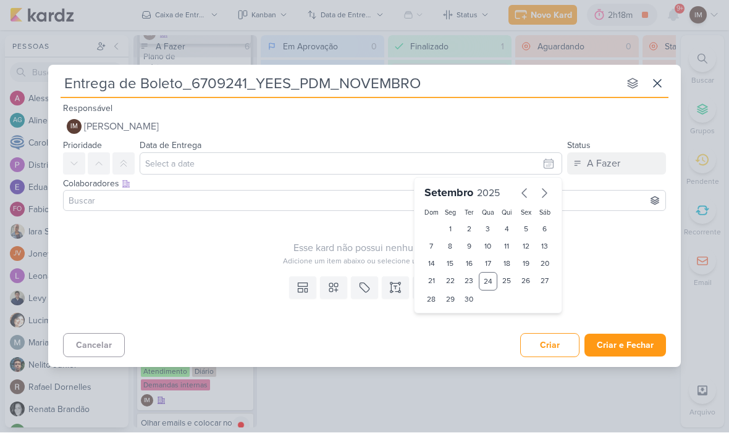
click at [542, 199] on icon "button" at bounding box center [544, 193] width 15 height 15
click at [309, 333] on div "Cancelar Criar Criar e Fechar Ctrl + Enter" at bounding box center [364, 344] width 632 height 31
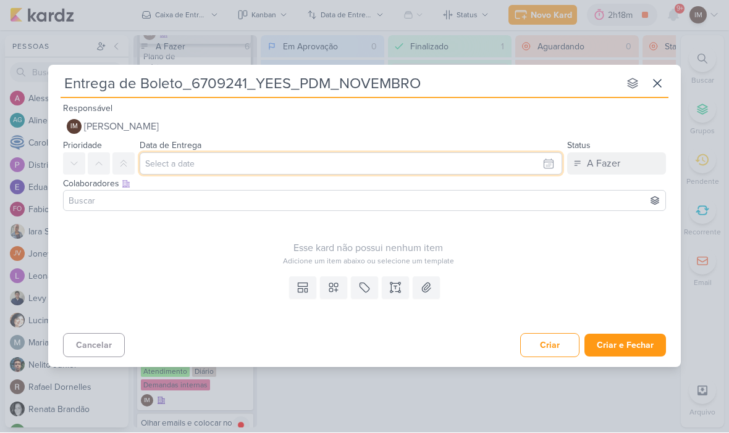
click at [560, 165] on input "text" at bounding box center [351, 164] width 422 height 22
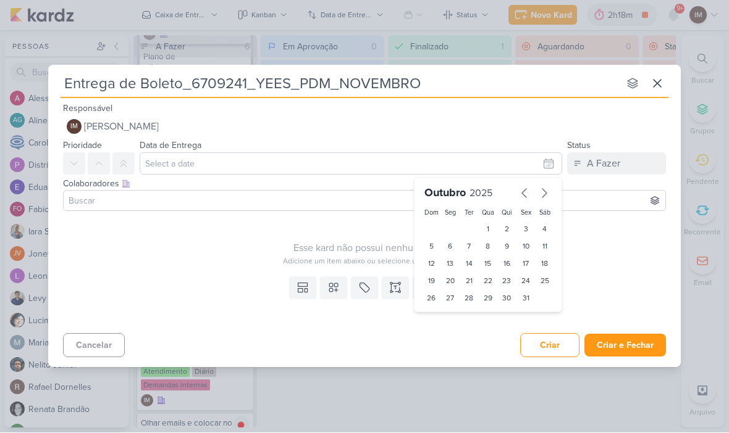
click at [467, 280] on div "21" at bounding box center [468, 281] width 19 height 17
type input "[DATE] 23:59"
click at [447, 316] on select "00 01 02 03 04 05 06 07 08 09 10 11 12 13 14 15 16 17 18 19 20 21 22 23" at bounding box center [450, 319] width 17 height 15
select select "18"
type input "[DATE] 18:59"
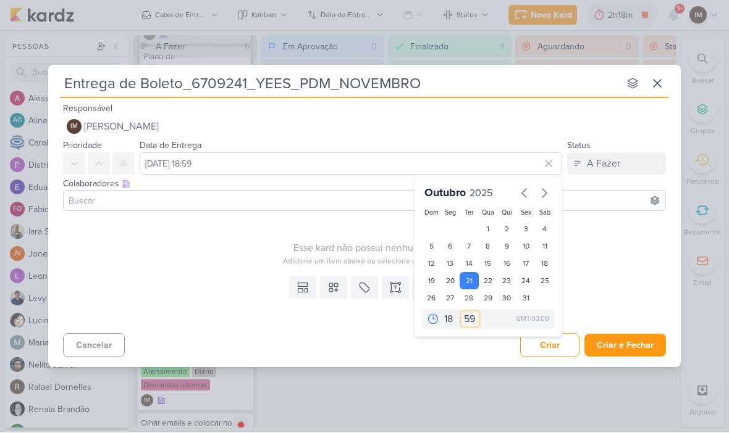
click at [471, 323] on select "00 05 10 15 20 25 30 35 40 45 50 55 59" at bounding box center [469, 319] width 17 height 15
click at [471, 316] on select "00 05 10 15 20 25 30 35 40 45 50 55 59" at bounding box center [469, 319] width 17 height 15
select select "0"
type input "[DATE] 18:00"
click at [622, 245] on div "Esse kard não possui nenhum item" at bounding box center [368, 248] width 610 height 15
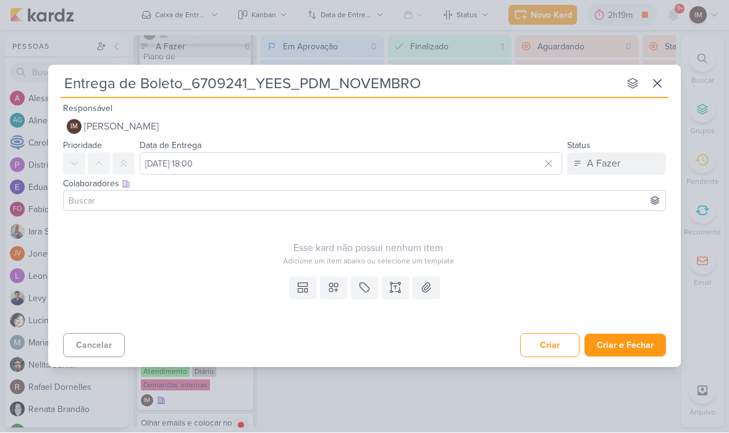
click at [331, 280] on button at bounding box center [333, 288] width 27 height 22
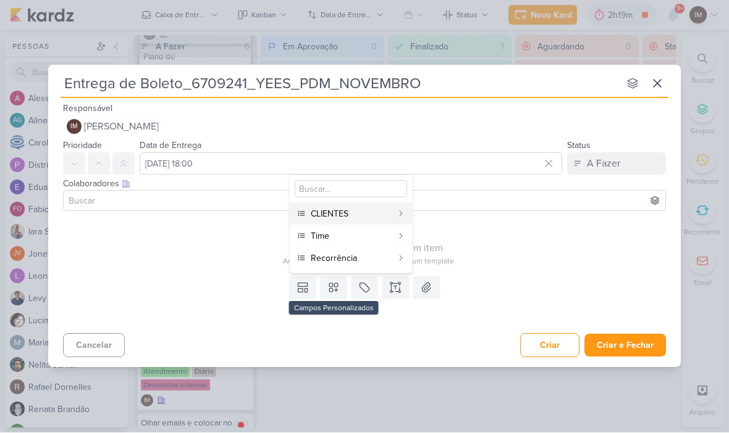
click at [361, 211] on div "CLIENTES" at bounding box center [352, 214] width 82 height 13
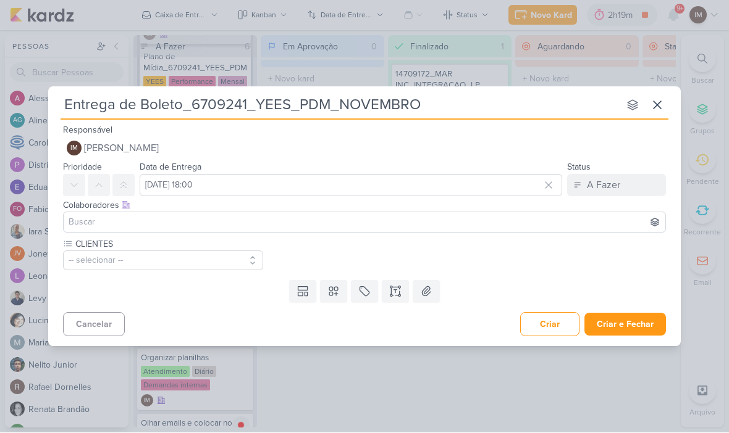
click at [330, 289] on icon at bounding box center [333, 292] width 12 height 12
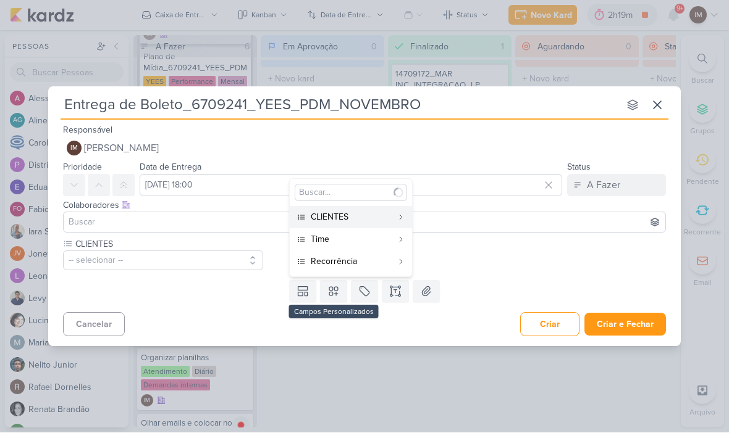
click at [337, 240] on div "Time" at bounding box center [352, 239] width 82 height 13
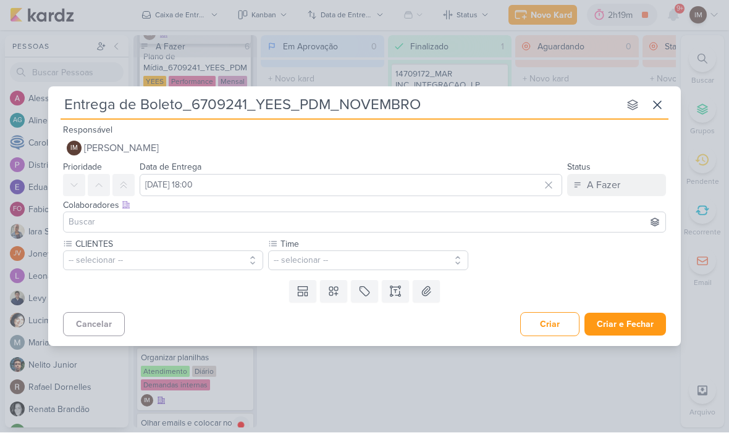
click at [333, 296] on icon at bounding box center [333, 292] width 12 height 12
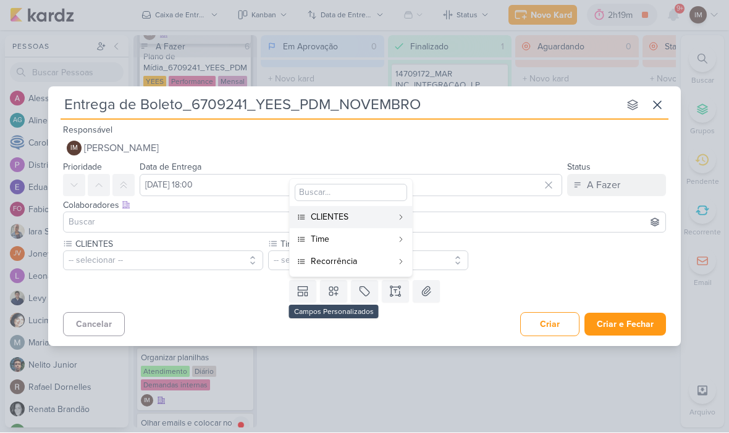
click at [330, 262] on div "Recorrência" at bounding box center [352, 262] width 82 height 13
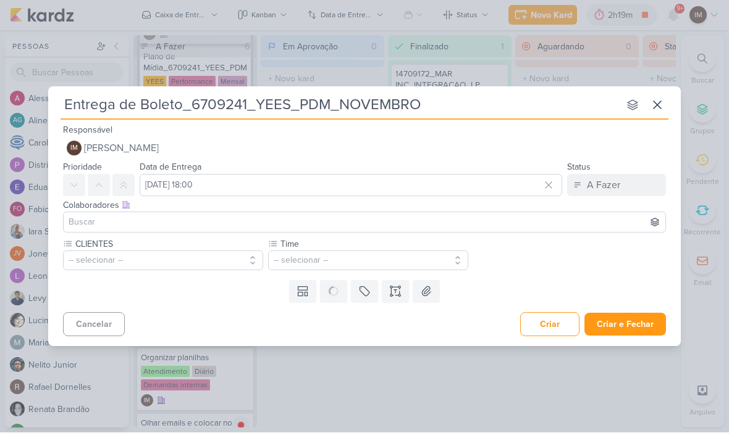
click at [226, 261] on button "-- selecionar --" at bounding box center [163, 261] width 200 height 20
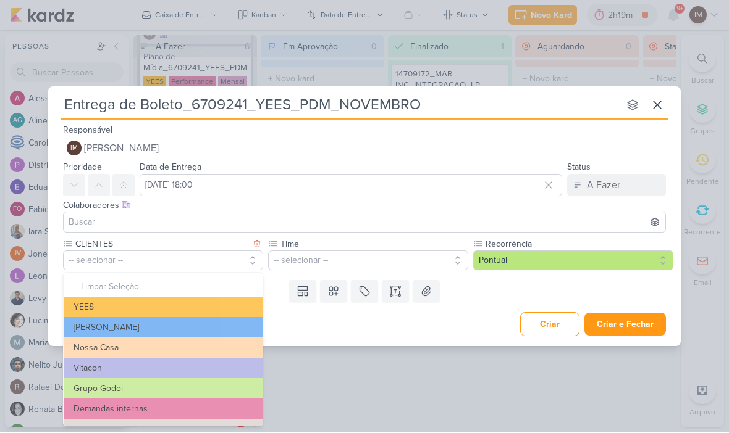
click at [232, 301] on button "YEES" at bounding box center [163, 308] width 199 height 20
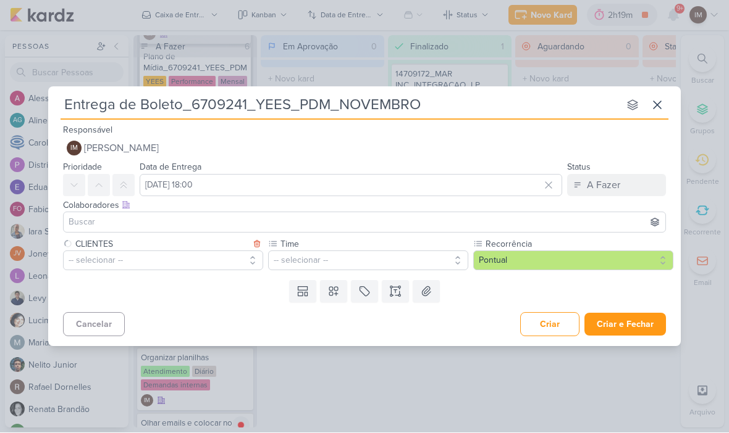
click at [320, 258] on button "-- selecionar --" at bounding box center [368, 261] width 200 height 20
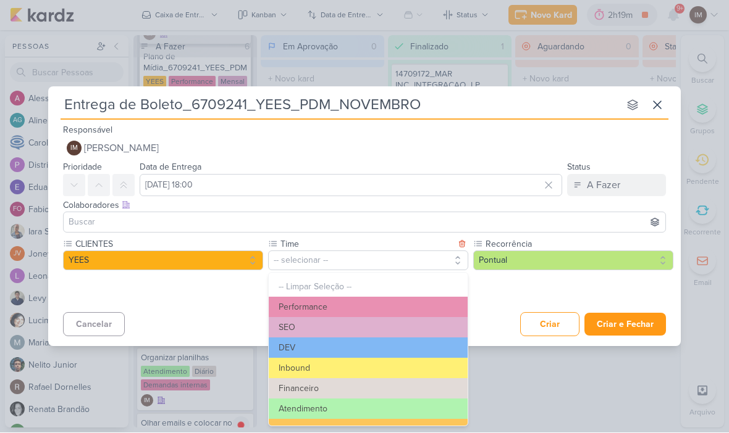
click at [378, 288] on button "-- Limpar Seleção --" at bounding box center [368, 287] width 199 height 20
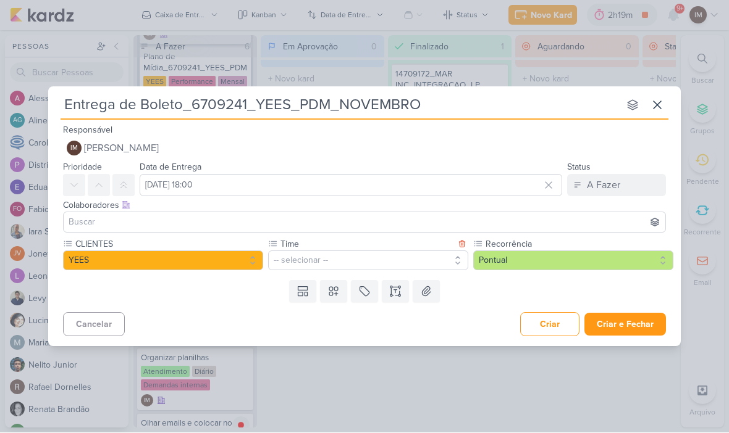
click at [429, 264] on button "-- selecionar --" at bounding box center [368, 261] width 200 height 20
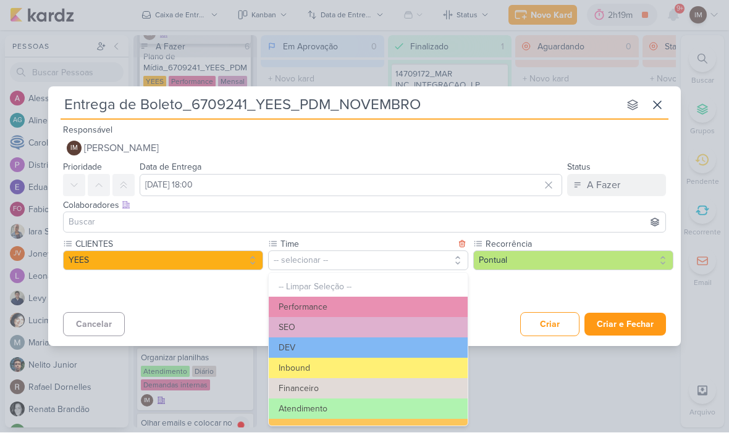
click at [387, 307] on button "Performance" at bounding box center [368, 308] width 199 height 20
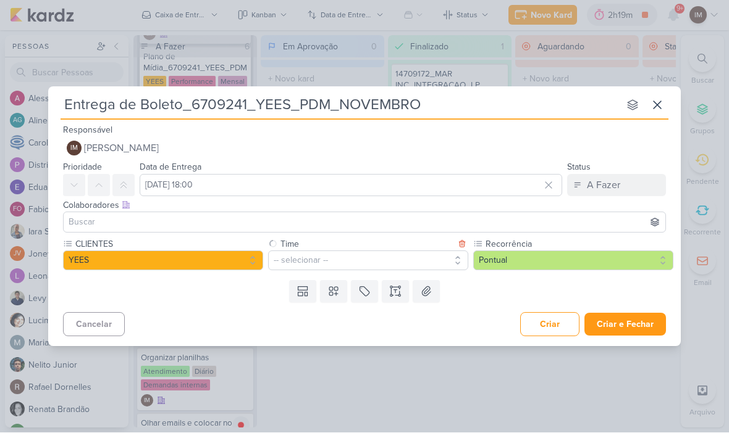
click at [508, 267] on button "Pontual" at bounding box center [573, 261] width 200 height 20
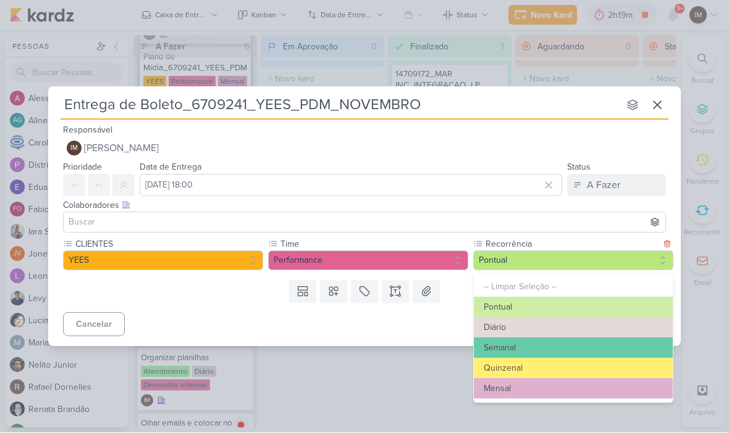
click at [499, 393] on button "Mensal" at bounding box center [573, 389] width 199 height 20
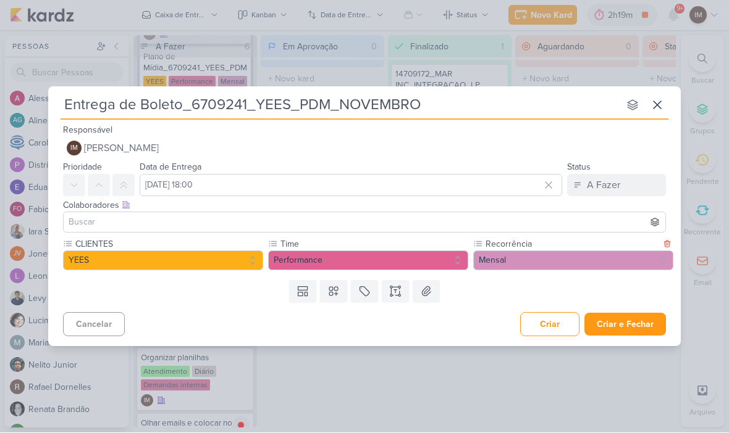
click at [630, 319] on button "Criar e Fechar" at bounding box center [625, 325] width 82 height 23
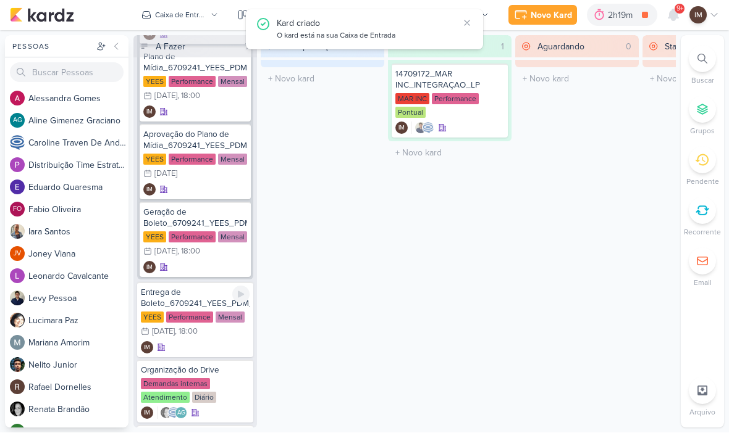
click at [212, 335] on div "YEES Performance Mensal 21/10 [DATE] 18:00" at bounding box center [195, 325] width 109 height 27
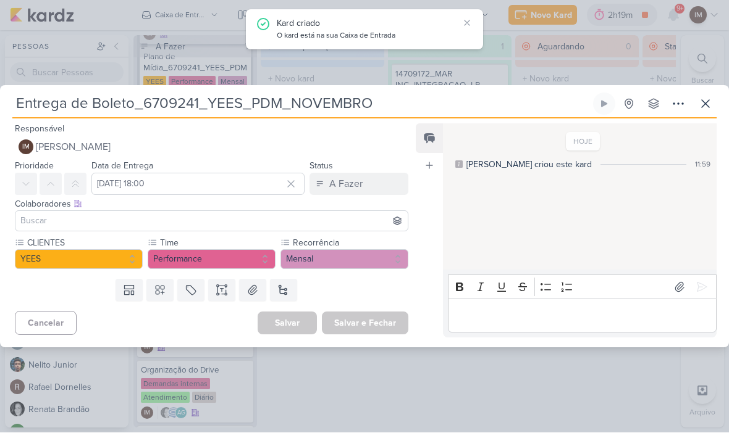
click at [677, 107] on icon at bounding box center [678, 104] width 15 height 15
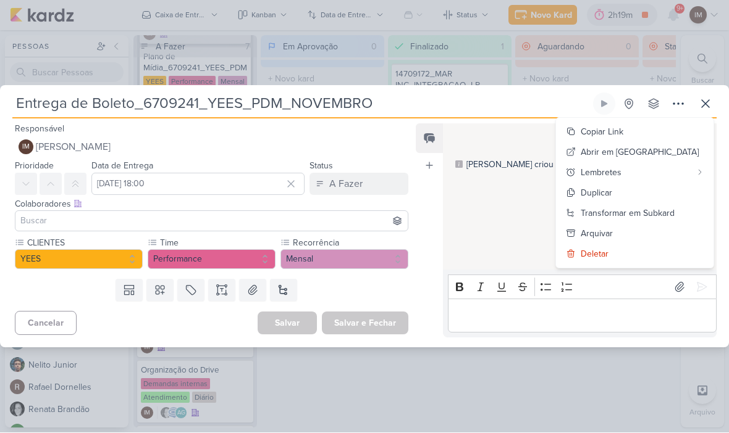
click at [655, 211] on div "Transformar em Subkard" at bounding box center [627, 213] width 94 height 13
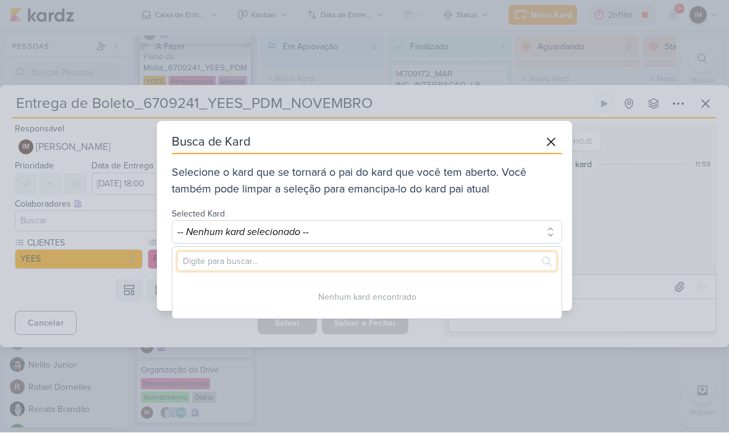
click at [382, 255] on input "text" at bounding box center [366, 262] width 379 height 19
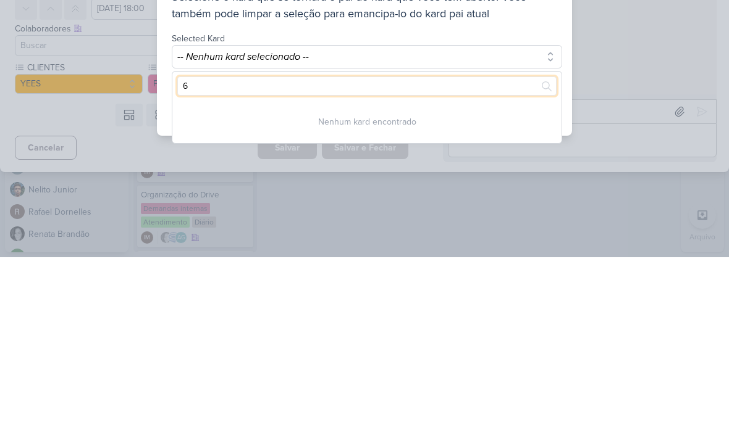
type input "67"
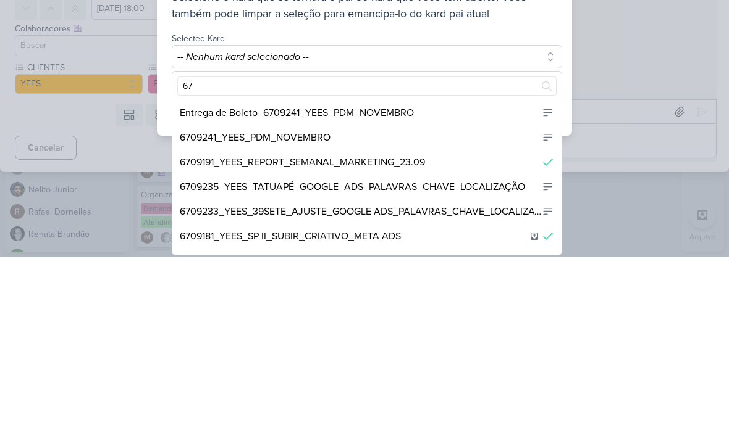
click at [435, 301] on div "6709241_YEES_PDM_NOVEMBRO" at bounding box center [366, 313] width 389 height 25
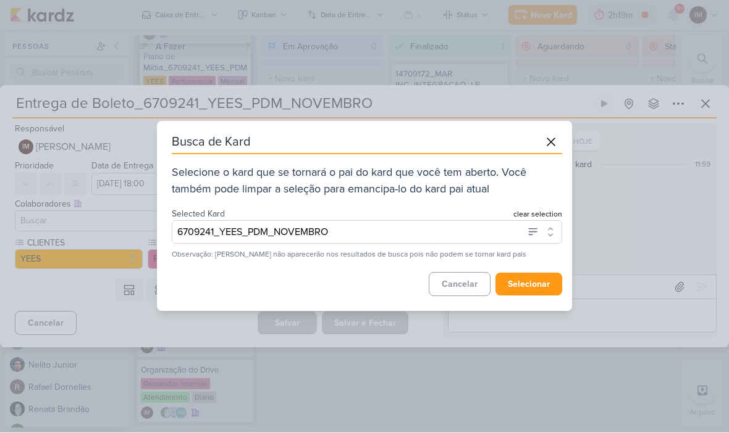
click at [540, 284] on button "selecionar" at bounding box center [528, 285] width 67 height 23
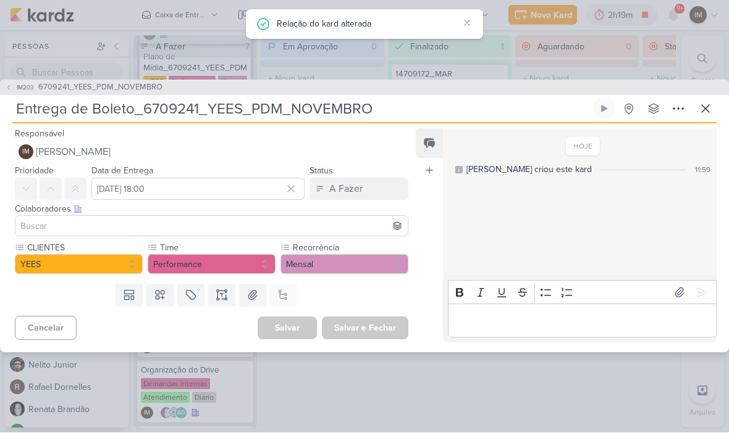
click at [698, 114] on icon at bounding box center [705, 109] width 15 height 15
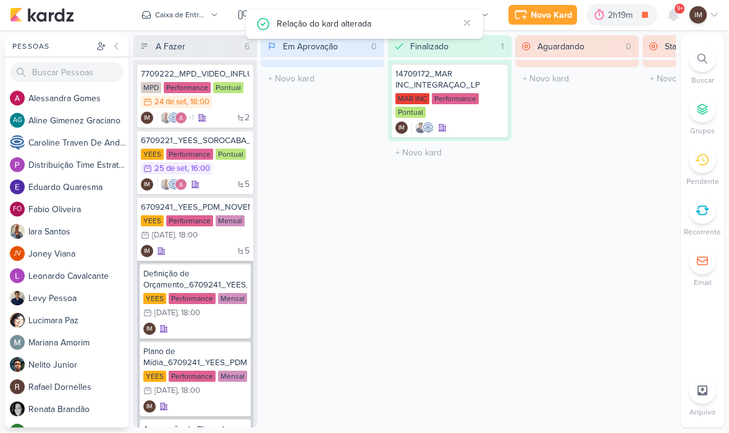
scroll to position [0, 0]
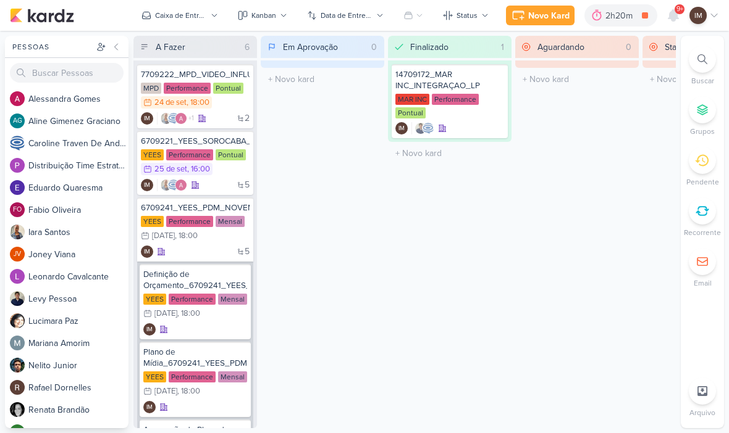
click at [548, 15] on div "Novo Kard" at bounding box center [548, 15] width 41 height 13
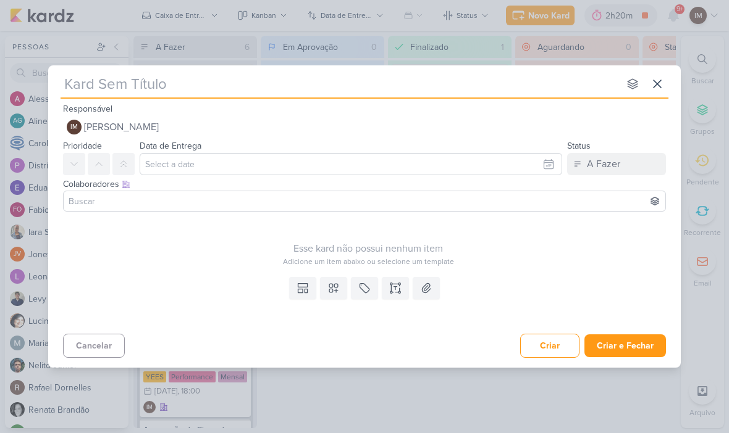
click at [101, 102] on div "Responsável IM [PERSON_NAME] Nenhum contato encontrado create new contact Novo …" at bounding box center [364, 119] width 632 height 37
click at [110, 90] on input "text" at bounding box center [340, 84] width 558 height 22
click at [77, 80] on input "text" at bounding box center [340, 84] width 558 height 22
paste input "7709241_MPD_PDM_NOVEMBRO"
type input "7709241_MPD_PDM_NOVEMBRO"
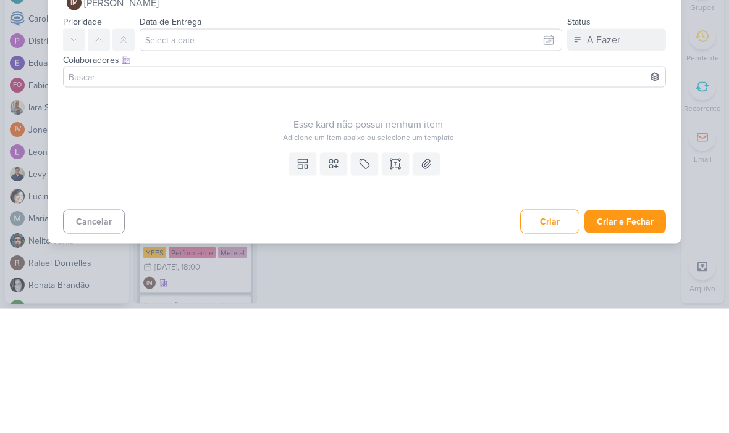
type input "7709241_MPD_PDM_NOVEMBRO"
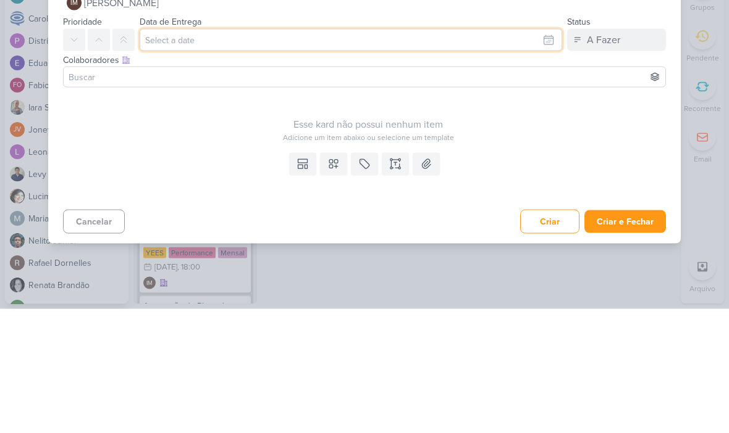
click at [409, 153] on input "text" at bounding box center [351, 164] width 422 height 22
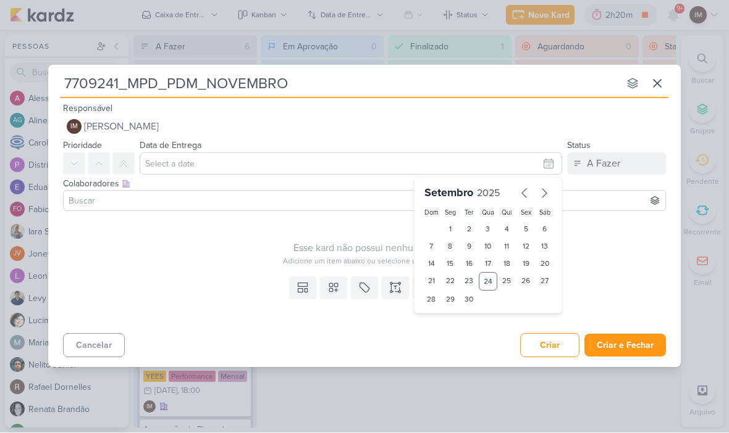
click at [542, 192] on icon "button" at bounding box center [544, 193] width 15 height 15
click at [483, 247] on div "8" at bounding box center [488, 246] width 19 height 17
type input "[DATE] 23:59"
click at [450, 320] on select "00 01 02 03 04 05 06 07 08 09 10 11 12 13 14 15 16 17 18 19 20 21 22 23" at bounding box center [450, 319] width 17 height 15
select select "18"
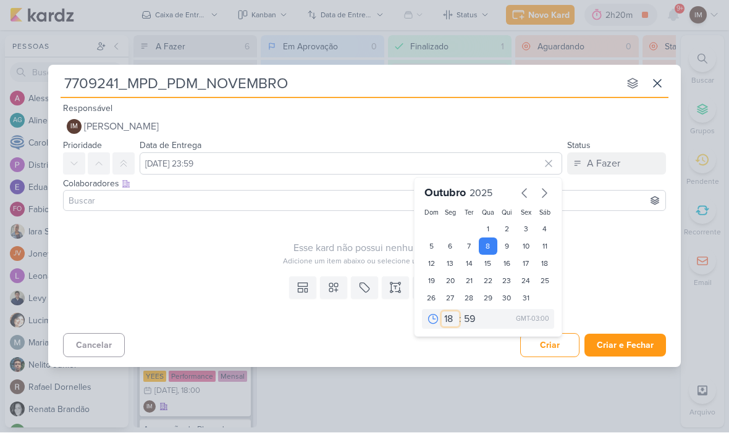
type input "[DATE] 18:59"
click at [469, 321] on select "00 05 10 15 20 25 30 35 40 45 50 55 59" at bounding box center [469, 319] width 17 height 15
select select "0"
type input "[DATE] 18:00"
click at [333, 292] on icon at bounding box center [333, 288] width 12 height 12
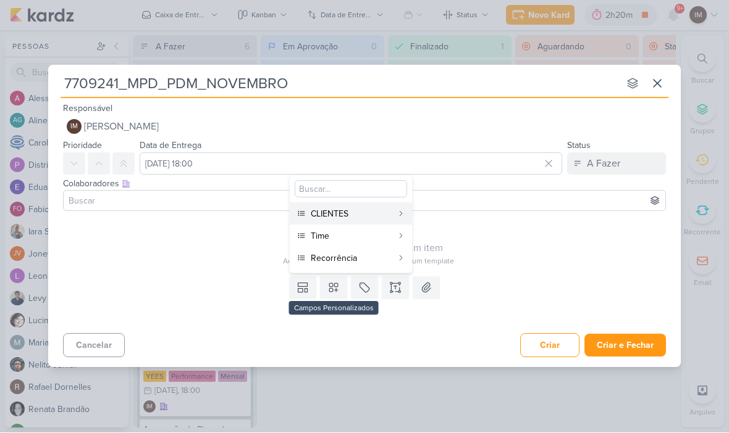
click at [335, 215] on div "CLIENTES" at bounding box center [352, 214] width 82 height 13
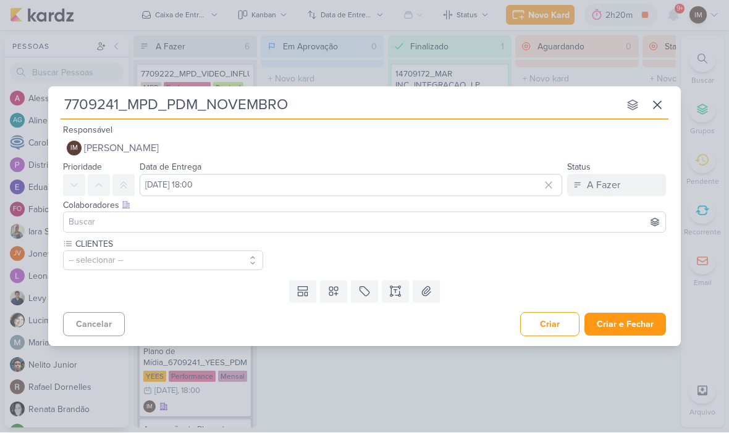
click at [336, 298] on button at bounding box center [333, 292] width 27 height 22
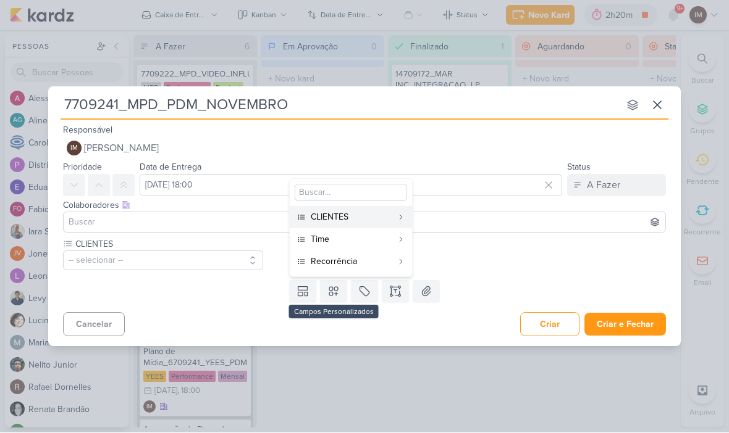
click at [373, 236] on div "Time" at bounding box center [352, 239] width 82 height 13
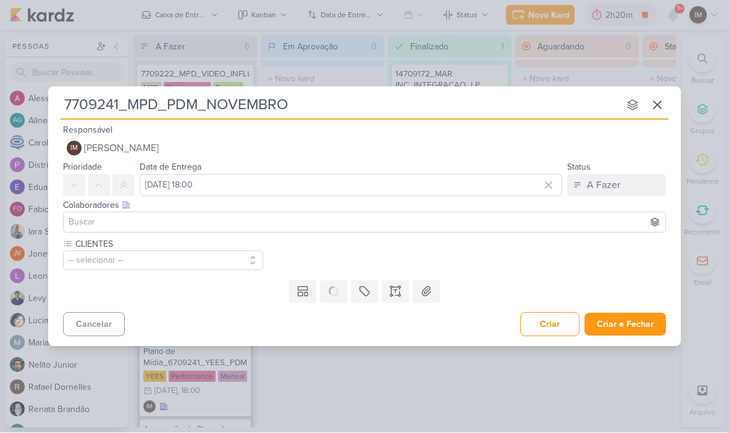
click at [335, 301] on button at bounding box center [333, 292] width 27 height 22
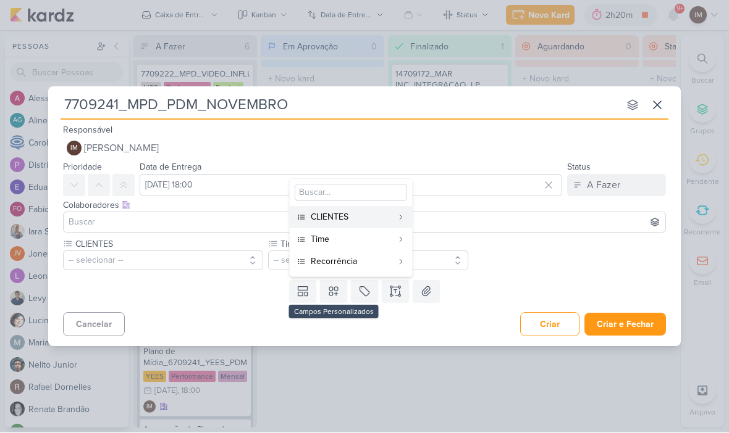
click at [372, 240] on div "Time" at bounding box center [352, 239] width 82 height 13
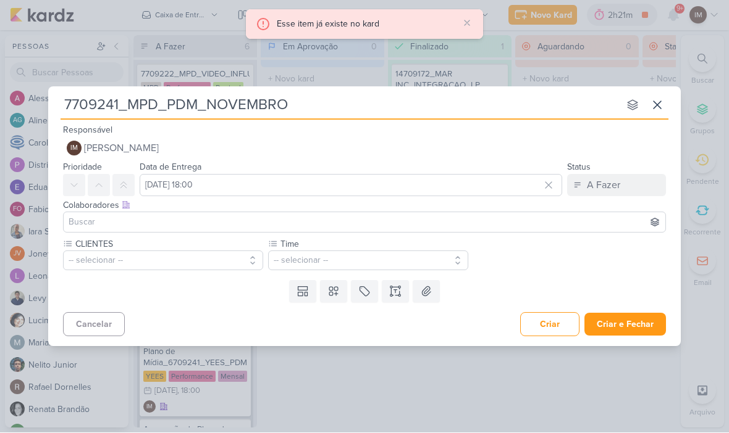
click at [333, 295] on icon at bounding box center [333, 292] width 12 height 12
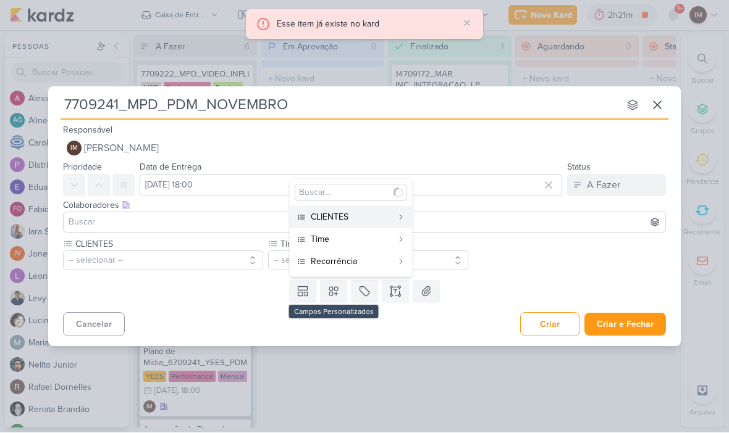
click at [365, 261] on div "Recorrência" at bounding box center [352, 262] width 82 height 13
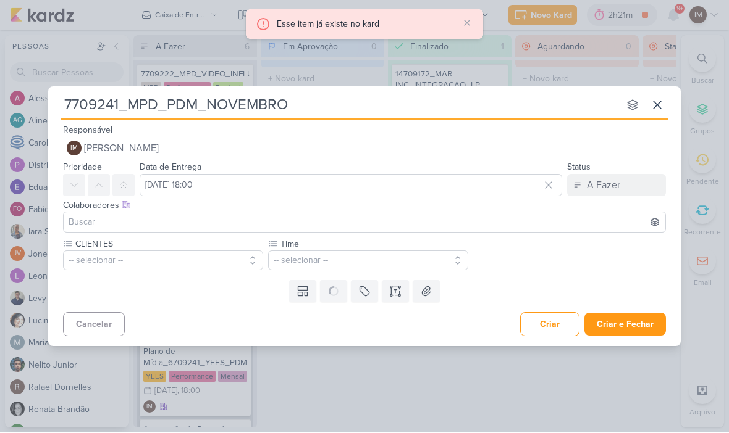
click at [222, 258] on button "-- selecionar --" at bounding box center [163, 261] width 200 height 20
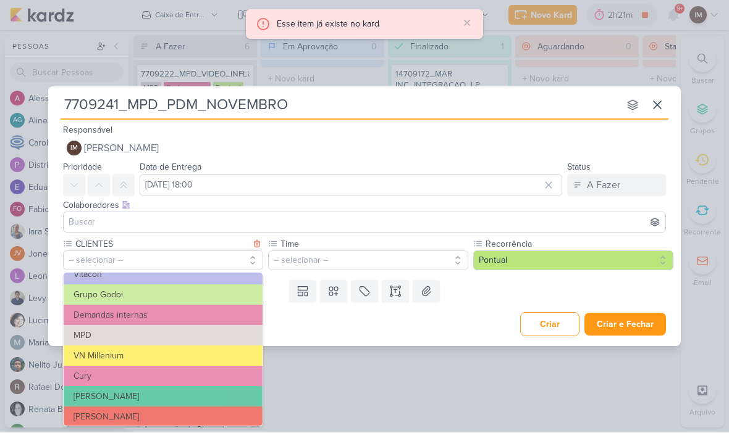
scroll to position [100, 0]
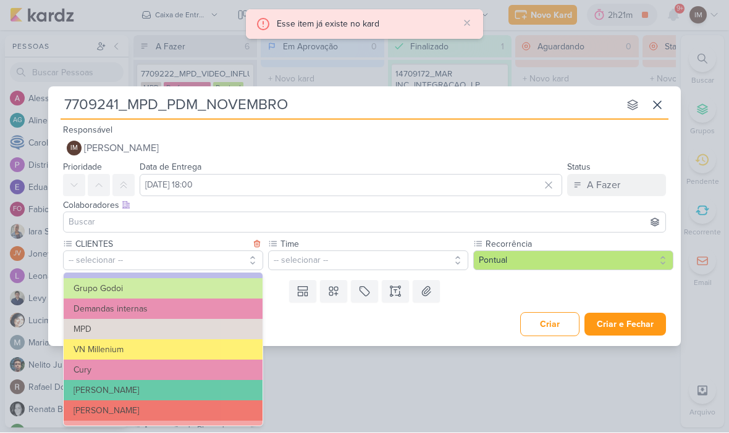
click at [213, 325] on button "MPD" at bounding box center [163, 330] width 199 height 20
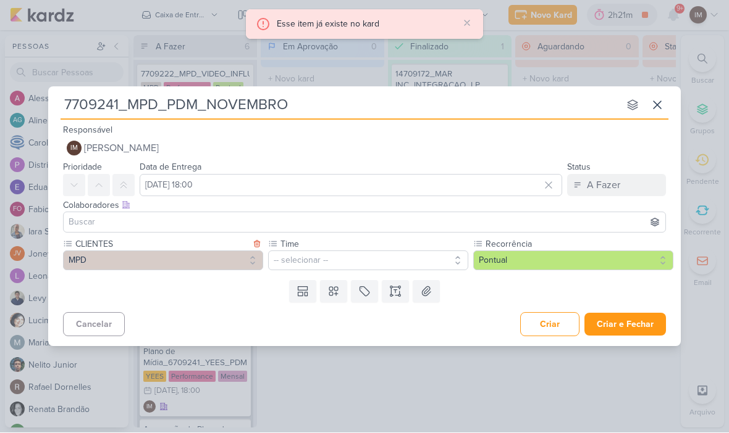
click at [295, 262] on button "-- selecionar --" at bounding box center [368, 261] width 200 height 20
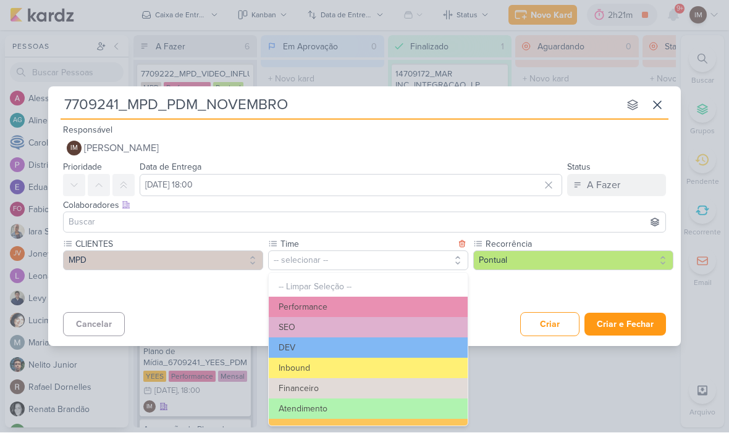
click at [361, 303] on button "Performance" at bounding box center [368, 308] width 199 height 20
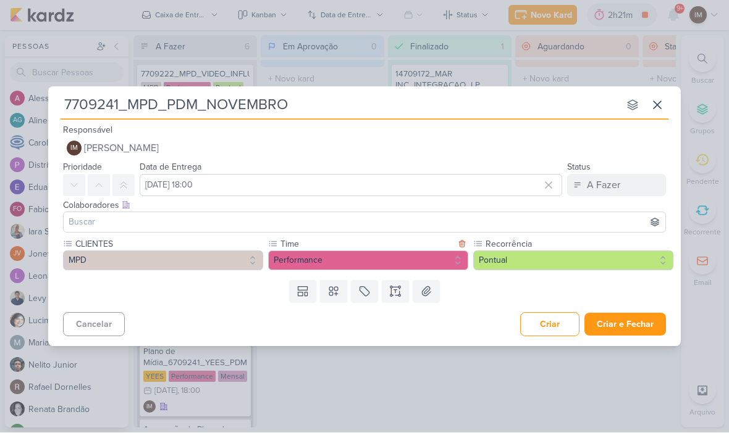
click at [553, 251] on button "Pontual" at bounding box center [573, 261] width 200 height 20
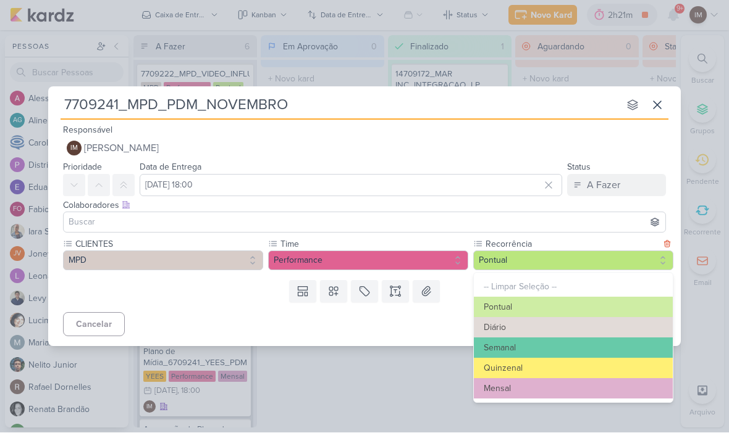
click at [569, 383] on button "Mensal" at bounding box center [573, 389] width 199 height 20
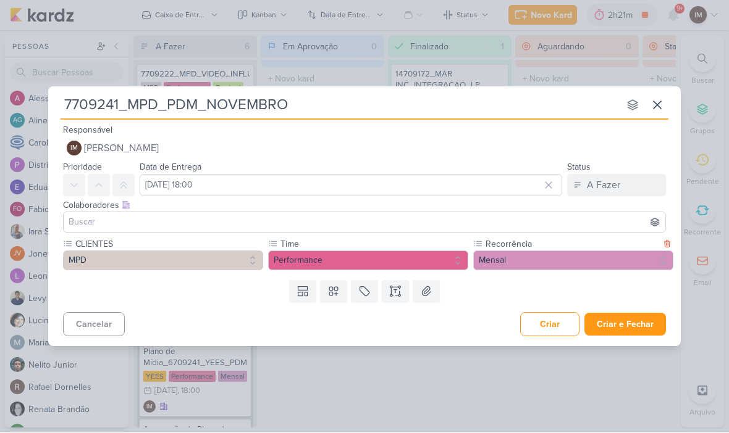
click at [634, 333] on button "Criar e Fechar" at bounding box center [625, 325] width 82 height 23
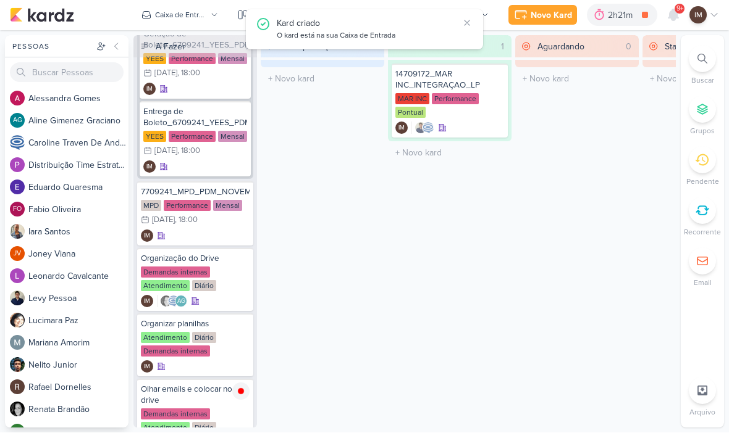
scroll to position [476, 0]
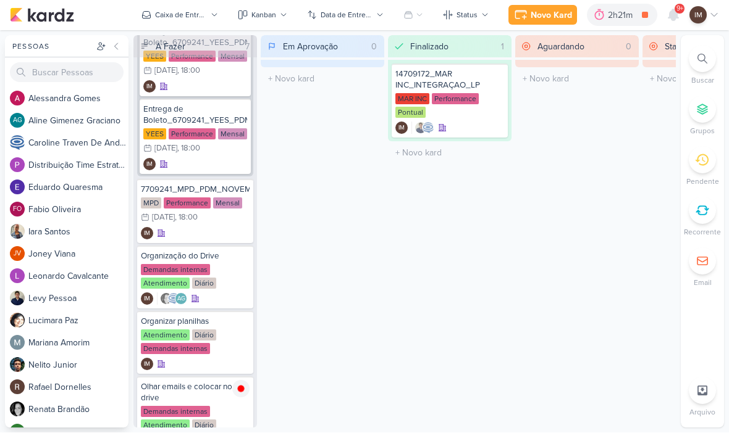
click at [548, 12] on div "Novo Kard" at bounding box center [550, 15] width 41 height 13
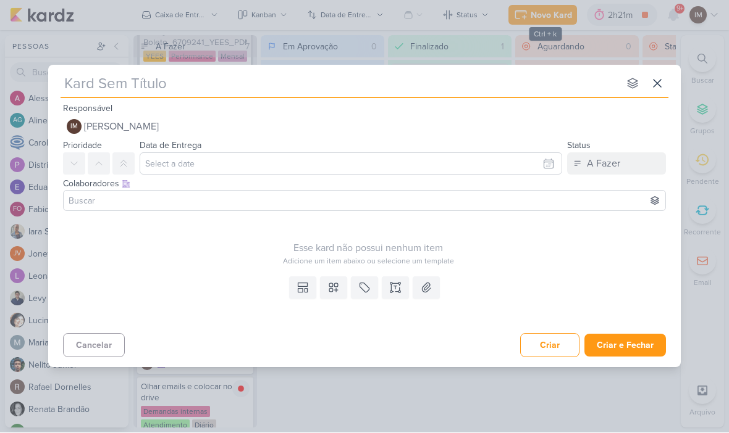
click at [496, 76] on input "text" at bounding box center [340, 84] width 558 height 22
type input "Def"
type input "Defin"
type input "Definição"
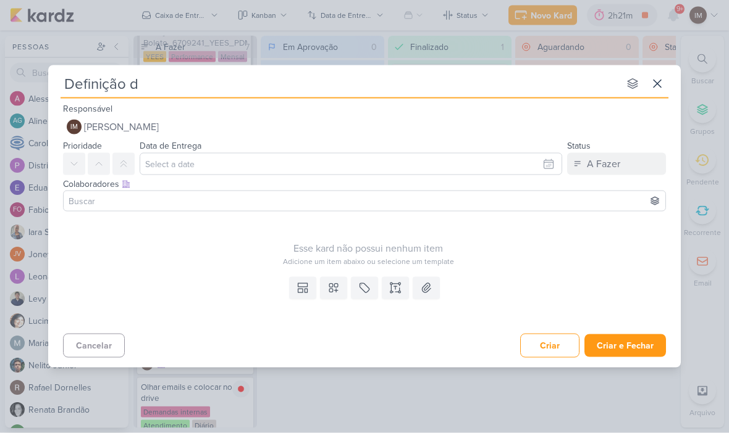
type input "Definição de"
type input "Definição de Or"
type input "Definição de Orçamento"
type input "Definição de Orçamento_"
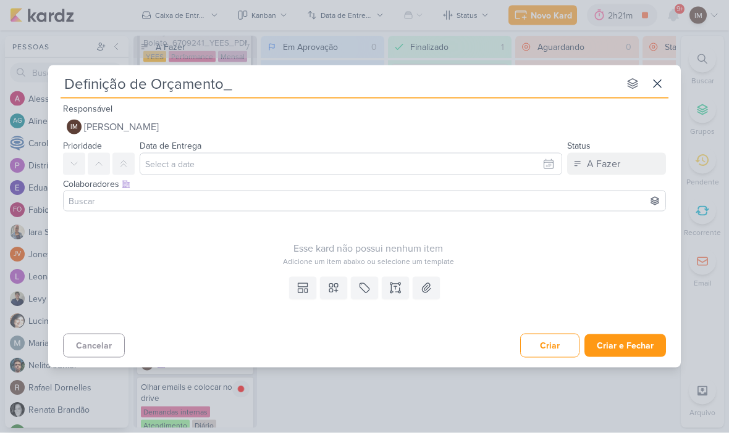
type input "Definição de Orçamento_"
click at [233, 93] on input "Definição de Orçamento_" at bounding box center [340, 84] width 558 height 22
type input "Definição de Orçamento_7709241_MPD_PDM_NOVEMBRO"
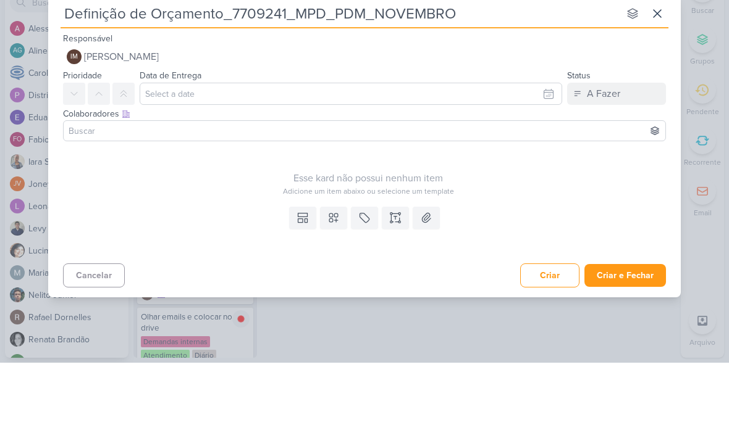
type input "Definição de Orçamento_7709241_MPD_PDM_NOVEMBRO"
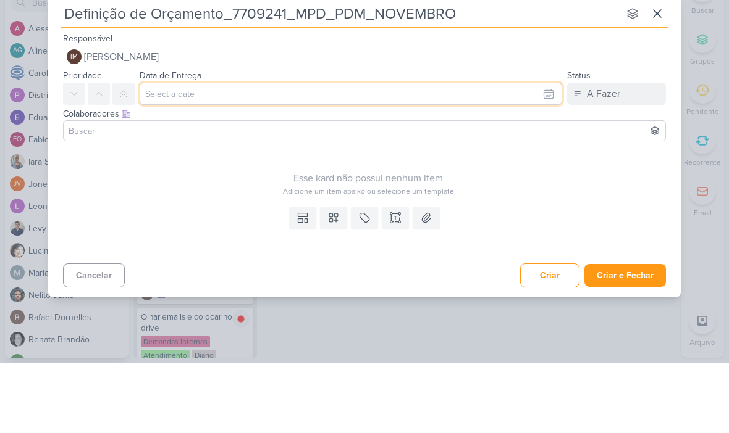
click at [525, 153] on input "text" at bounding box center [351, 164] width 422 height 22
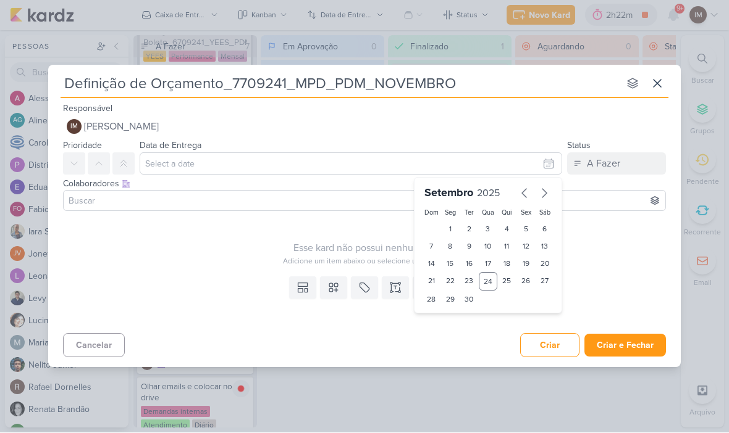
click at [543, 195] on icon "button" at bounding box center [544, 193] width 15 height 15
click at [488, 225] on div "1" at bounding box center [488, 229] width 19 height 17
type input "[DATE] 23:59"
click at [450, 322] on select "00 01 02 03 04 05 06 07 08 09 10 11 12 13 14 15 16 17 18 19 20 21 22 23" at bounding box center [450, 319] width 17 height 15
select select "18"
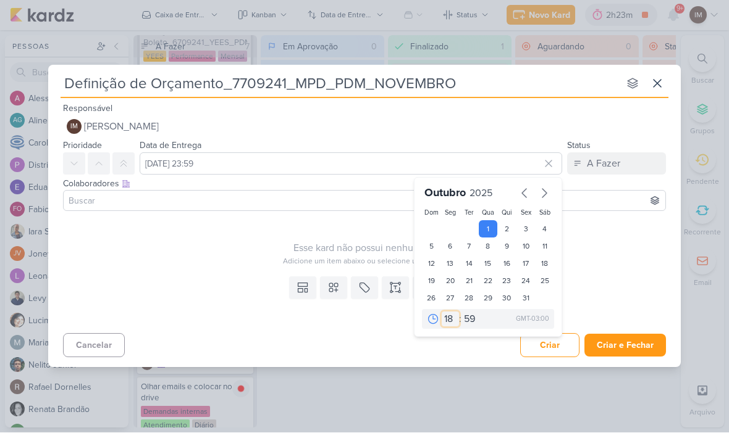
type input "[DATE] 18:59"
click at [475, 320] on select "00 05 10 15 20 25 30 35 40 45 50 55 59" at bounding box center [469, 319] width 17 height 15
select select "0"
type input "[DATE] 18:00"
click at [332, 292] on icon at bounding box center [333, 288] width 9 height 9
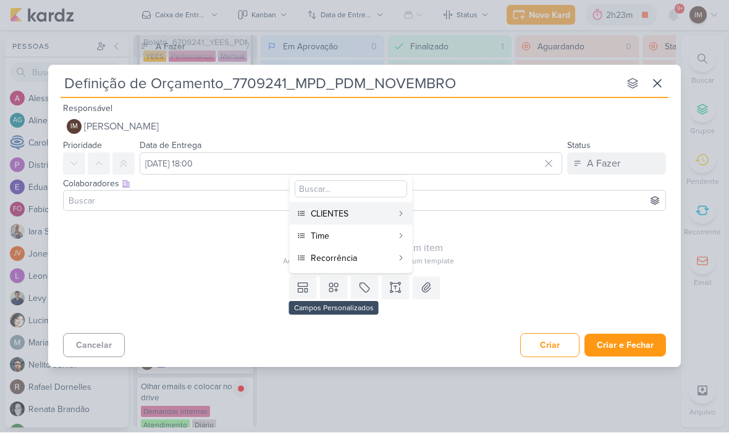
click at [321, 216] on div "CLIENTES" at bounding box center [352, 214] width 82 height 13
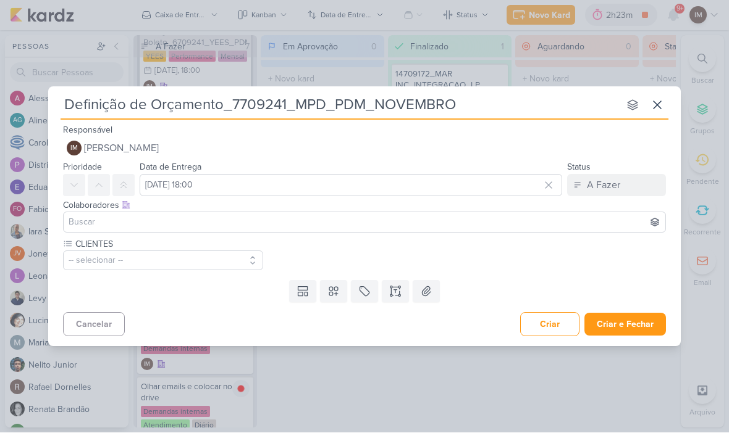
click at [340, 301] on button at bounding box center [333, 292] width 27 height 22
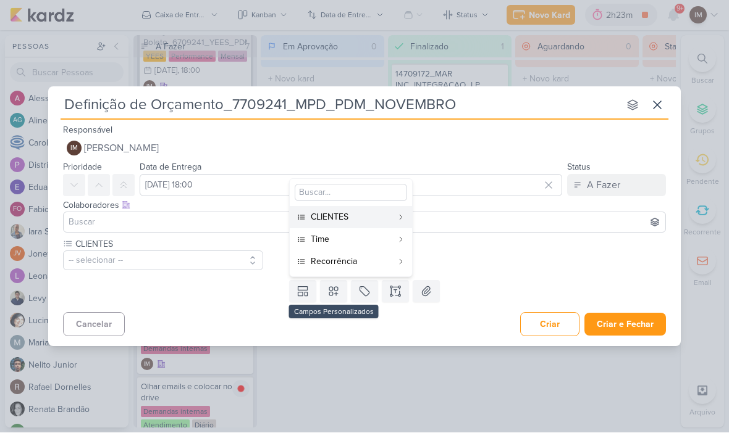
click at [372, 238] on div "Time" at bounding box center [352, 239] width 82 height 13
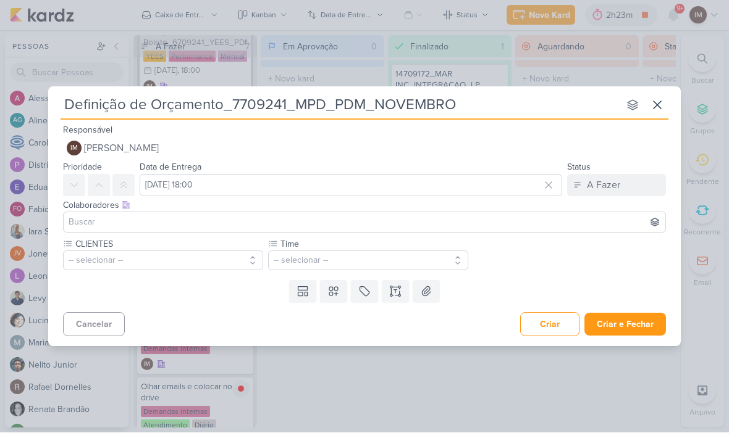
click at [337, 289] on icon at bounding box center [333, 292] width 12 height 12
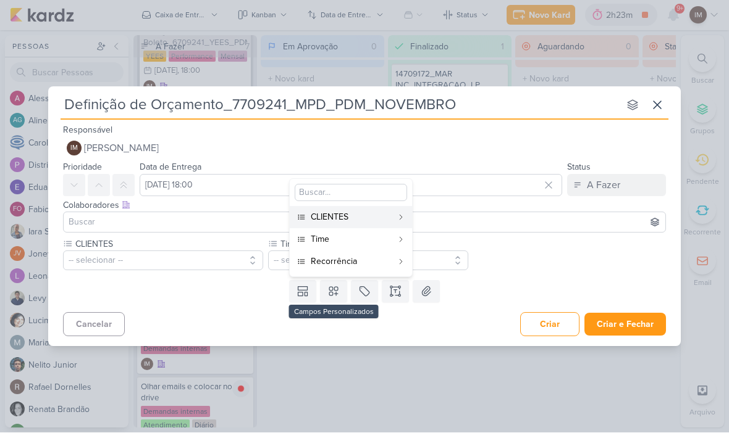
click at [355, 262] on div "Recorrência" at bounding box center [352, 262] width 82 height 13
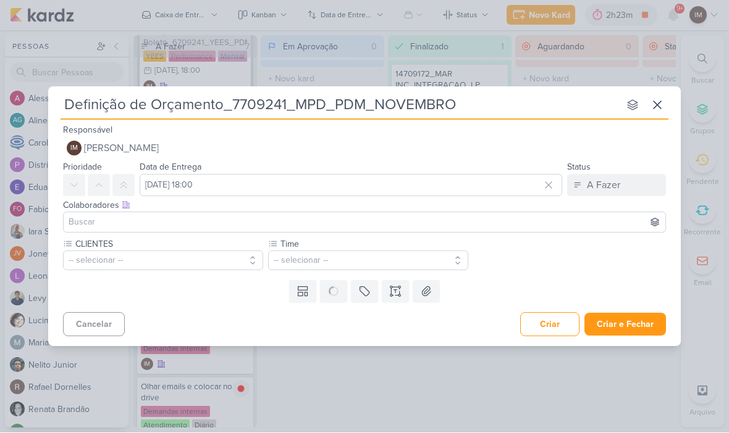
click at [225, 267] on button "-- selecionar --" at bounding box center [163, 261] width 200 height 20
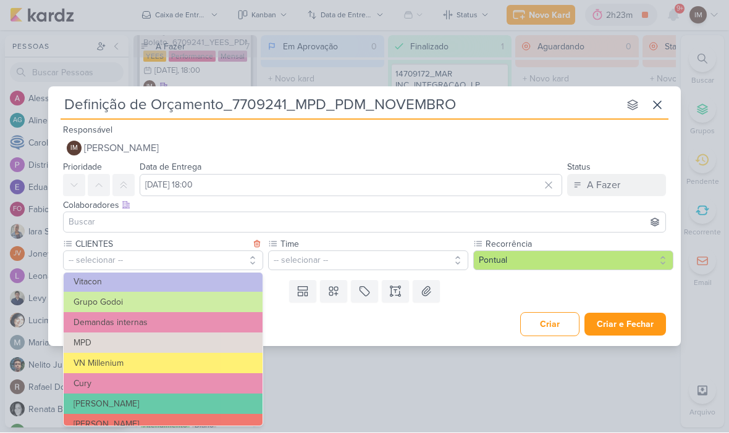
scroll to position [88, 0]
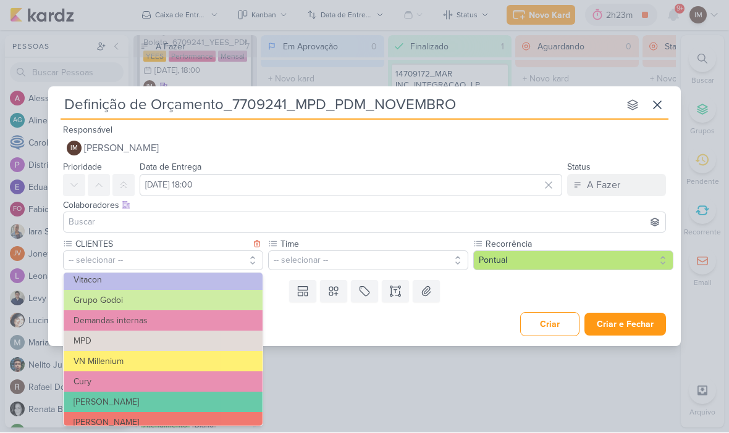
click at [146, 337] on button "MPD" at bounding box center [163, 342] width 199 height 20
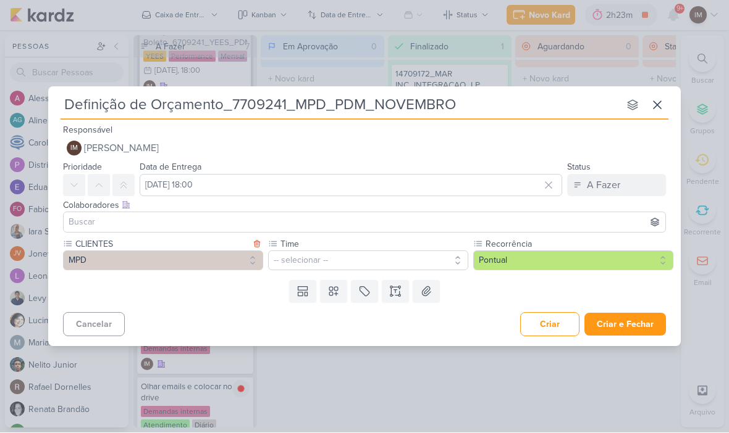
click at [338, 251] on button "-- selecionar --" at bounding box center [368, 261] width 200 height 20
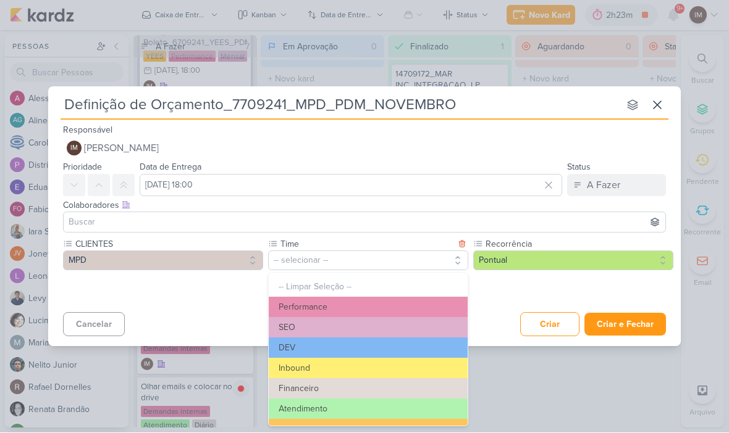
click at [382, 306] on button "Performance" at bounding box center [368, 308] width 199 height 20
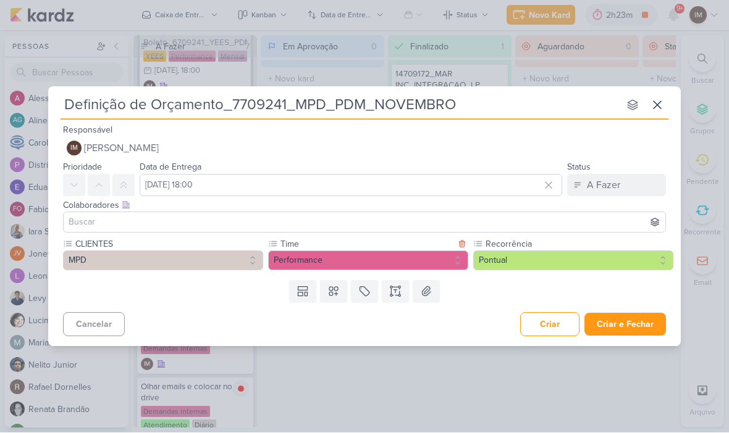
click at [535, 259] on button "Pontual" at bounding box center [573, 261] width 200 height 20
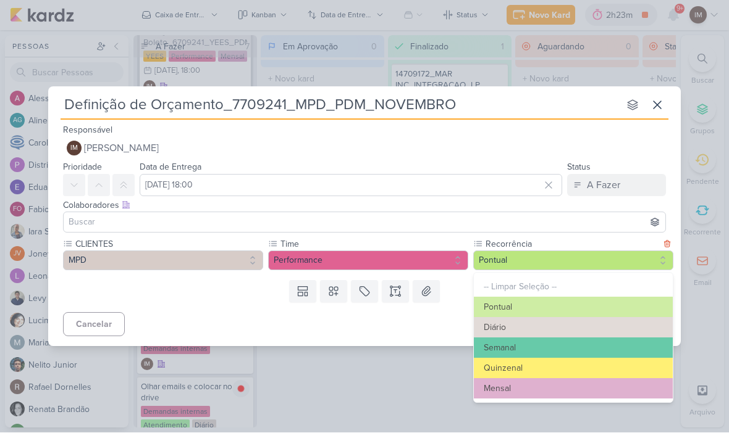
click at [550, 381] on button "Mensal" at bounding box center [573, 389] width 199 height 20
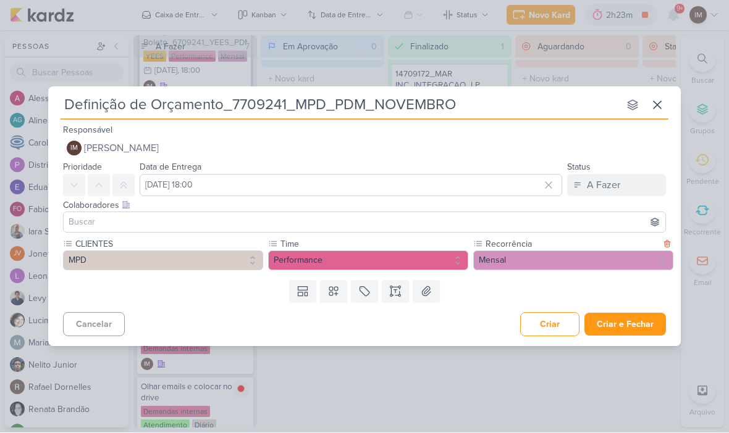
click at [616, 317] on button "Criar e Fechar" at bounding box center [625, 325] width 82 height 23
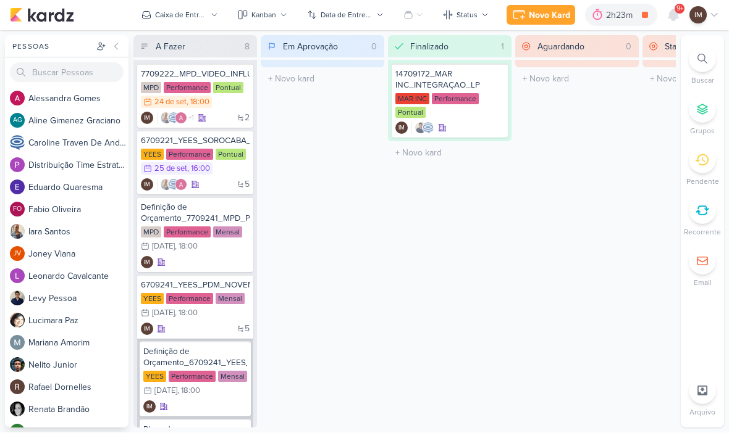
scroll to position [0, 0]
click at [206, 270] on div "Definição de Orçamento_7709241_MPD_PDM_NOVEMBRO MPD Performance Mensal 1/10 [DA…" at bounding box center [195, 235] width 116 height 75
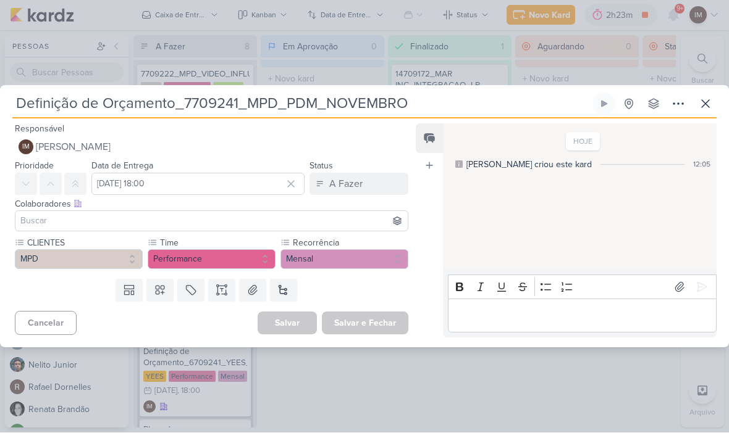
click at [674, 108] on icon at bounding box center [678, 104] width 15 height 15
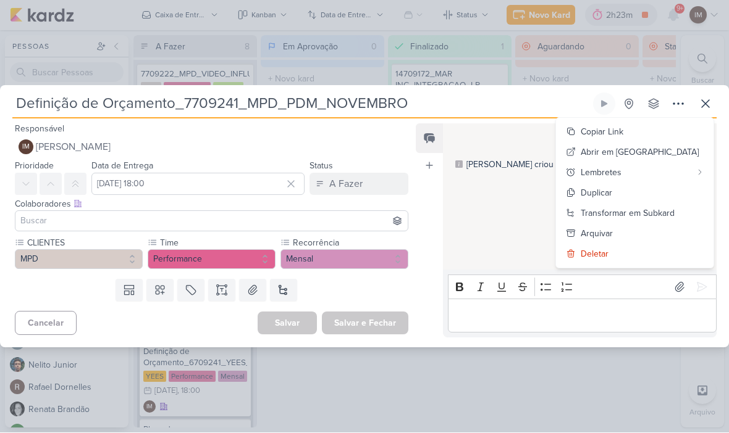
click at [671, 209] on div "Transformar em Subkard" at bounding box center [627, 213] width 94 height 13
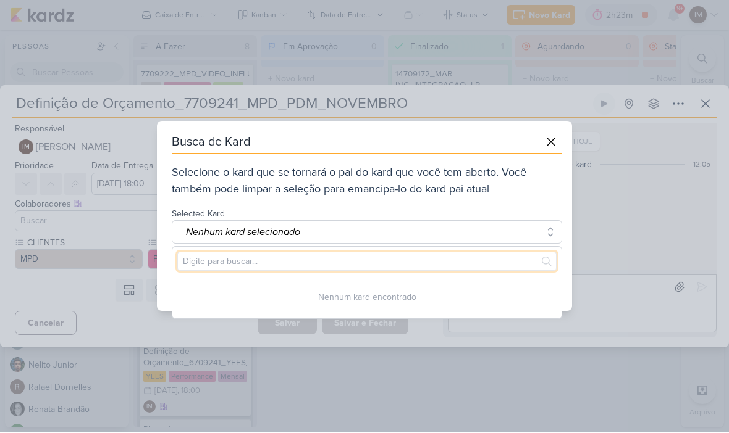
click at [466, 258] on input "text" at bounding box center [366, 262] width 379 height 19
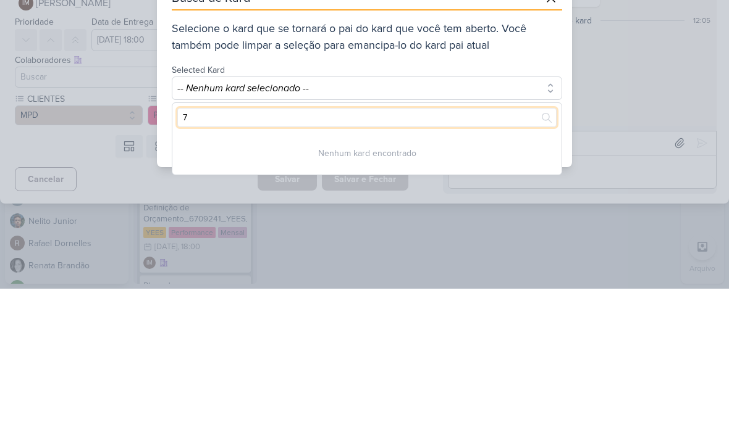
type input "77"
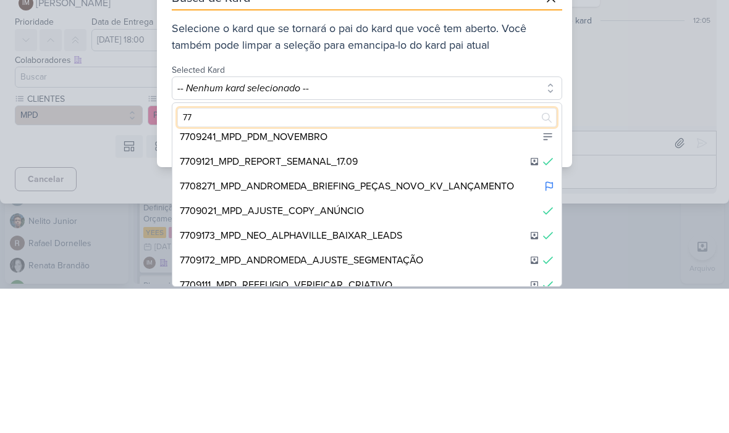
scroll to position [14, 0]
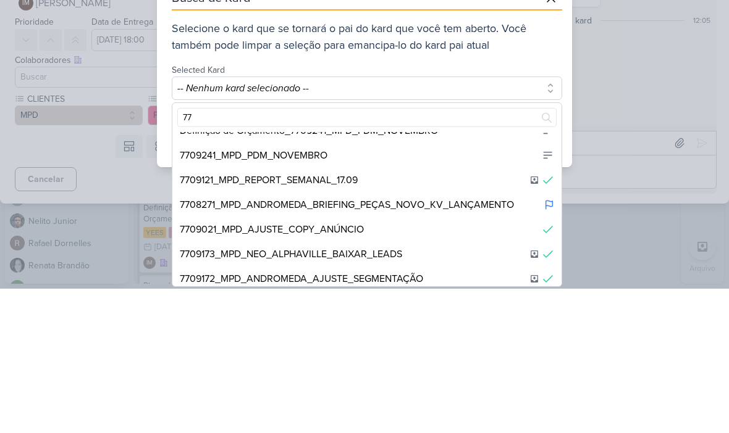
click at [404, 288] on div "7709241_MPD_PDM_NOVEMBRO" at bounding box center [366, 300] width 389 height 25
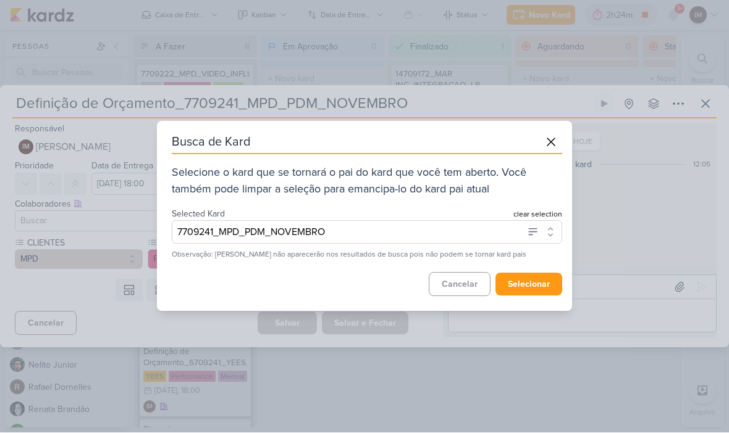
click at [530, 285] on button "selecionar" at bounding box center [528, 285] width 67 height 23
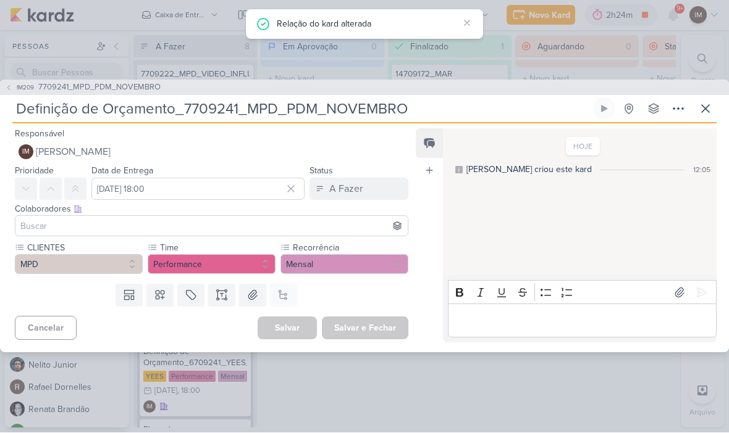
click at [706, 113] on icon at bounding box center [705, 109] width 15 height 15
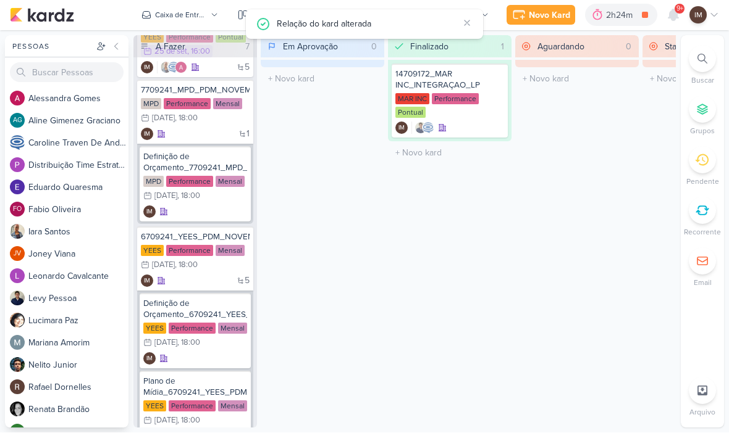
scroll to position [117, 0]
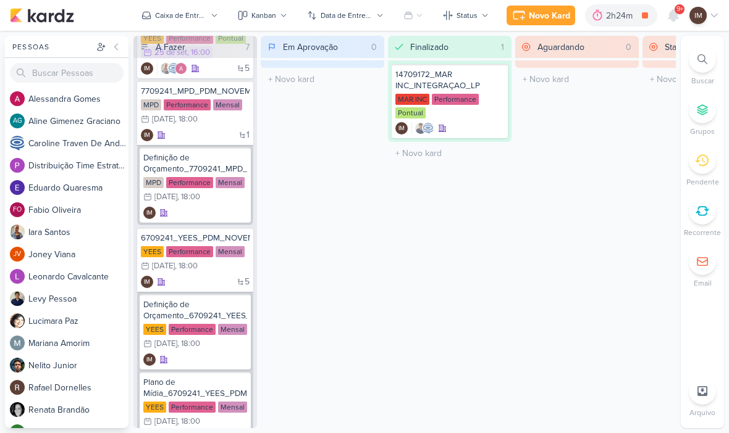
click at [546, 19] on div "Novo Kard" at bounding box center [549, 15] width 41 height 13
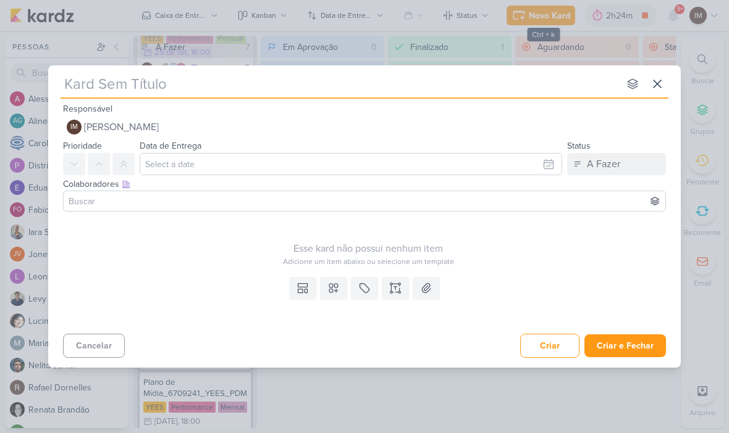
click at [467, 91] on input "text" at bounding box center [340, 84] width 558 height 22
type input "Pla"
type input "Plano de"
type input "Plano de Mi"
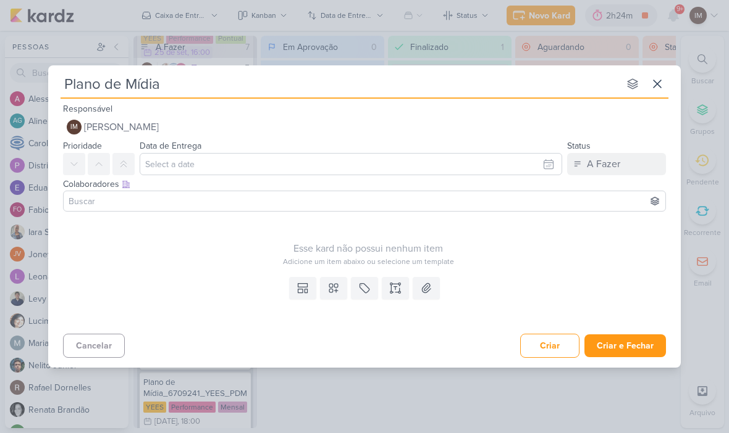
type input "Plano de Mídia"
type input "Plano de Mídia_"
click at [183, 77] on input "Plano de Mídia_" at bounding box center [340, 84] width 558 height 22
type input "Plano de Mídia_7709241_MPD_PDM_NOVEMBRO"
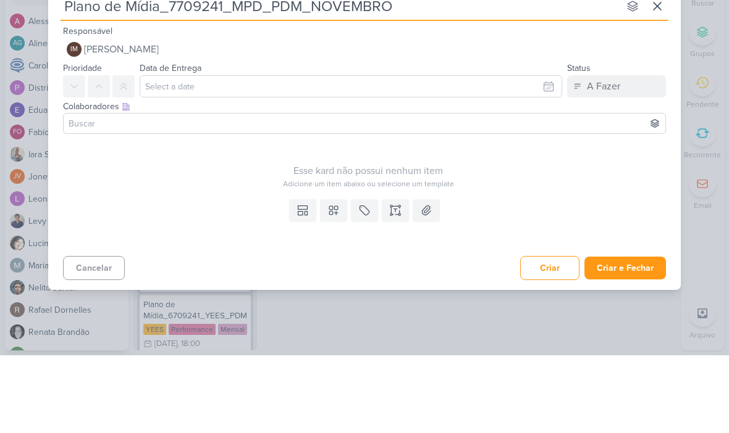
type input "Plano de Mídia_7709241_MPD_PDM_NOVEMBRO"
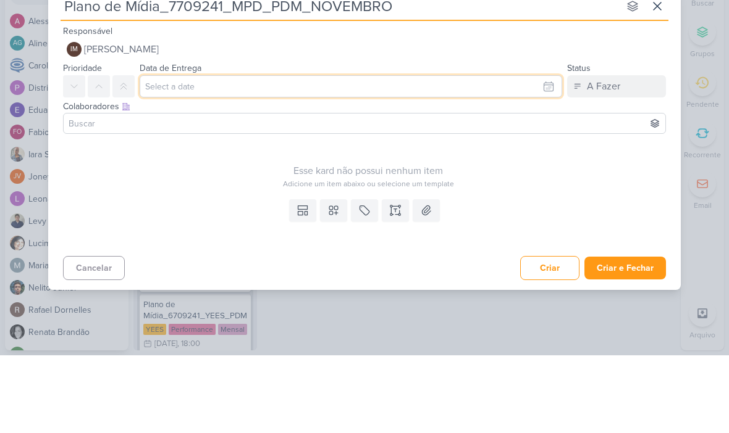
click at [370, 153] on input "text" at bounding box center [351, 164] width 422 height 22
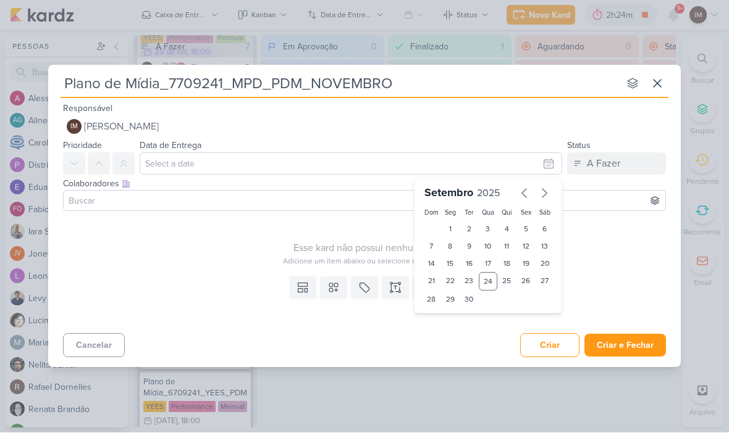
click at [545, 190] on icon "button" at bounding box center [544, 193] width 15 height 15
click at [452, 246] on div "6" at bounding box center [450, 246] width 19 height 17
type input "[DATE] 23:59"
click at [327, 293] on icon at bounding box center [333, 288] width 12 height 12
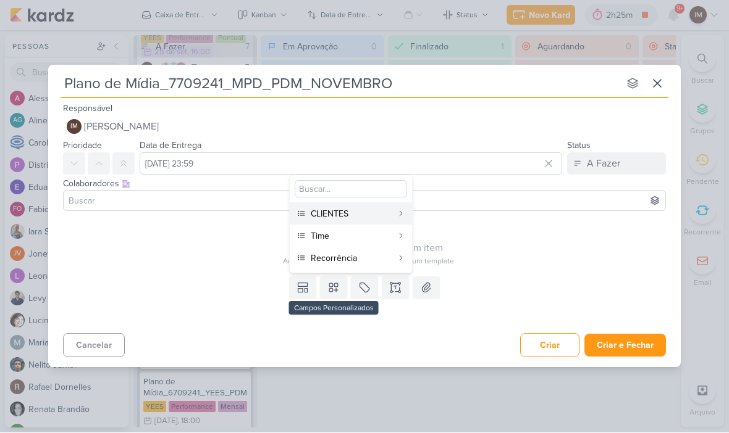
click at [380, 216] on div "CLIENTES" at bounding box center [352, 214] width 82 height 13
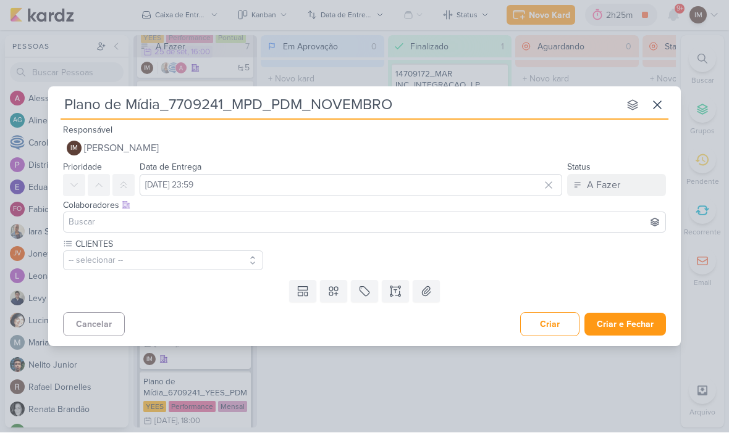
click at [334, 298] on button at bounding box center [333, 292] width 27 height 22
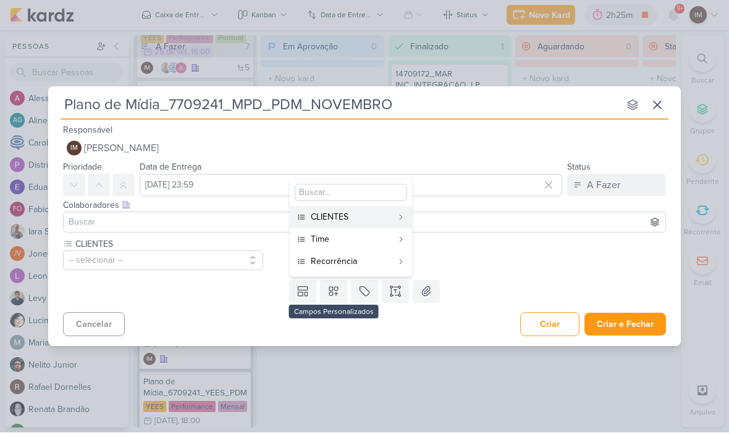
click at [354, 240] on div "Time" at bounding box center [352, 239] width 82 height 13
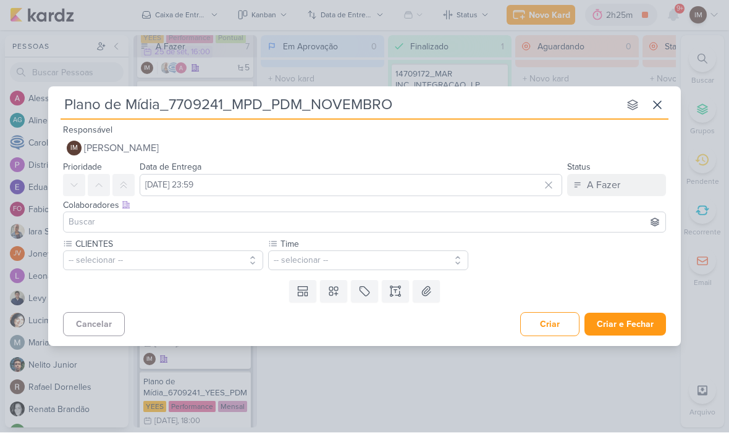
click at [332, 292] on icon at bounding box center [333, 292] width 9 height 9
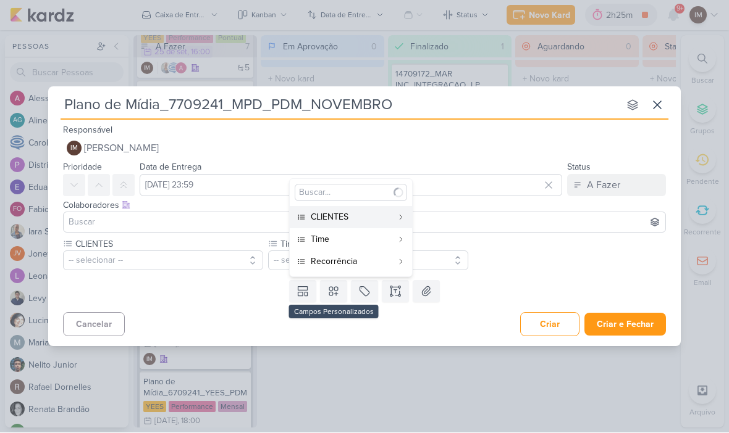
click at [338, 264] on div "Recorrência" at bounding box center [352, 262] width 82 height 13
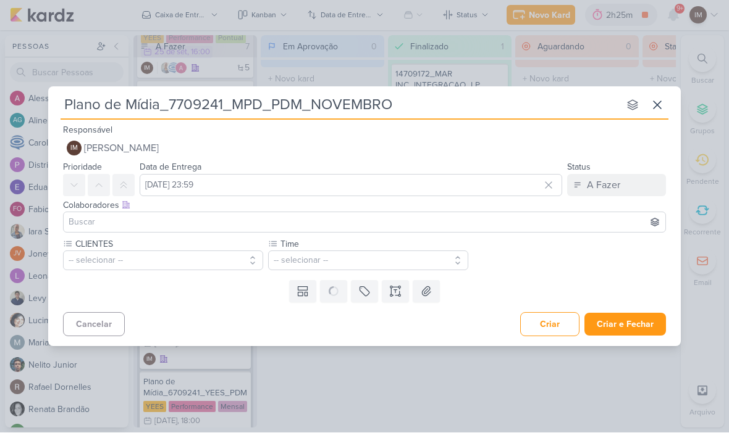
click at [203, 257] on button "-- selecionar --" at bounding box center [163, 261] width 200 height 20
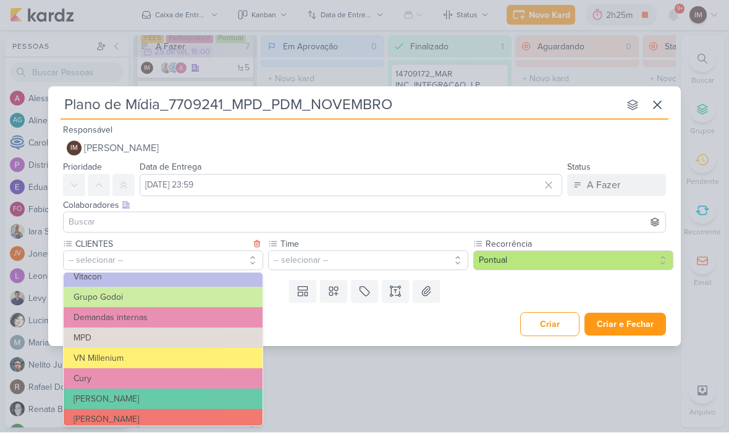
scroll to position [92, 0]
click at [225, 336] on button "MPD" at bounding box center [163, 338] width 199 height 20
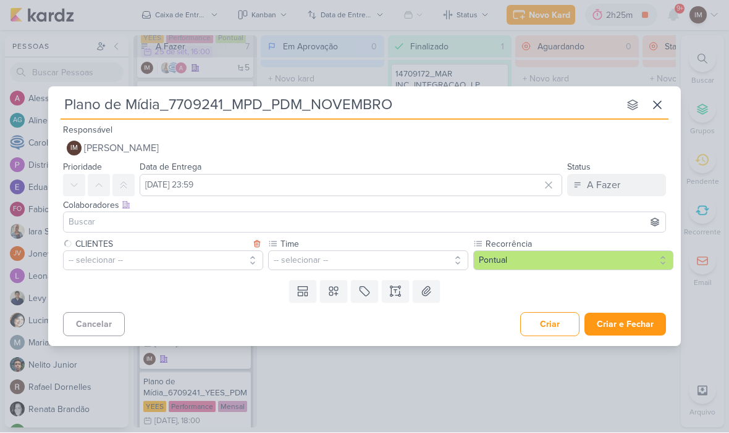
click at [332, 266] on button "-- selecionar --" at bounding box center [368, 261] width 200 height 20
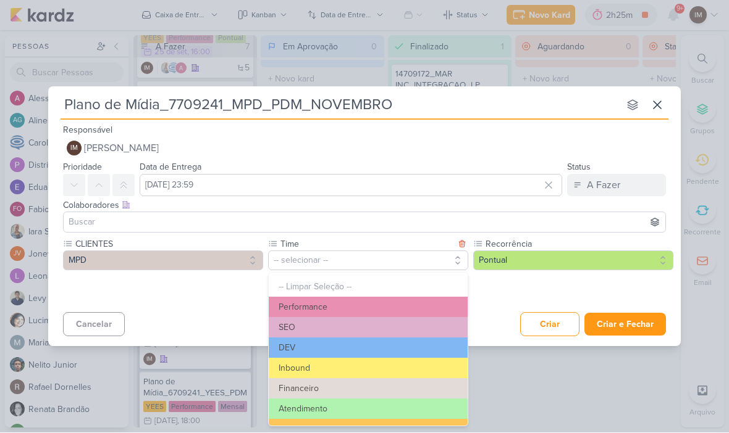
click at [417, 308] on button "Performance" at bounding box center [368, 308] width 199 height 20
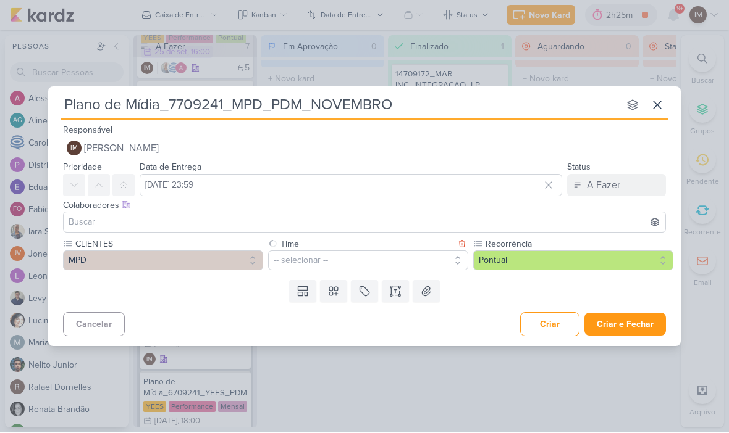
click at [504, 266] on button "Pontual" at bounding box center [573, 261] width 200 height 20
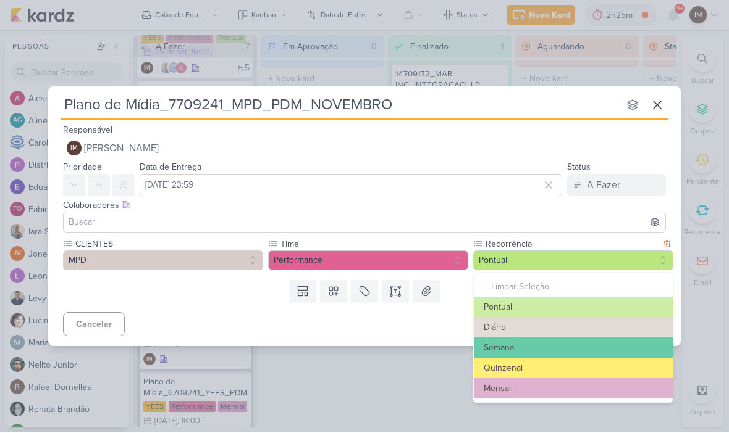
click at [548, 385] on button "Mensal" at bounding box center [573, 389] width 199 height 20
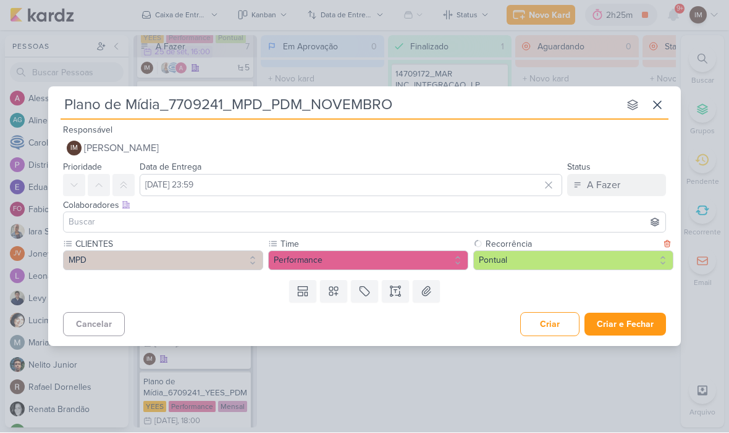
click at [396, 298] on button at bounding box center [395, 292] width 27 height 22
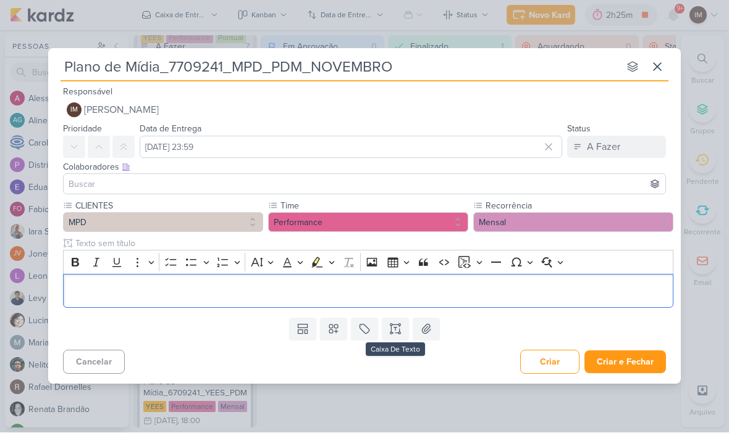
click at [639, 364] on button "Criar e Fechar" at bounding box center [625, 362] width 82 height 23
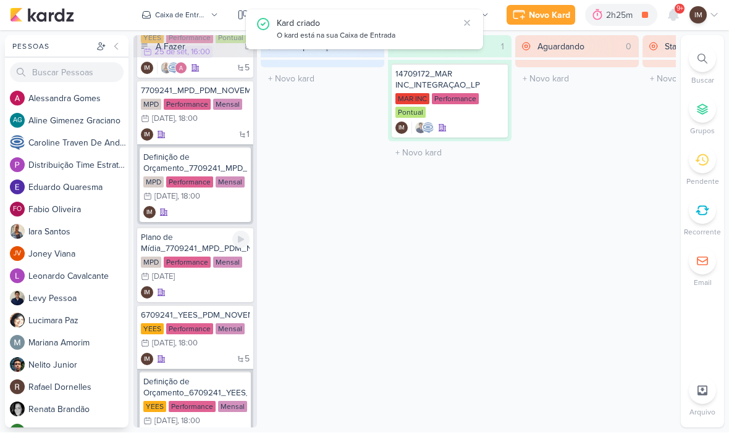
click at [217, 297] on div "IM" at bounding box center [195, 293] width 109 height 12
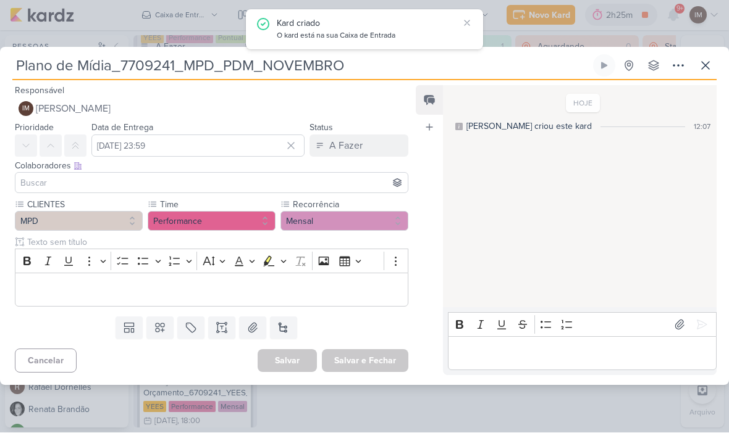
click at [674, 75] on button at bounding box center [678, 66] width 22 height 22
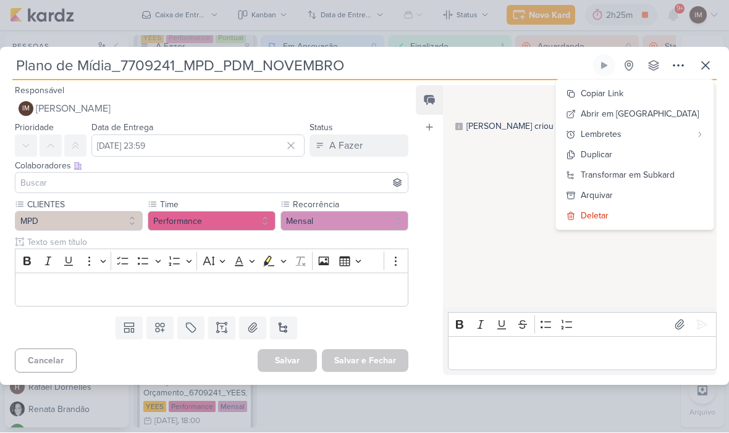
click at [648, 177] on div "Transformar em Subkard" at bounding box center [627, 175] width 94 height 13
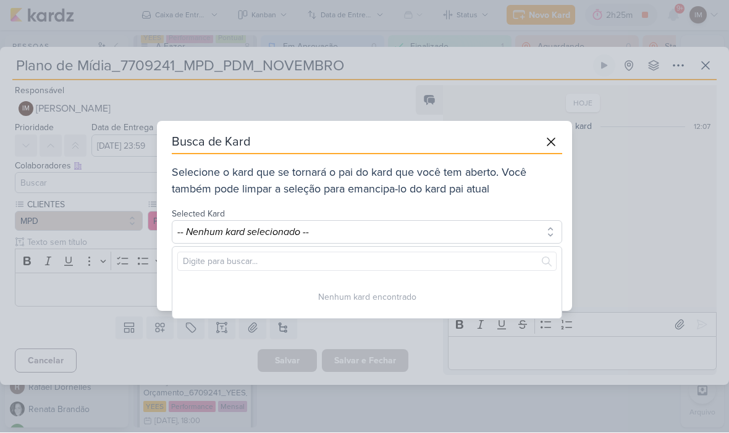
scroll to position [0, 0]
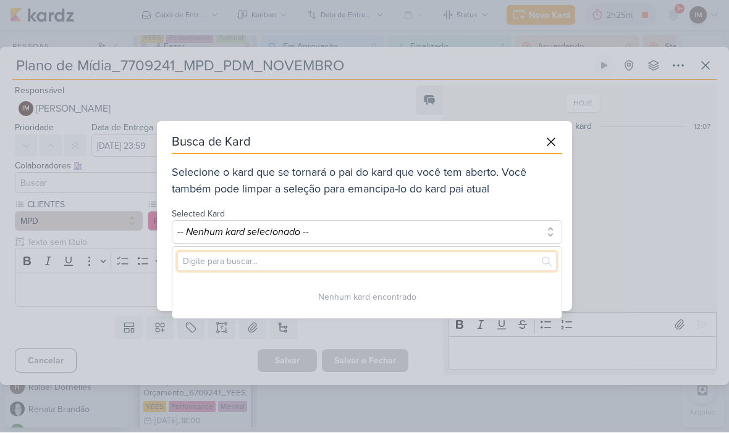
click at [495, 262] on input "text" at bounding box center [366, 262] width 379 height 19
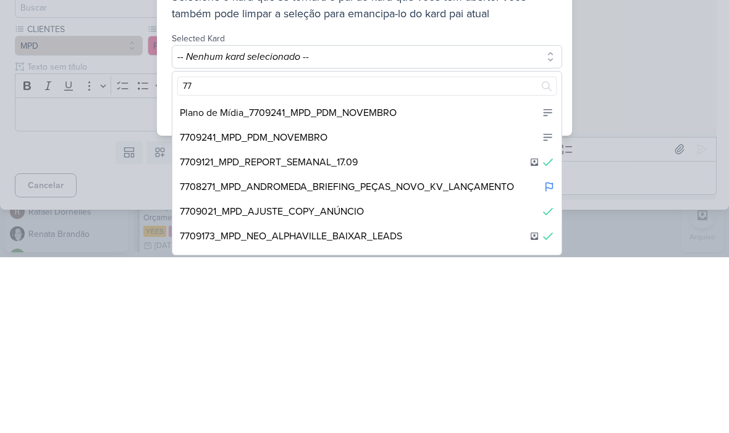
click at [443, 301] on div "7709241_MPD_PDM_NOVEMBRO" at bounding box center [366, 313] width 389 height 25
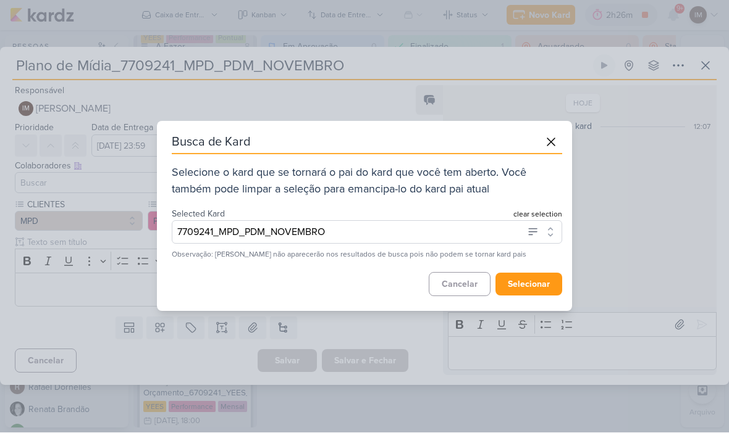
click at [535, 285] on button "selecionar" at bounding box center [528, 285] width 67 height 23
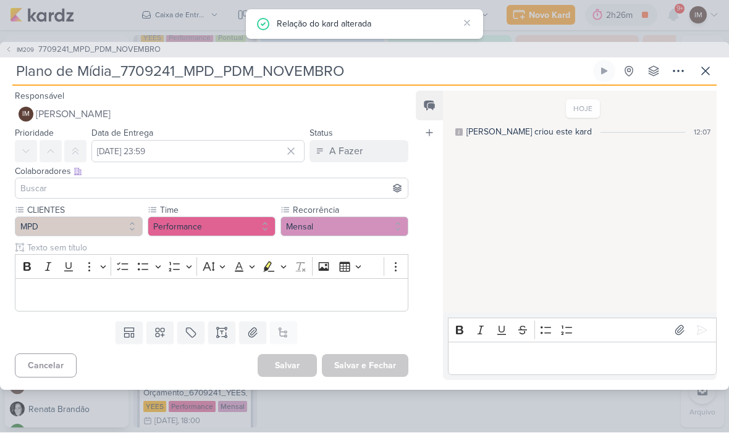
click at [711, 61] on button at bounding box center [705, 72] width 22 height 22
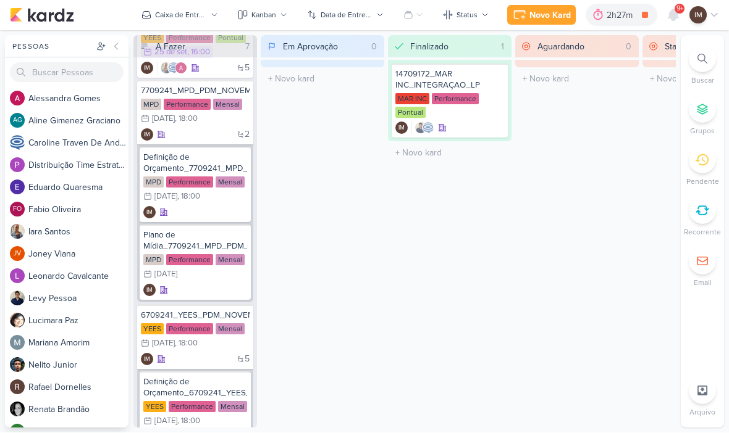
click at [535, 23] on button "Novo Kard" at bounding box center [541, 16] width 69 height 20
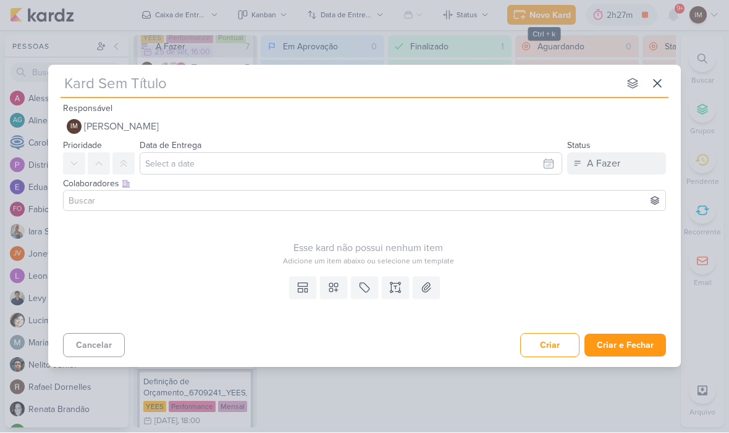
click at [217, 93] on input "text" at bounding box center [340, 84] width 558 height 22
click at [506, 81] on input "Aprovação de Plano" at bounding box center [340, 84] width 558 height 22
click at [299, 89] on input "Aprovação de Plano de Mídia_" at bounding box center [340, 84] width 558 height 22
paste input "7709241_MPD_PDM_NOVEMBRO"
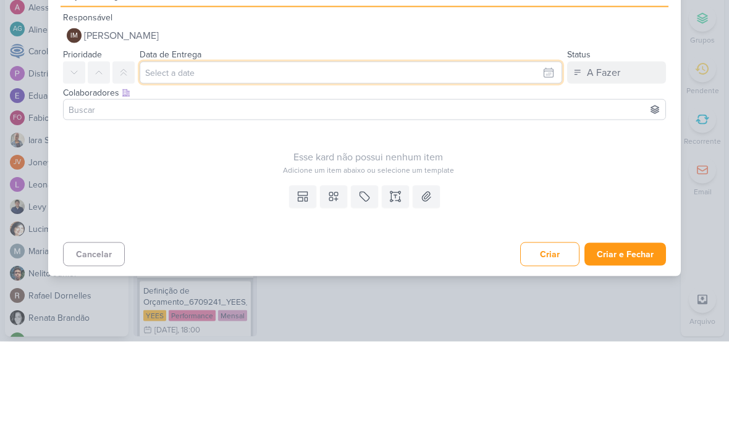
click at [547, 153] on input "text" at bounding box center [351, 164] width 422 height 22
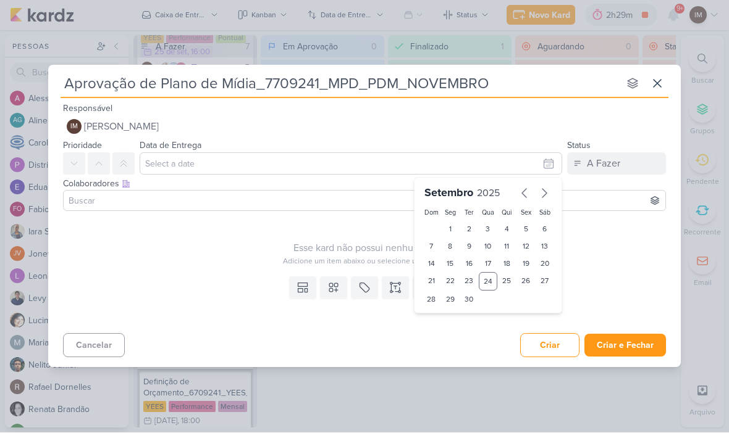
click at [548, 192] on icon "button" at bounding box center [544, 193] width 15 height 15
click at [485, 247] on div "8" at bounding box center [488, 246] width 19 height 17
click at [444, 324] on select "00 01 02 03 04 05 06 07 08 09 10 11 12 13 14 15 16 17 18 19 20 21 22 23" at bounding box center [450, 319] width 17 height 15
click at [469, 322] on select "00 05 10 15 20 25 30 35 40 45 50 55 59" at bounding box center [469, 319] width 17 height 15
click at [345, 291] on button at bounding box center [333, 288] width 27 height 22
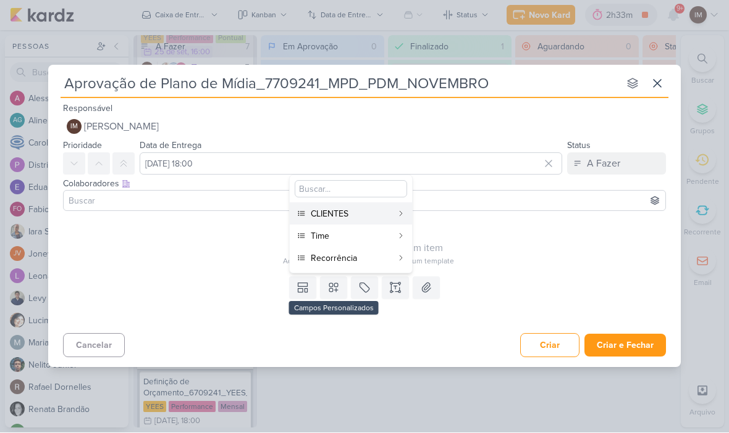
click at [370, 217] on div "CLIENTES" at bounding box center [352, 214] width 82 height 13
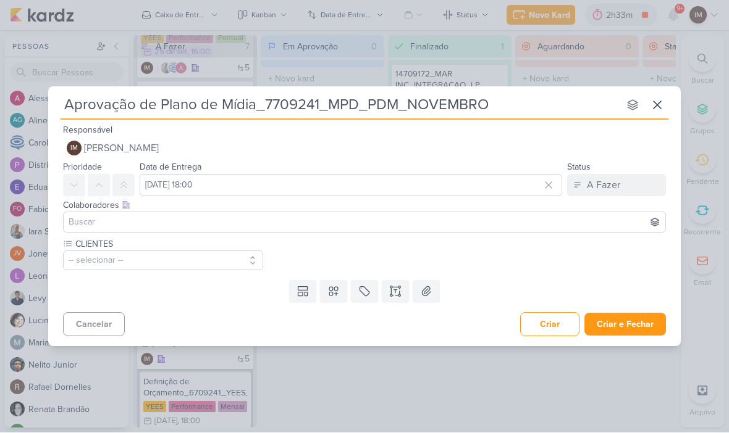
click at [337, 294] on icon at bounding box center [333, 292] width 9 height 9
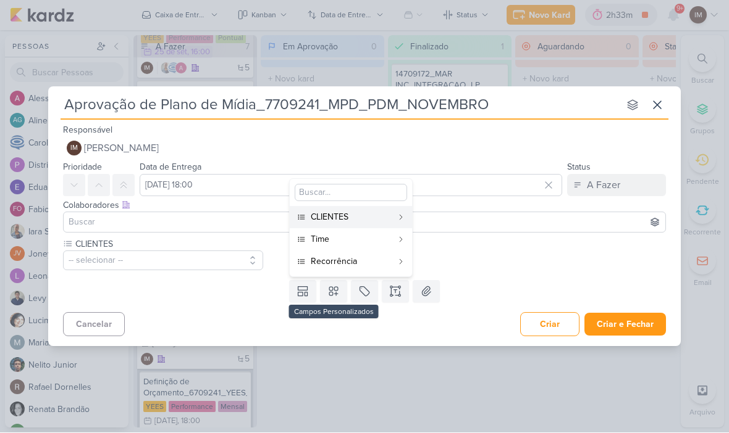
click at [340, 244] on div "Time" at bounding box center [352, 239] width 82 height 13
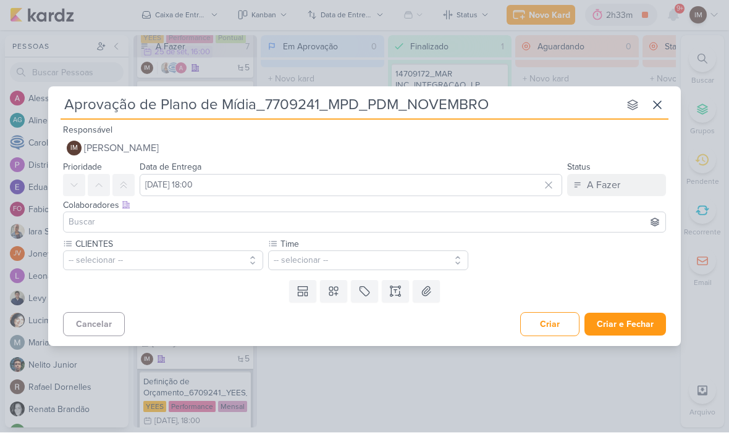
click at [338, 295] on icon at bounding box center [333, 292] width 12 height 12
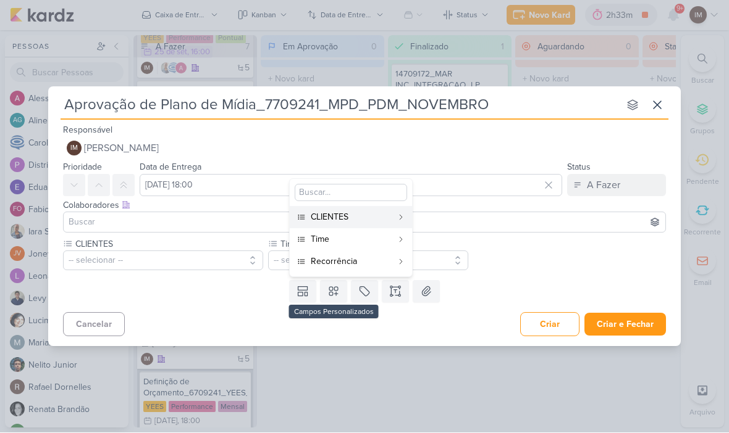
click at [343, 265] on div "Recorrência" at bounding box center [352, 262] width 82 height 13
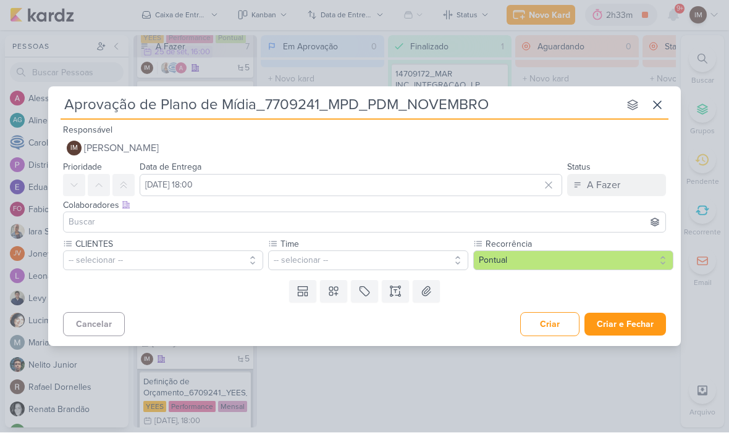
click at [215, 254] on button "-- selecionar --" at bounding box center [163, 261] width 200 height 20
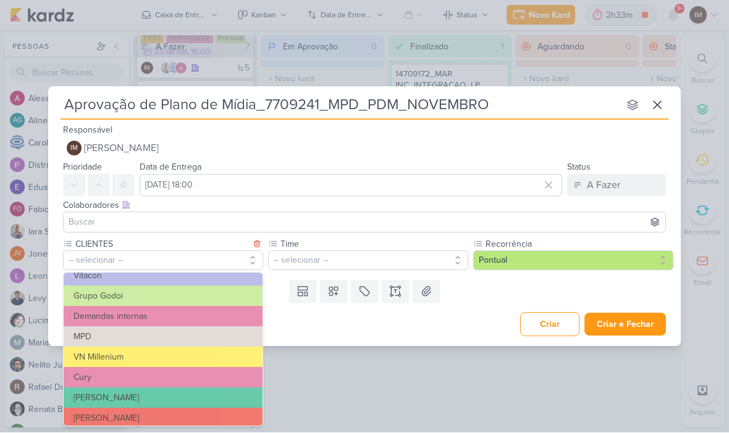
scroll to position [94, 0]
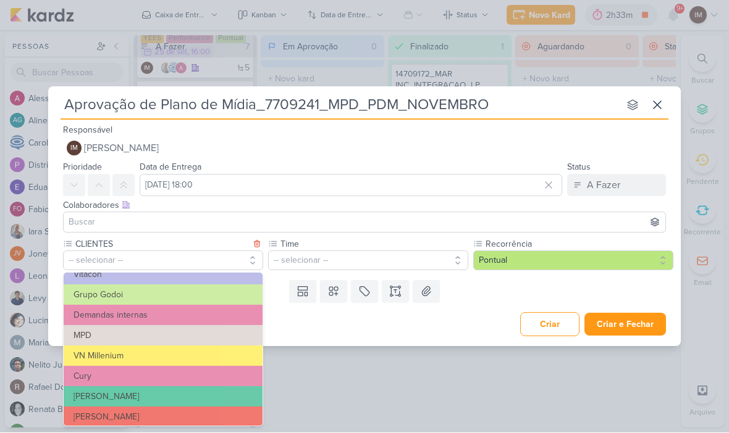
click at [201, 333] on button "MPD" at bounding box center [163, 336] width 199 height 20
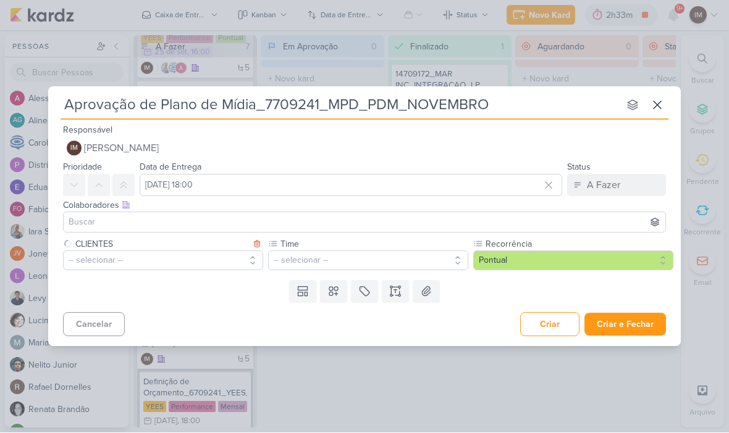
click at [296, 262] on button "-- selecionar --" at bounding box center [368, 261] width 200 height 20
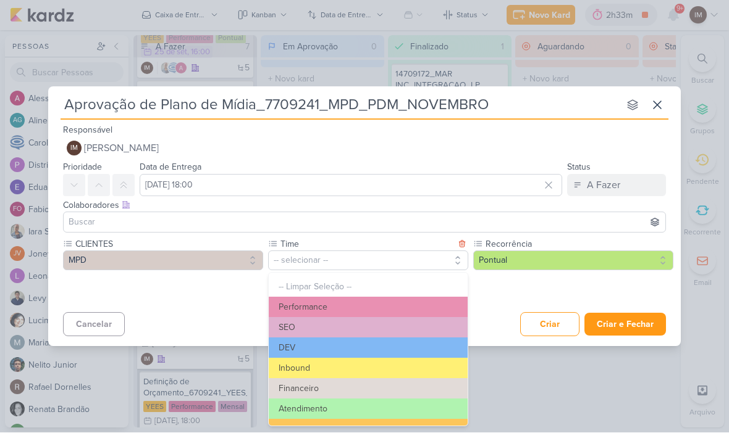
click at [350, 308] on button "Performance" at bounding box center [368, 308] width 199 height 20
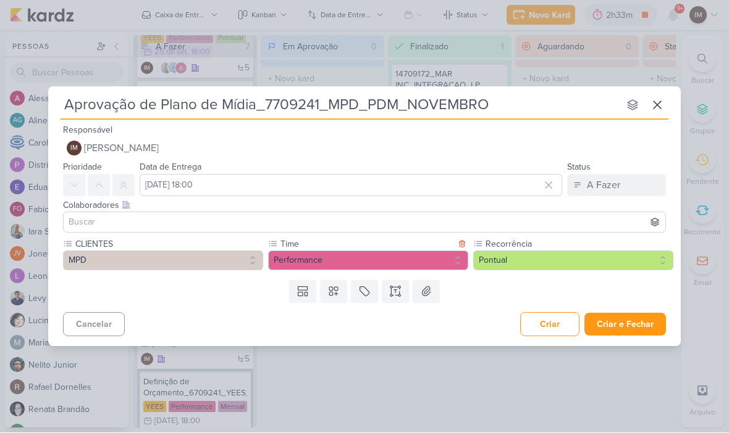
click at [510, 264] on button "Pontual" at bounding box center [573, 261] width 200 height 20
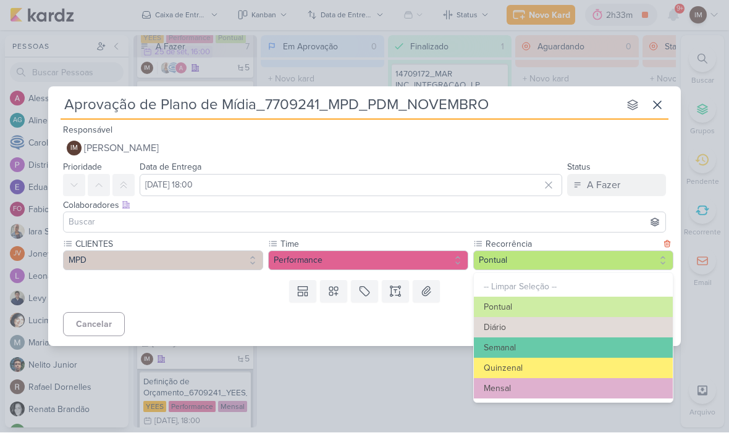
click at [530, 389] on button "Mensal" at bounding box center [573, 389] width 199 height 20
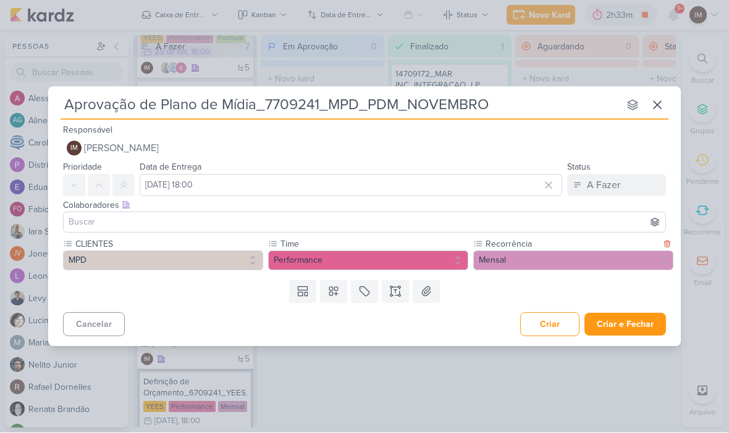
click at [638, 322] on button "Criar e Fechar" at bounding box center [625, 325] width 82 height 23
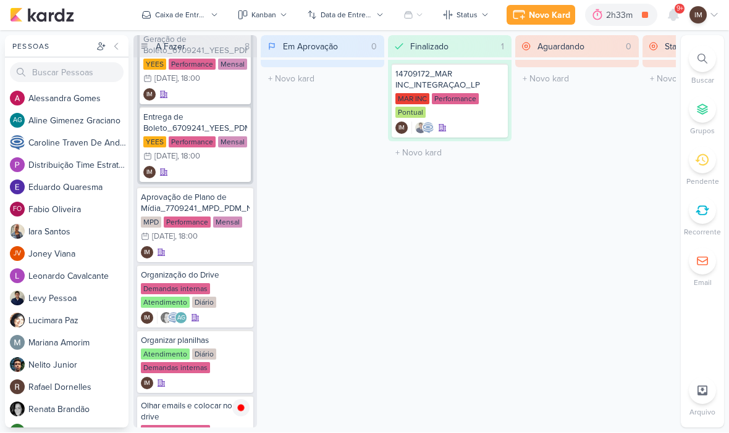
scroll to position [681, 0]
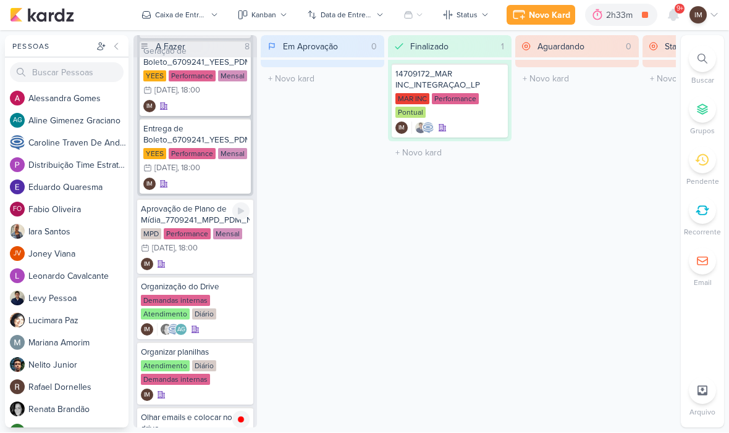
click at [214, 267] on div "IM" at bounding box center [195, 265] width 109 height 12
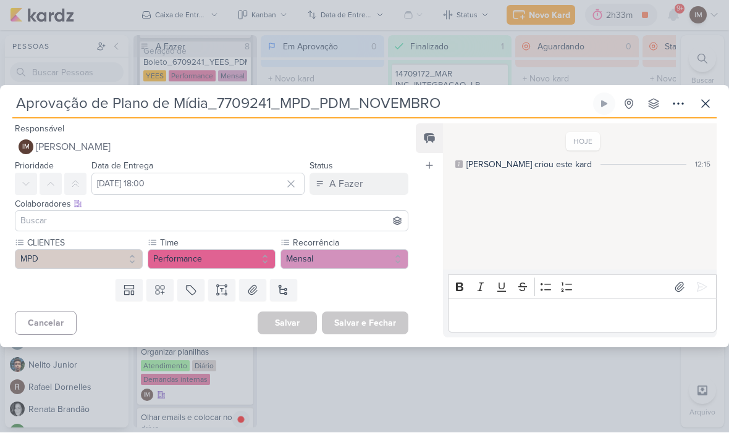
click at [673, 106] on icon at bounding box center [678, 104] width 15 height 15
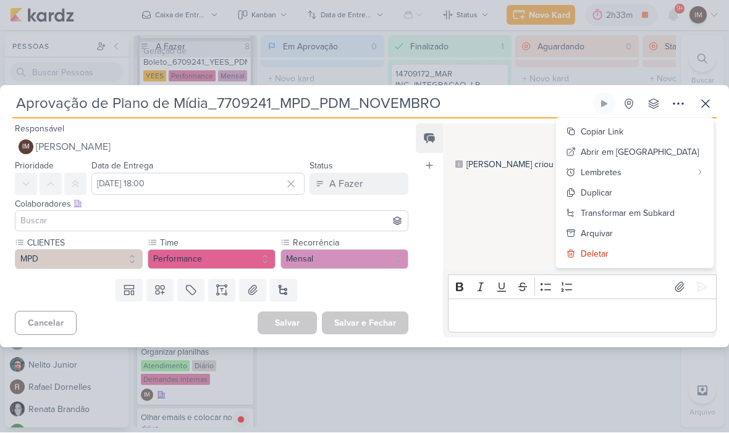
click at [660, 210] on div "Transformar em Subkard" at bounding box center [627, 213] width 94 height 13
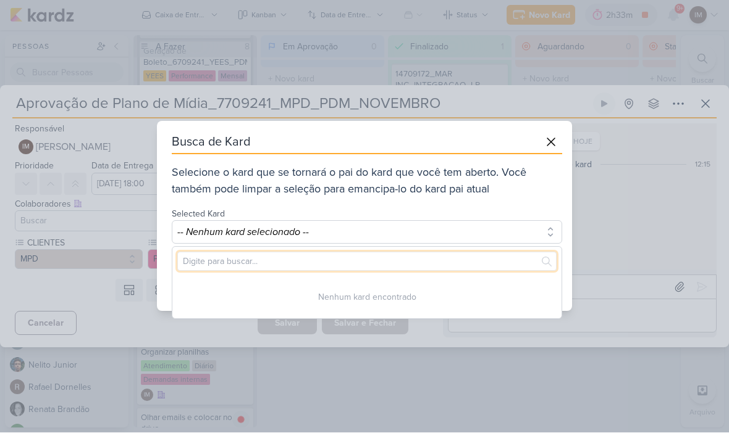
click at [488, 262] on input "text" at bounding box center [366, 262] width 379 height 19
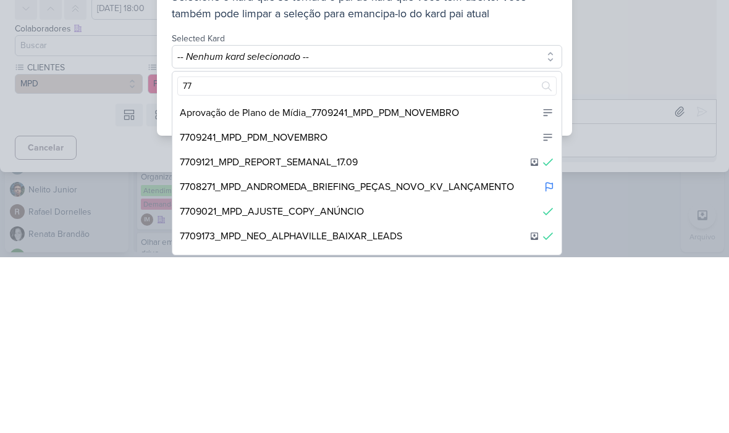
click at [463, 301] on div "7709241_MPD_PDM_NOVEMBRO" at bounding box center [366, 313] width 389 height 25
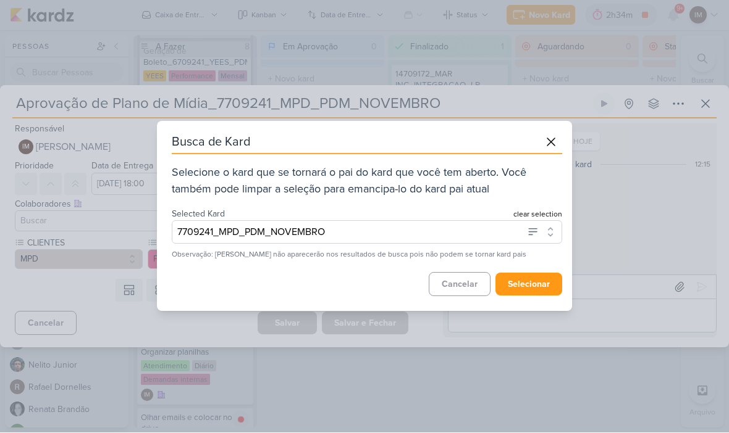
click at [543, 280] on button "selecionar" at bounding box center [528, 285] width 67 height 23
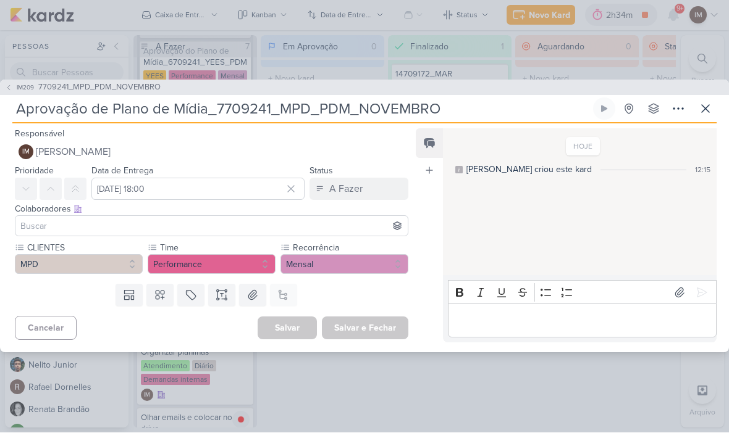
click at [701, 103] on icon at bounding box center [705, 109] width 15 height 15
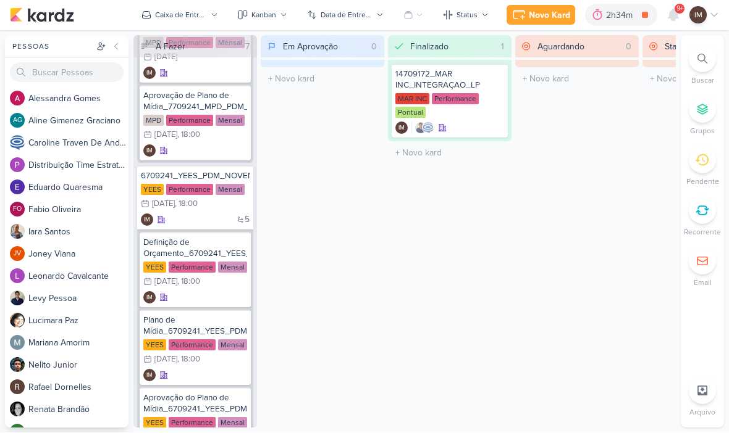
scroll to position [333, 0]
click at [205, 224] on div "5 IM" at bounding box center [195, 221] width 109 height 12
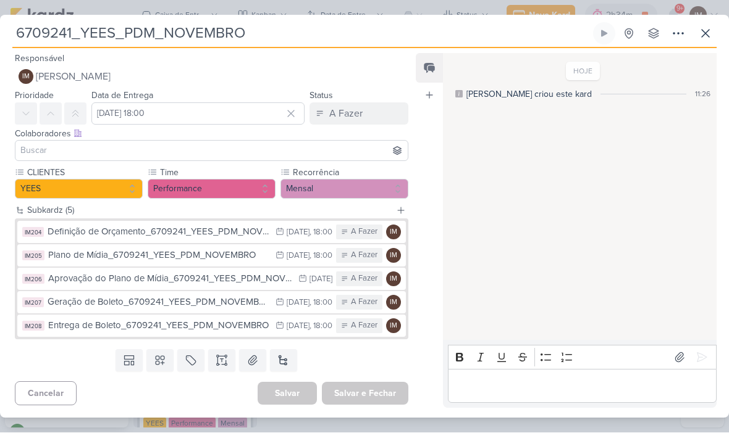
click at [714, 32] on button at bounding box center [705, 34] width 22 height 22
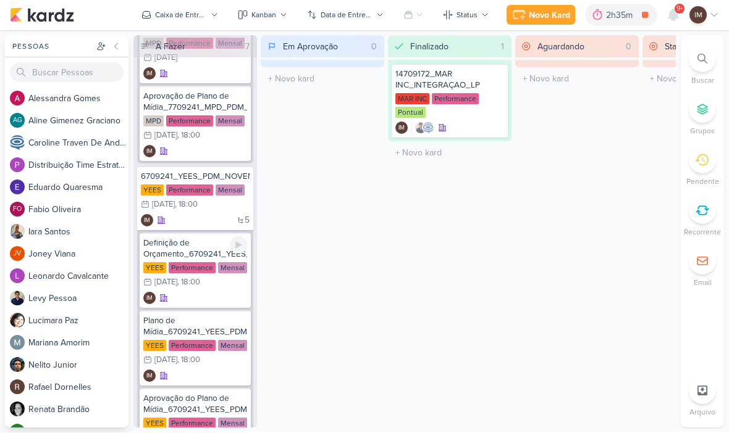
click at [216, 297] on div "IM" at bounding box center [195, 299] width 104 height 12
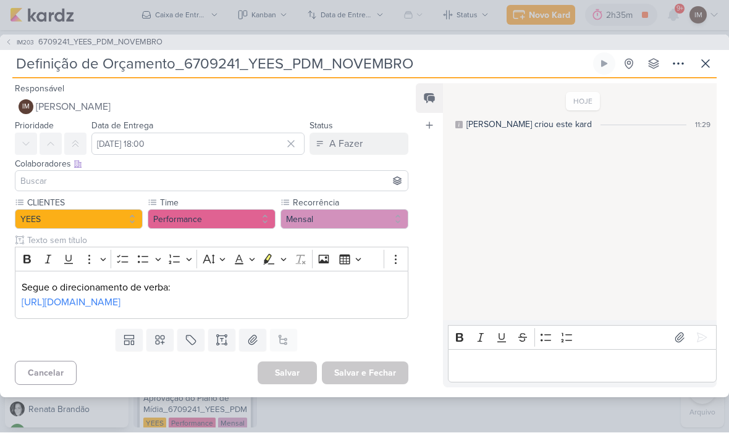
click at [25, 281] on p "Segue o direcionamento de verba:" at bounding box center [212, 288] width 380 height 15
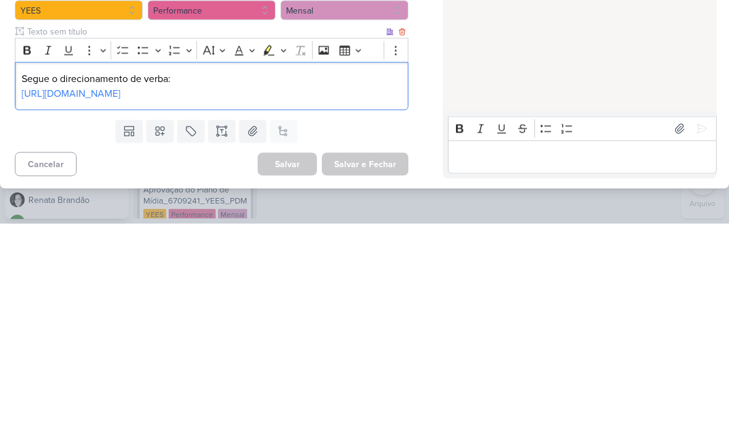
click at [25, 281] on p "Segue o direcionamento de verba:" at bounding box center [212, 288] width 380 height 15
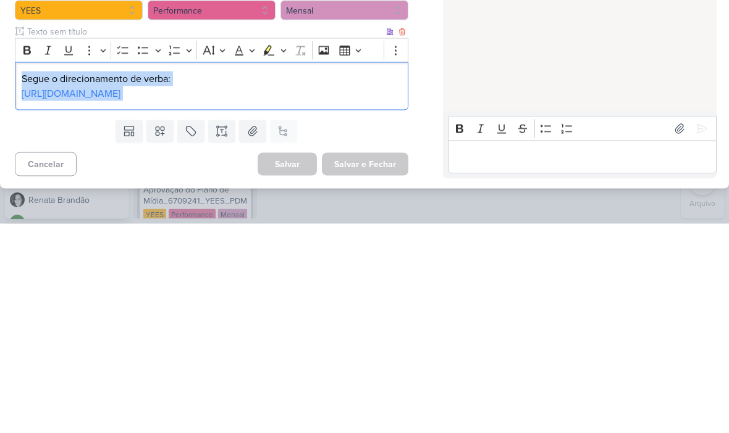
copy div "Segue o direcionamento de verba: [URL][DOMAIN_NAME]"
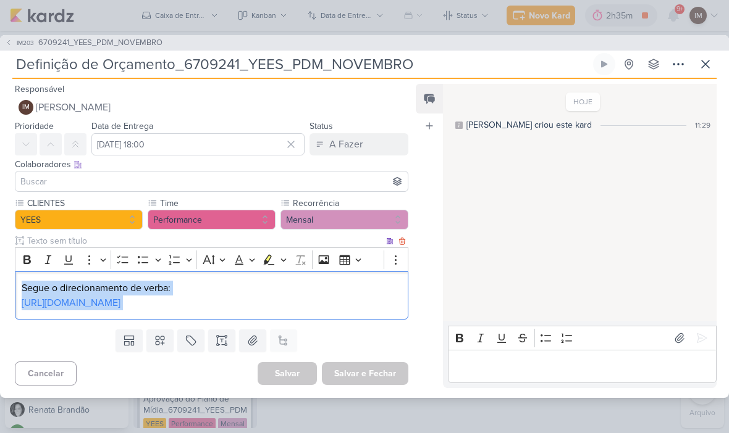
click at [708, 57] on icon at bounding box center [705, 64] width 15 height 15
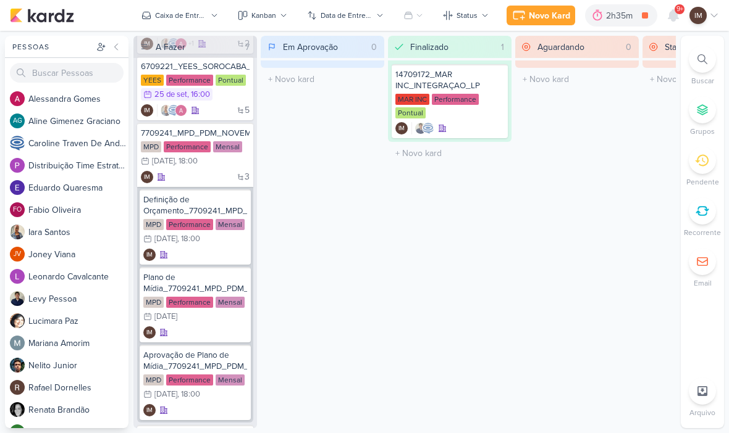
scroll to position [79, 0]
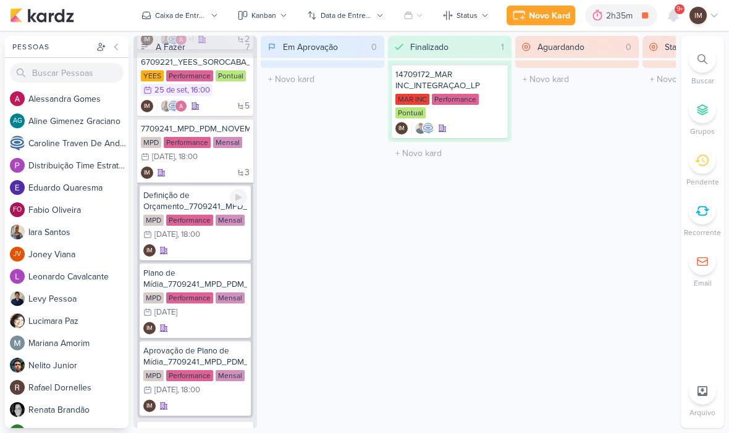
click at [201, 256] on div "IM" at bounding box center [195, 251] width 104 height 12
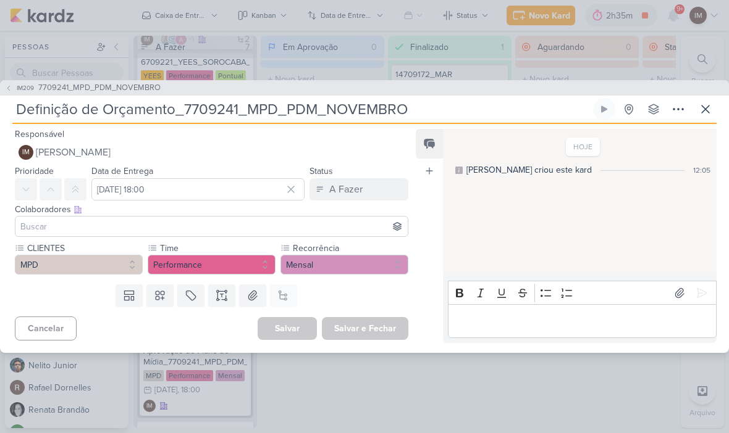
click at [218, 292] on icon at bounding box center [222, 296] width 12 height 12
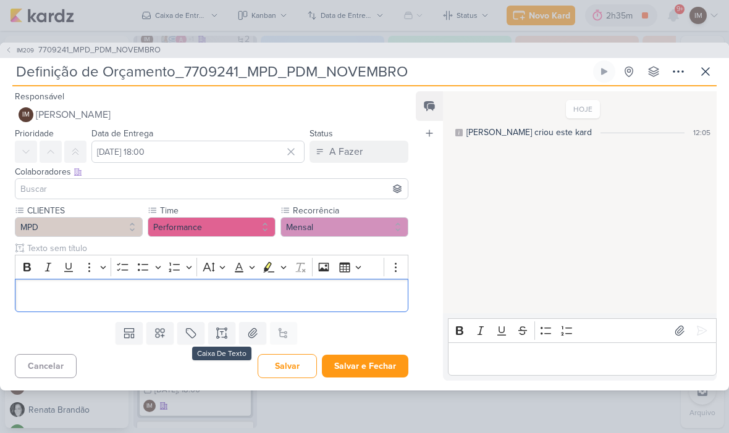
click at [72, 297] on p "Editor editing area: main" at bounding box center [212, 295] width 380 height 15
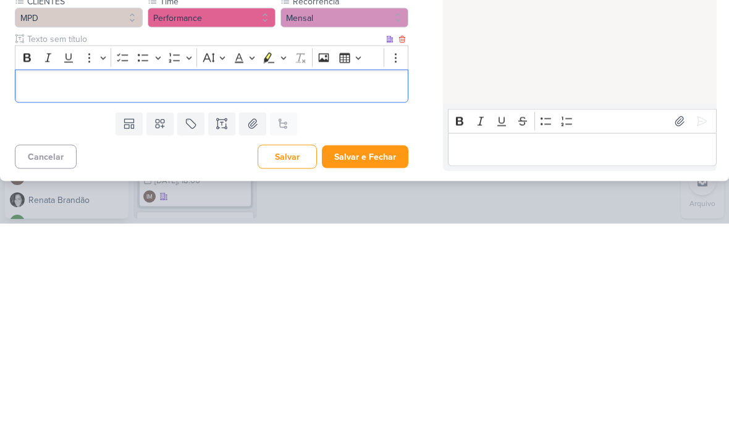
click at [38, 279] on div "Editor editing area: main" at bounding box center [211, 296] width 393 height 34
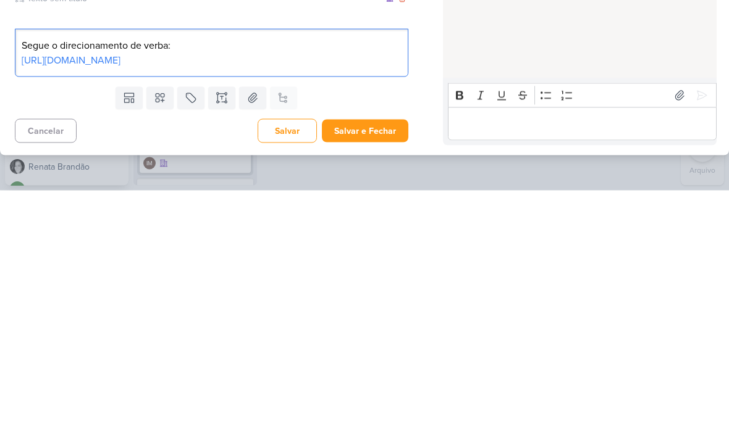
click at [382, 362] on button "Salvar e Fechar" at bounding box center [365, 373] width 86 height 23
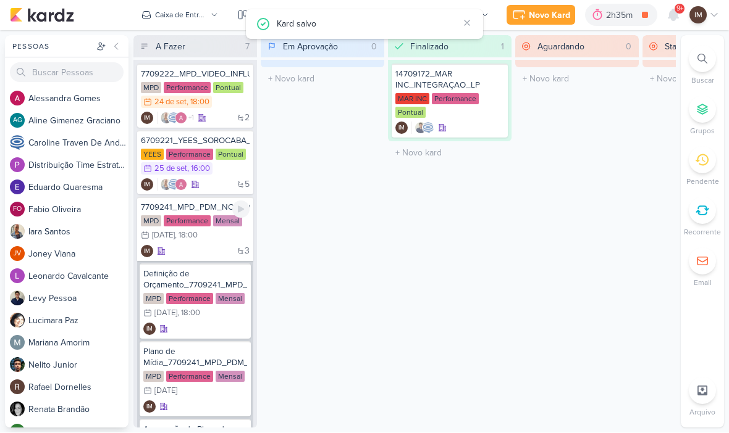
scroll to position [0, 0]
click at [207, 254] on div "3 IM" at bounding box center [195, 252] width 109 height 12
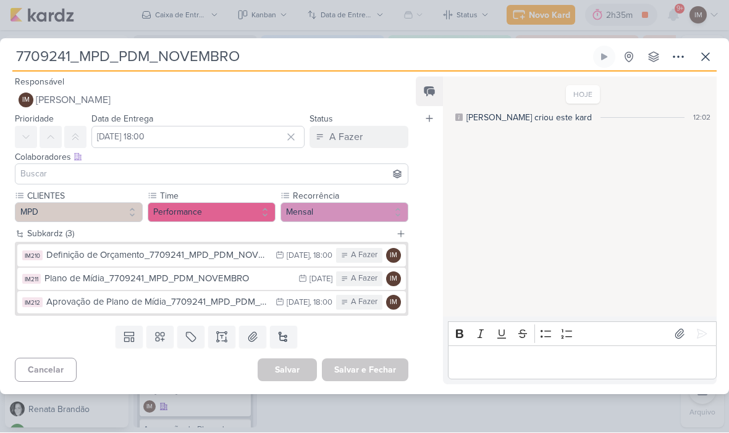
click at [676, 61] on icon at bounding box center [678, 57] width 15 height 15
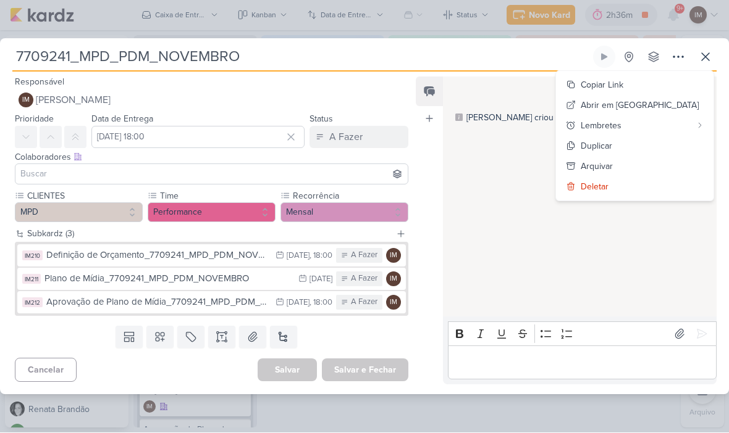
click at [623, 82] on div "Copiar Link" at bounding box center [601, 85] width 43 height 13
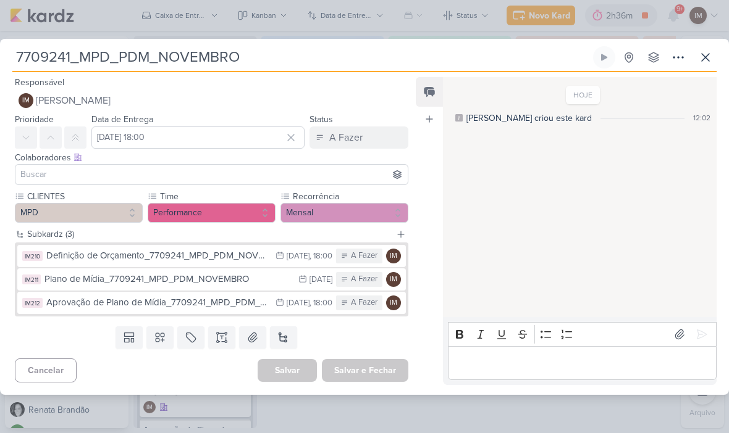
click at [705, 59] on icon at bounding box center [705, 57] width 15 height 15
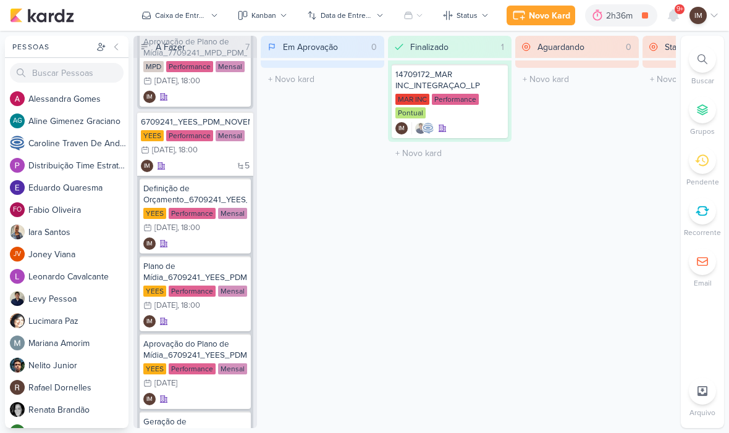
scroll to position [391, 0]
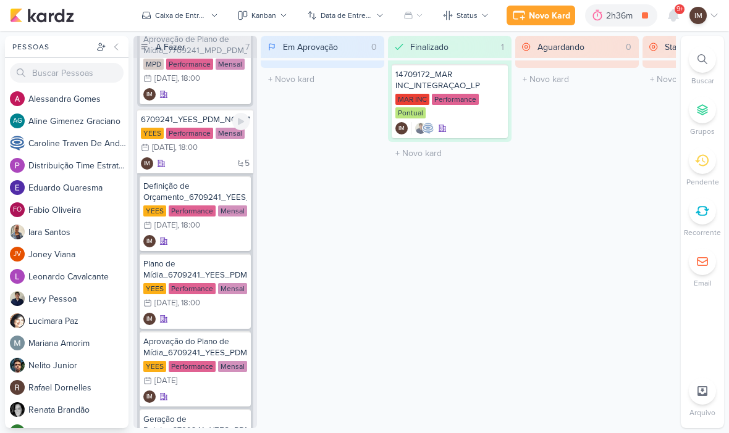
click at [206, 162] on div "5 IM" at bounding box center [195, 163] width 109 height 12
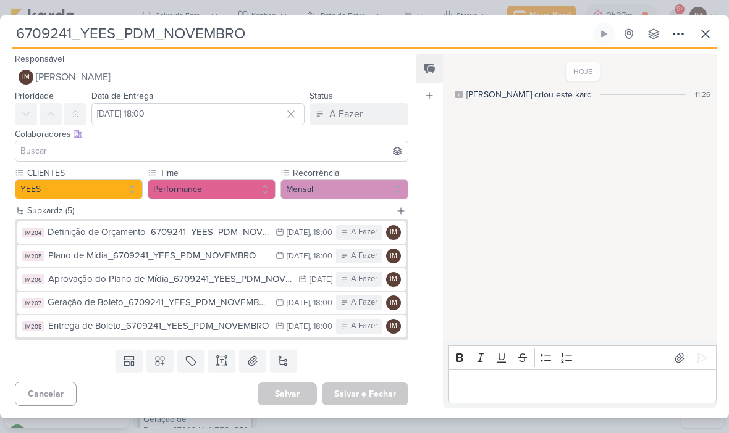
click at [683, 40] on icon at bounding box center [678, 34] width 15 height 15
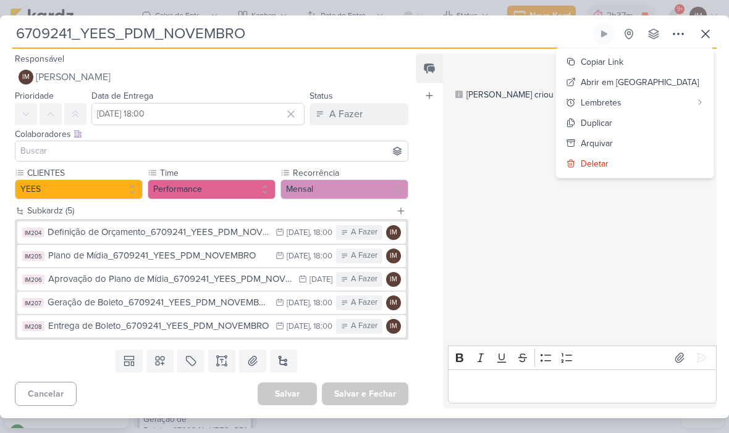
click at [672, 62] on button "Copiar Link" at bounding box center [634, 62] width 157 height 20
